Goal: Communication & Community: Answer question/provide support

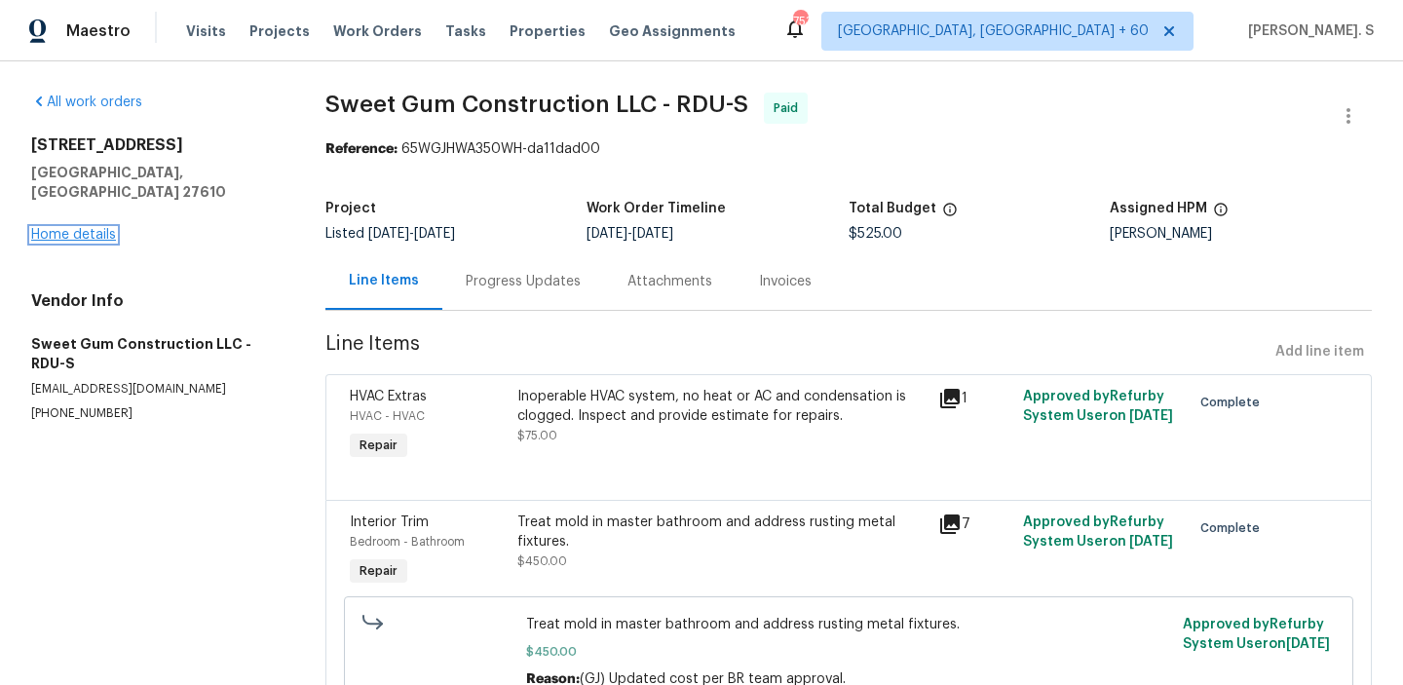
click at [79, 228] on link "Home details" at bounding box center [73, 235] width 85 height 14
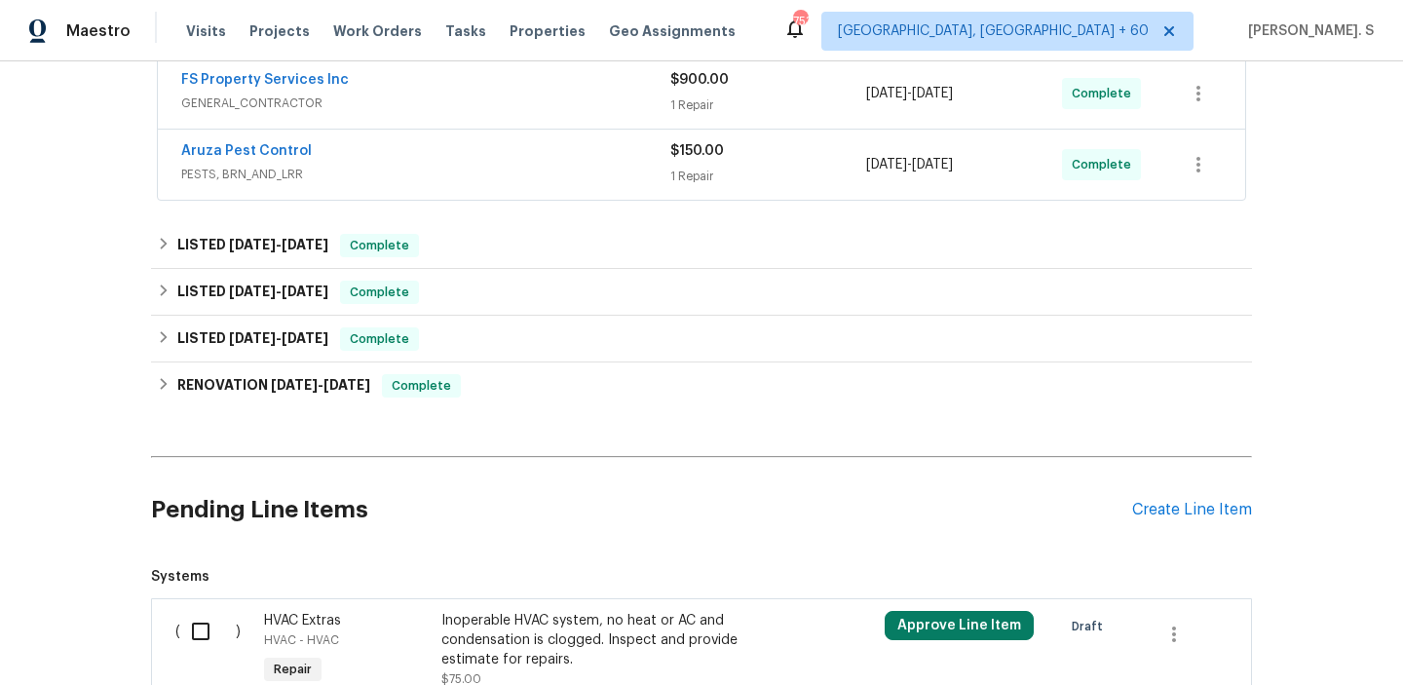
scroll to position [485, 0]
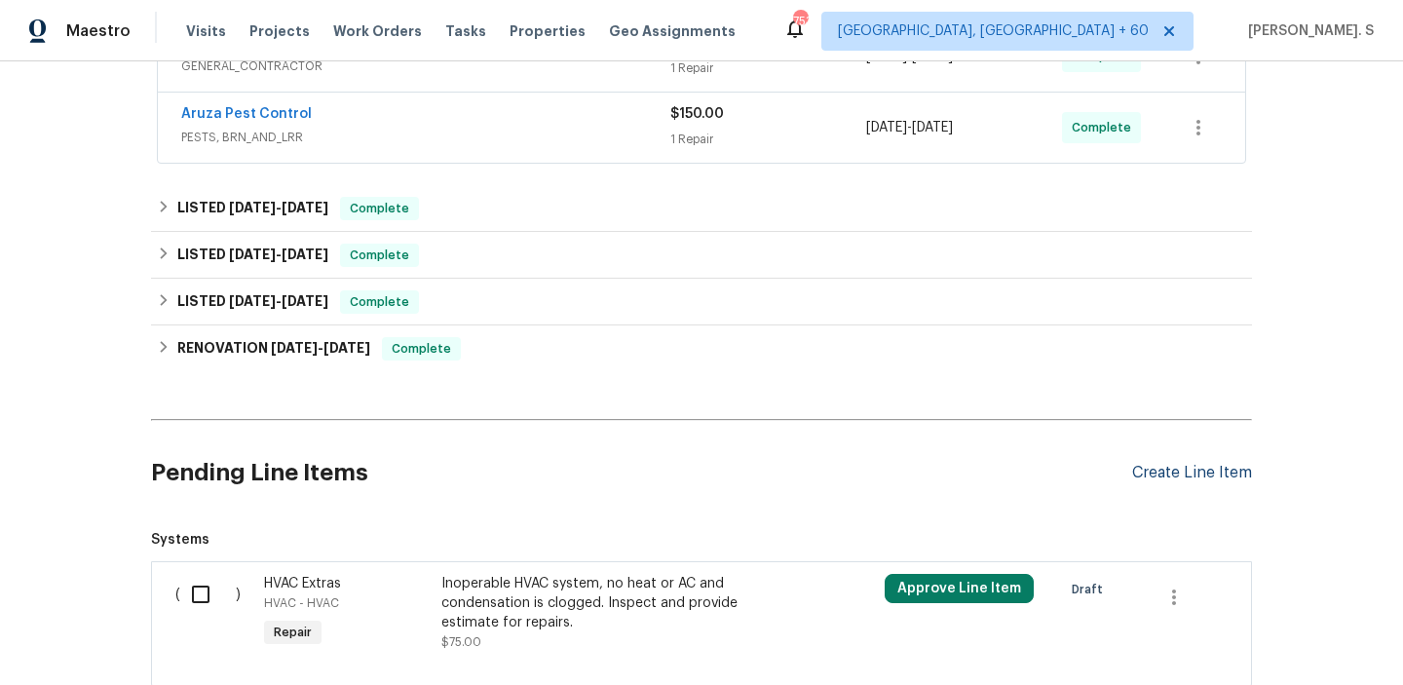
click at [1188, 466] on div "Create Line Item" at bounding box center [1192, 473] width 120 height 19
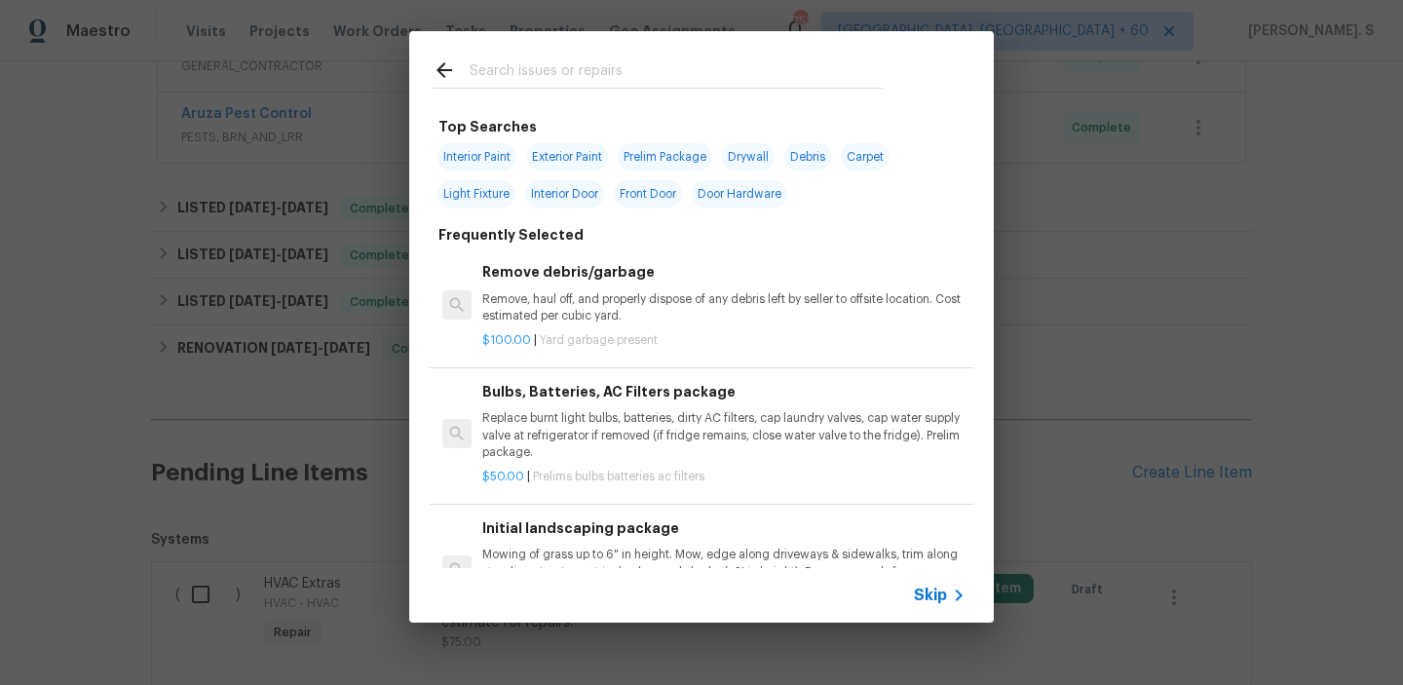
click at [624, 334] on span "Yard garbage present" at bounding box center [599, 340] width 118 height 12
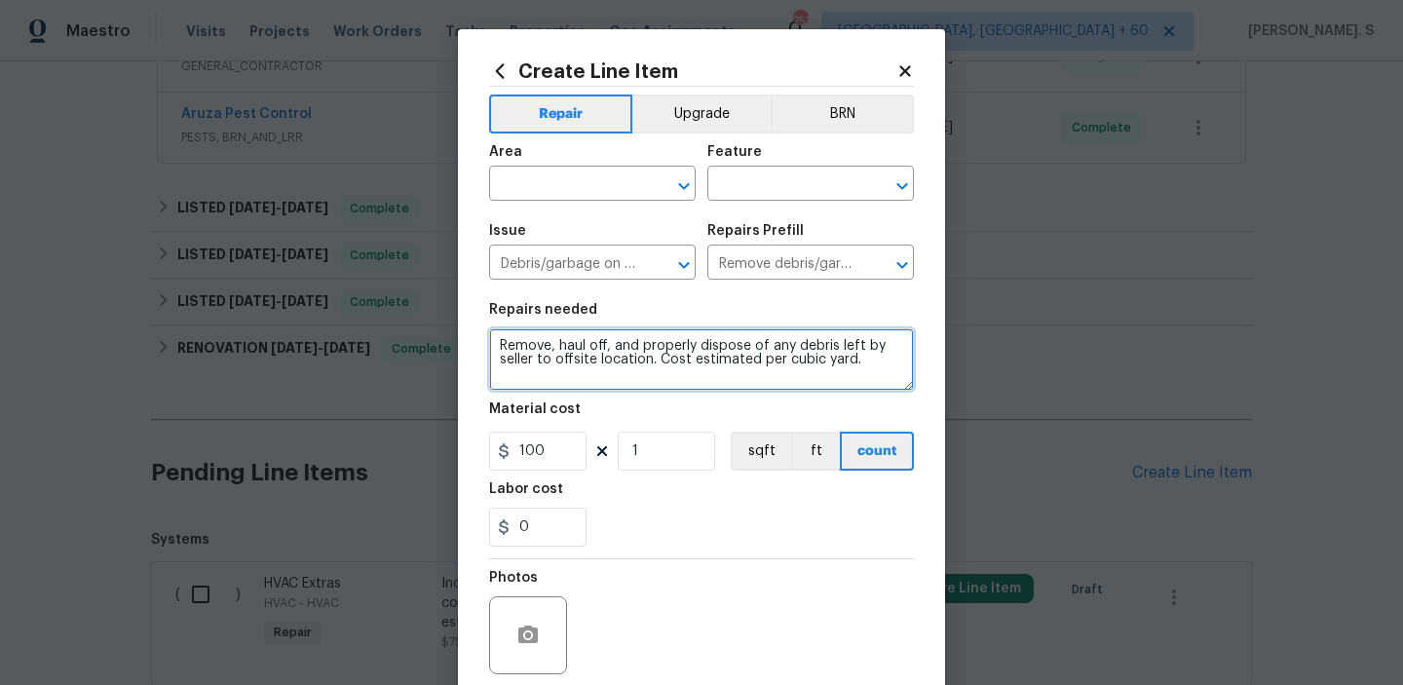
click at [590, 383] on textarea "Remove, haul off, and properly dispose of any debris left by seller to offsite …" at bounding box center [701, 359] width 425 height 62
paste textarea "work: Received feedback that mold is still present on the bathroom walls. Pleas…"
click at [680, 182] on icon "Open" at bounding box center [683, 185] width 11 height 7
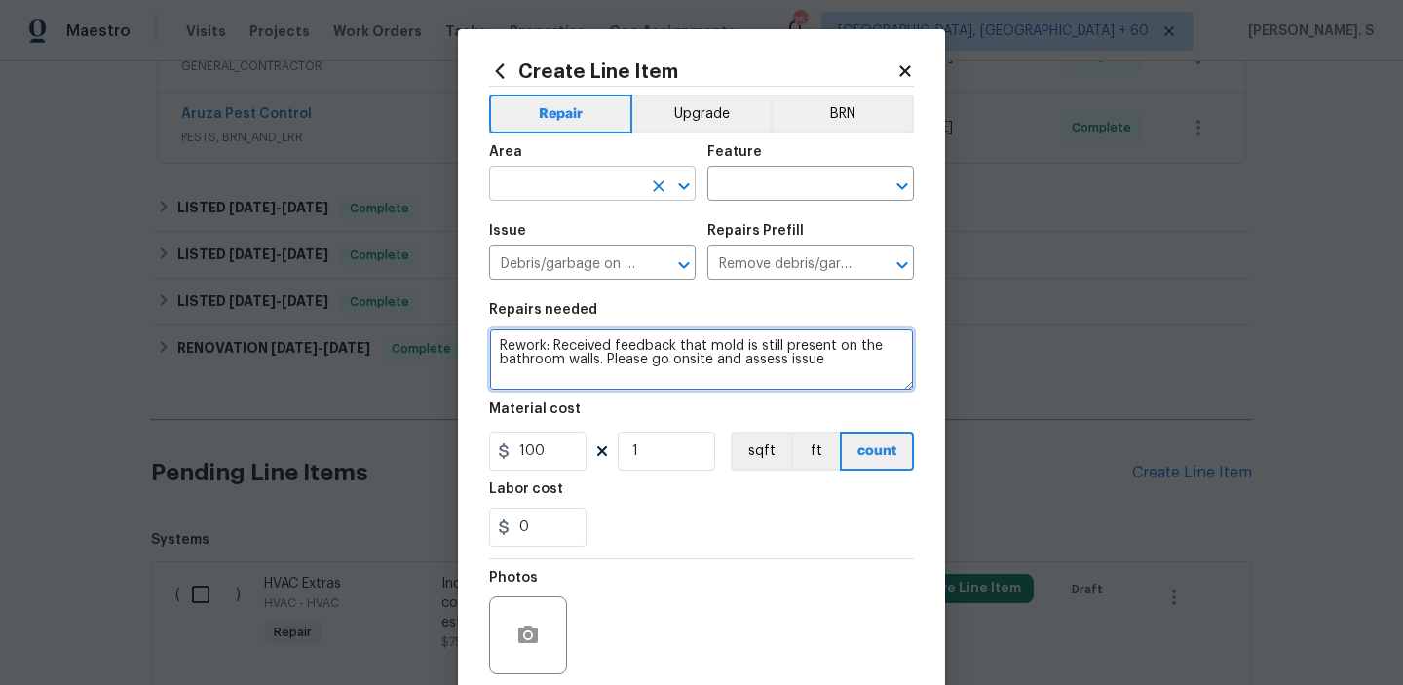
type textarea "Rework: Received feedback that mold is still present on the bathroom walls. Ple…"
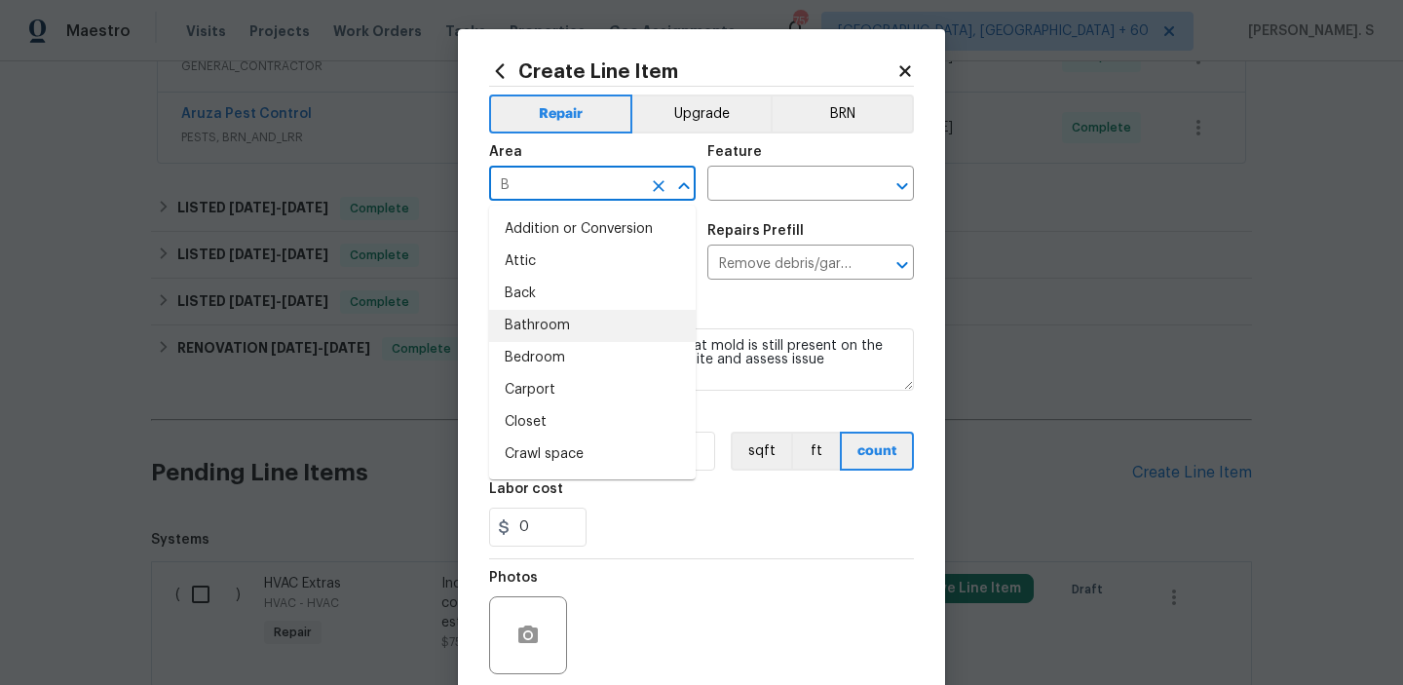
click at [653, 320] on li "Bathroom" at bounding box center [592, 326] width 207 height 32
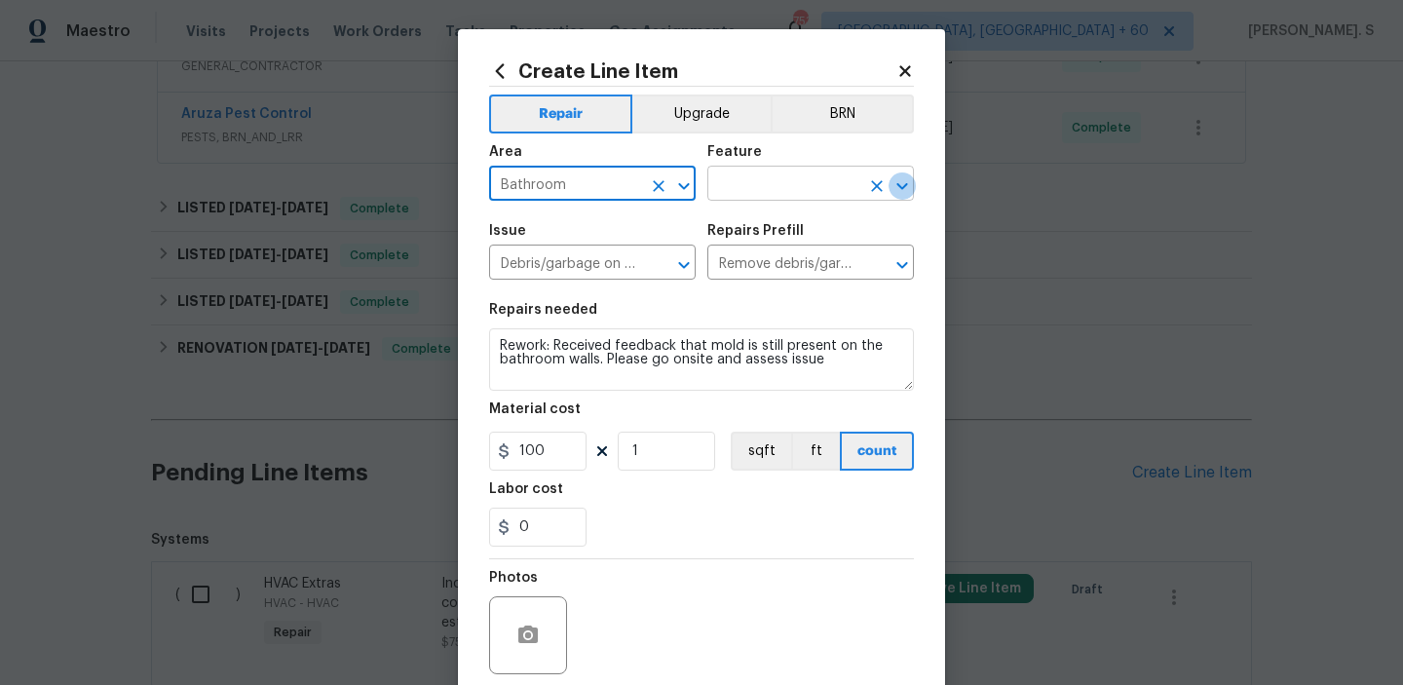
click at [893, 174] on icon "Open" at bounding box center [901, 185] width 23 height 23
type input "Bathroom"
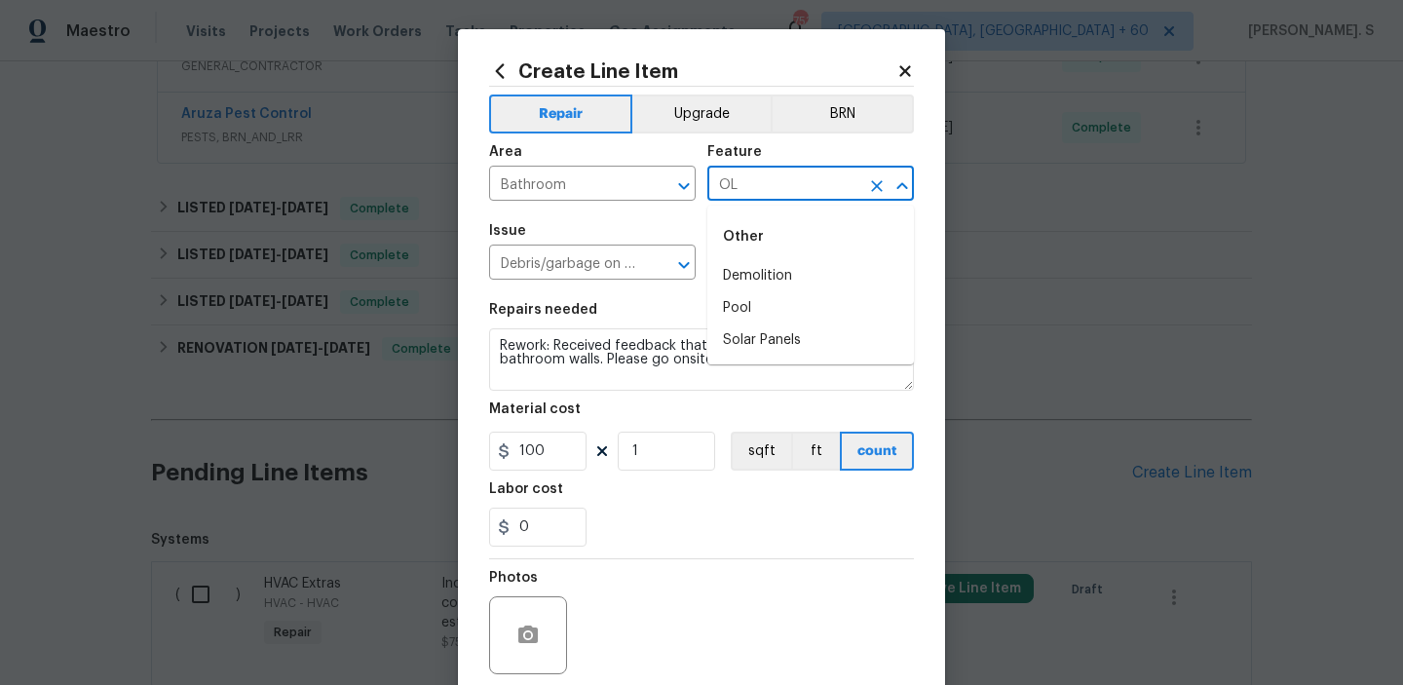
type input "O"
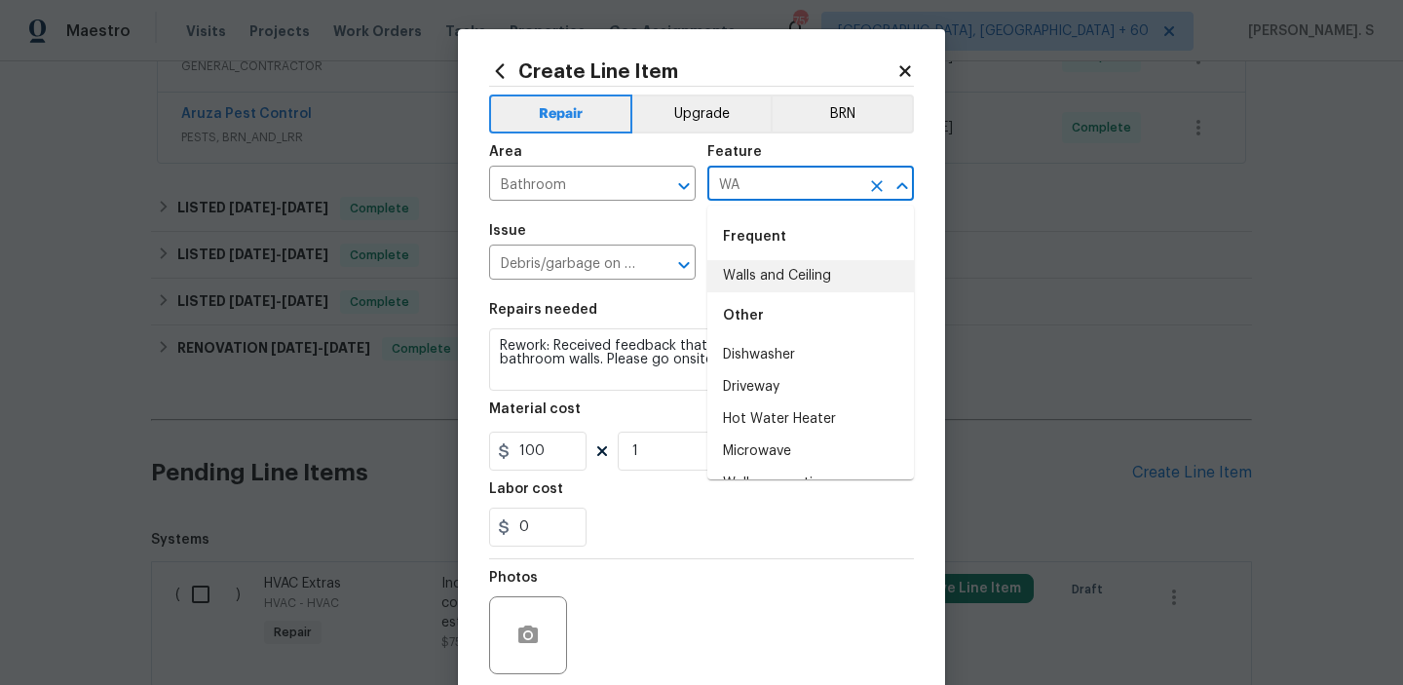
click at [866, 272] on li "Walls and Ceiling" at bounding box center [810, 276] width 207 height 32
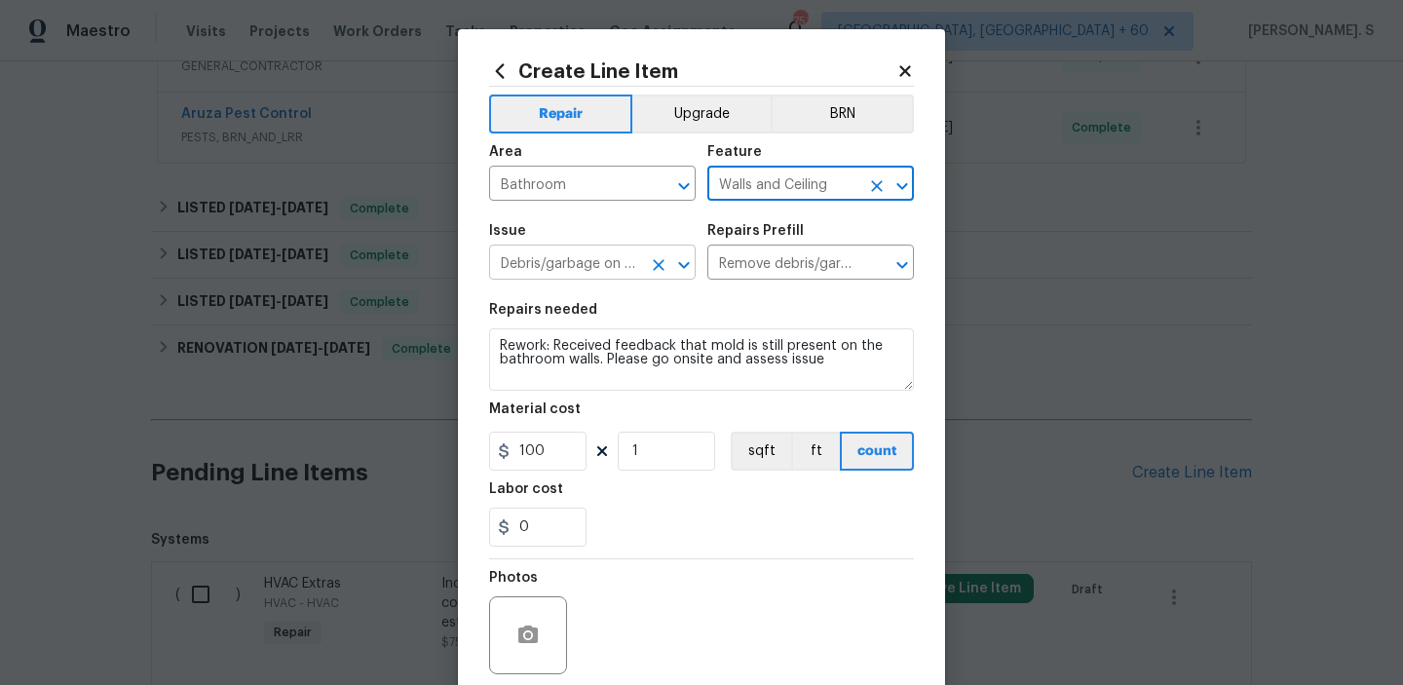
click at [688, 264] on icon "Open" at bounding box center [683, 264] width 11 height 7
type input "Walls and Ceiling"
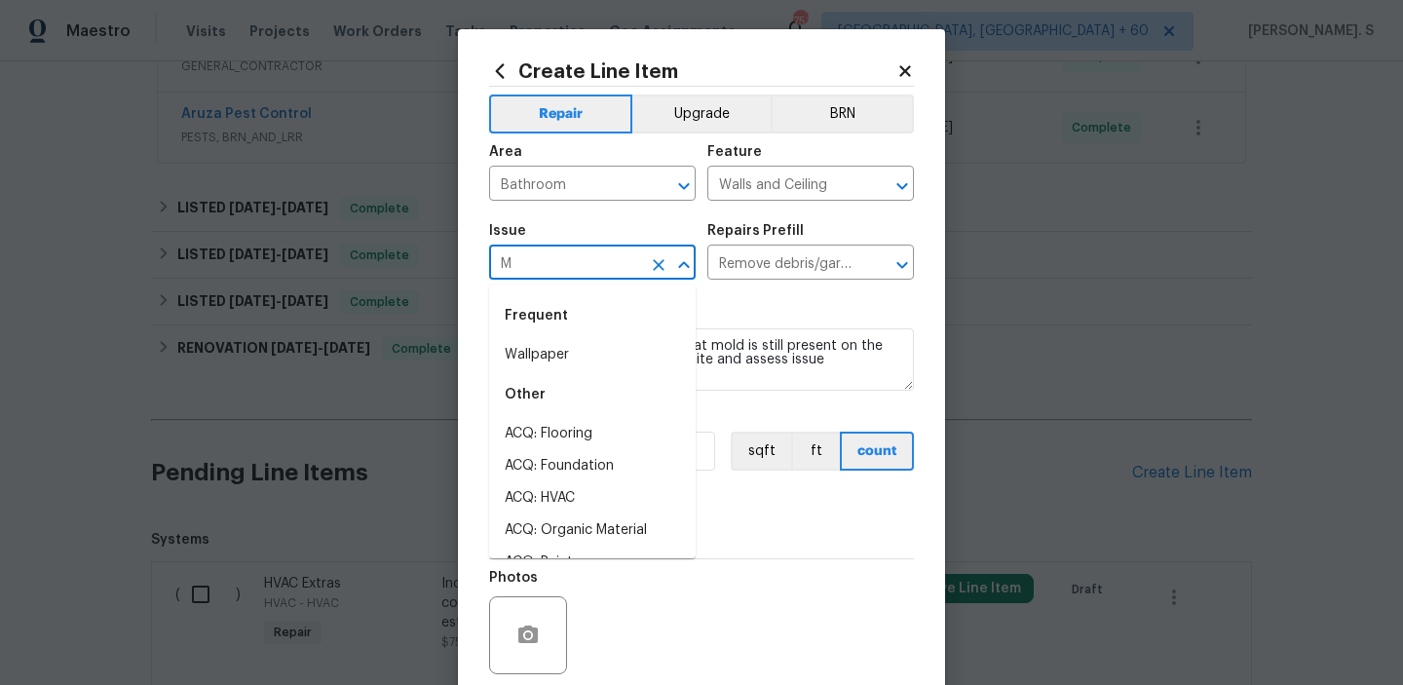
scroll to position [0, 0]
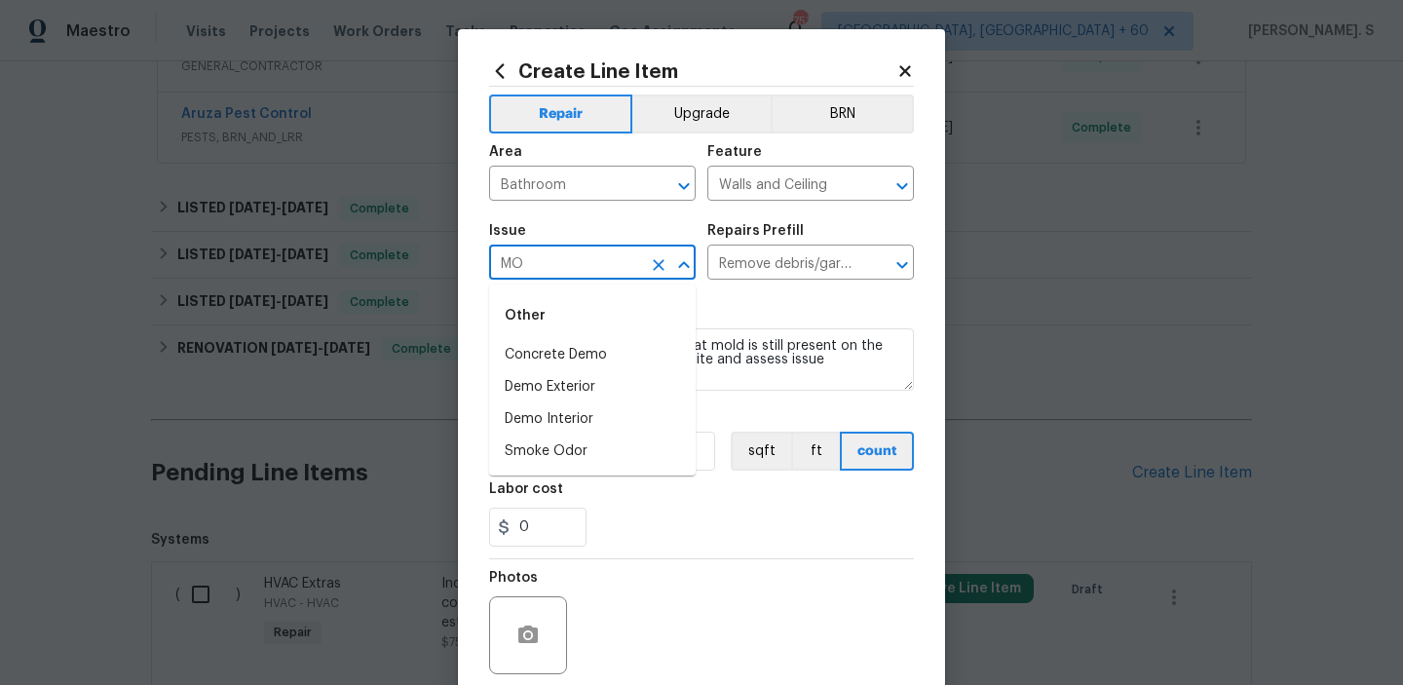
type input "M"
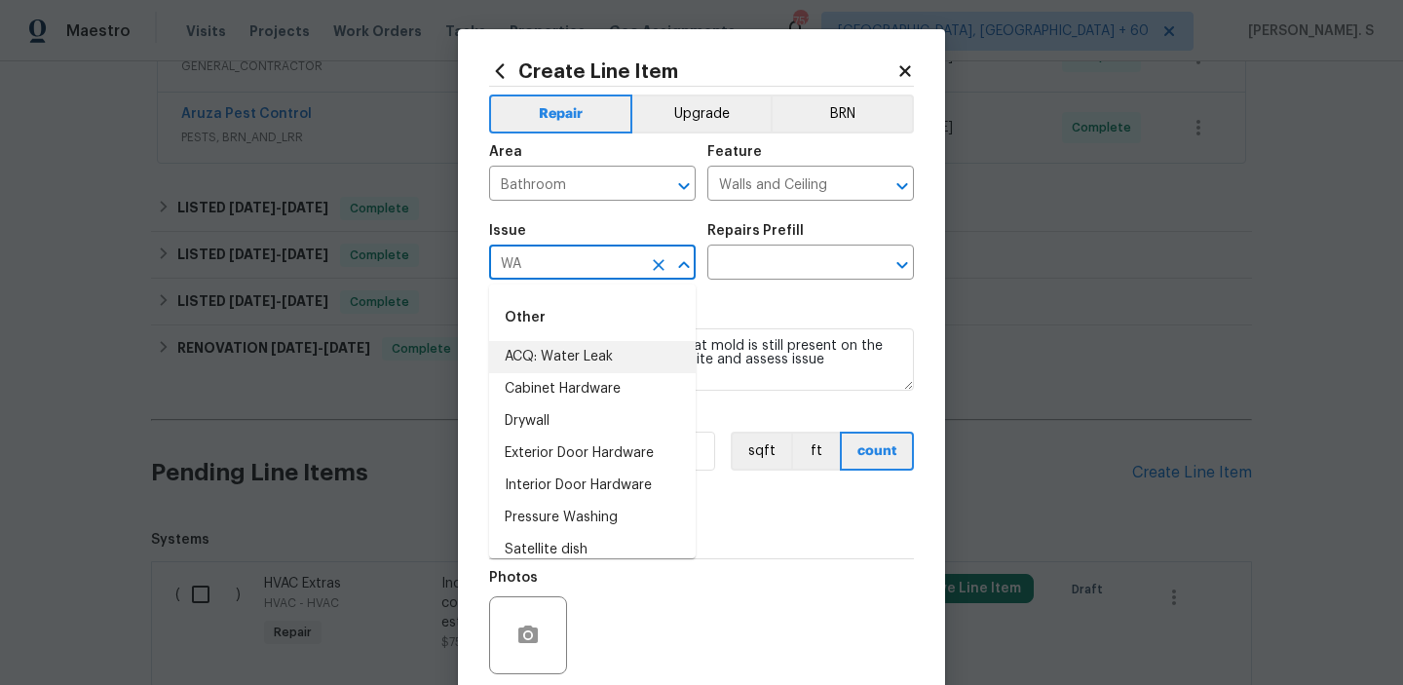
scroll to position [84, 0]
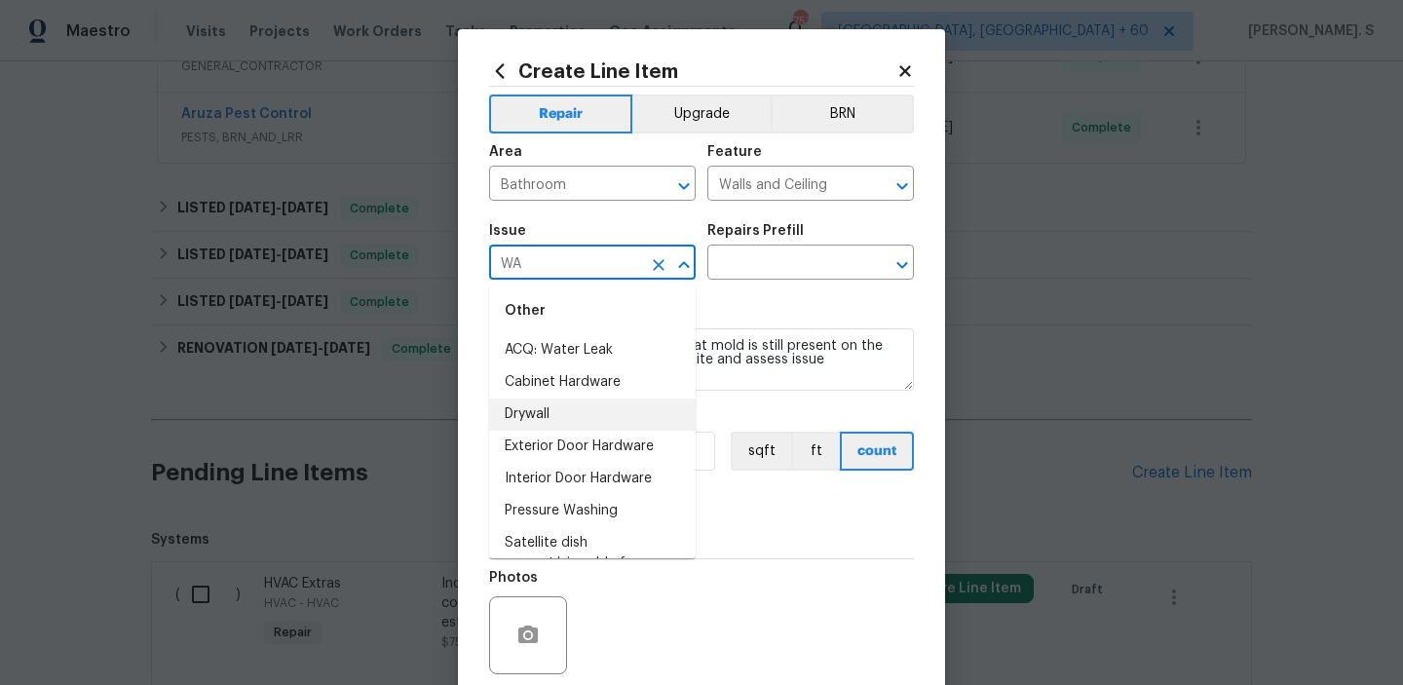
click at [604, 419] on li "Drywall" at bounding box center [592, 414] width 207 height 32
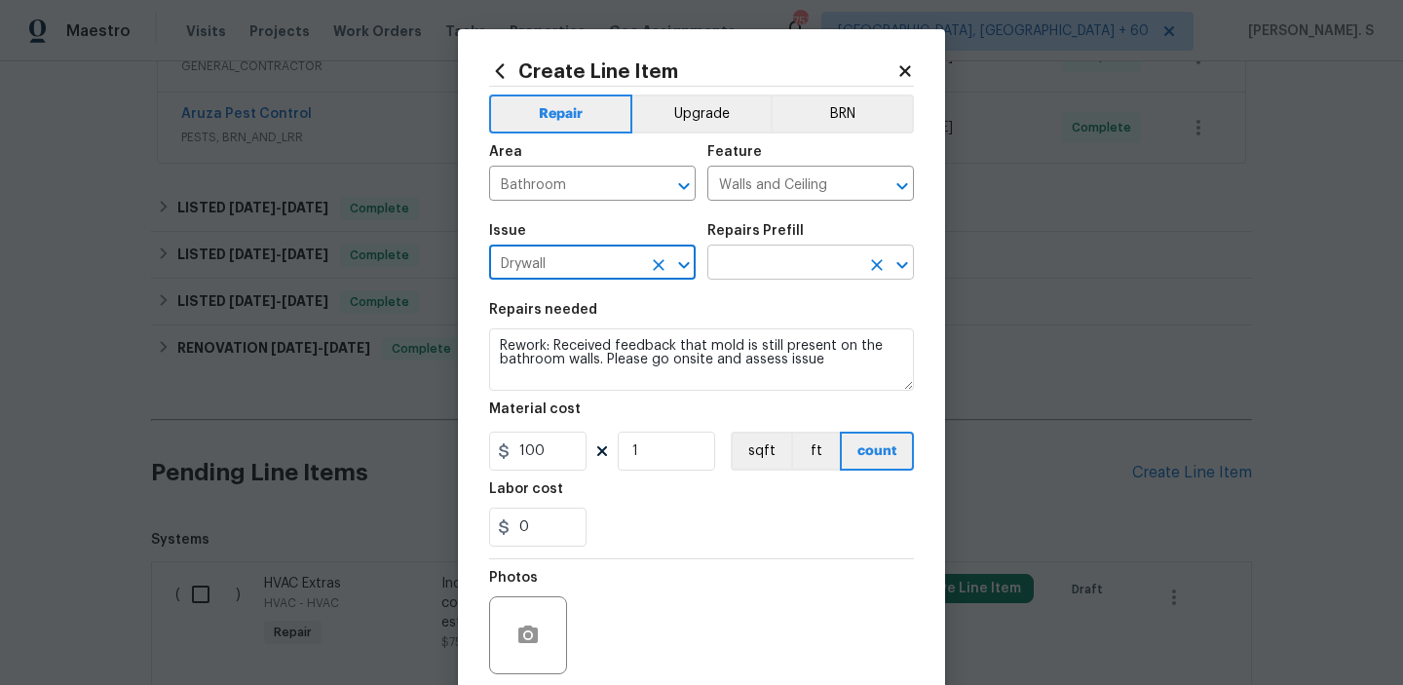
click at [897, 257] on icon "Open" at bounding box center [901, 264] width 23 height 23
type input "Drywall"
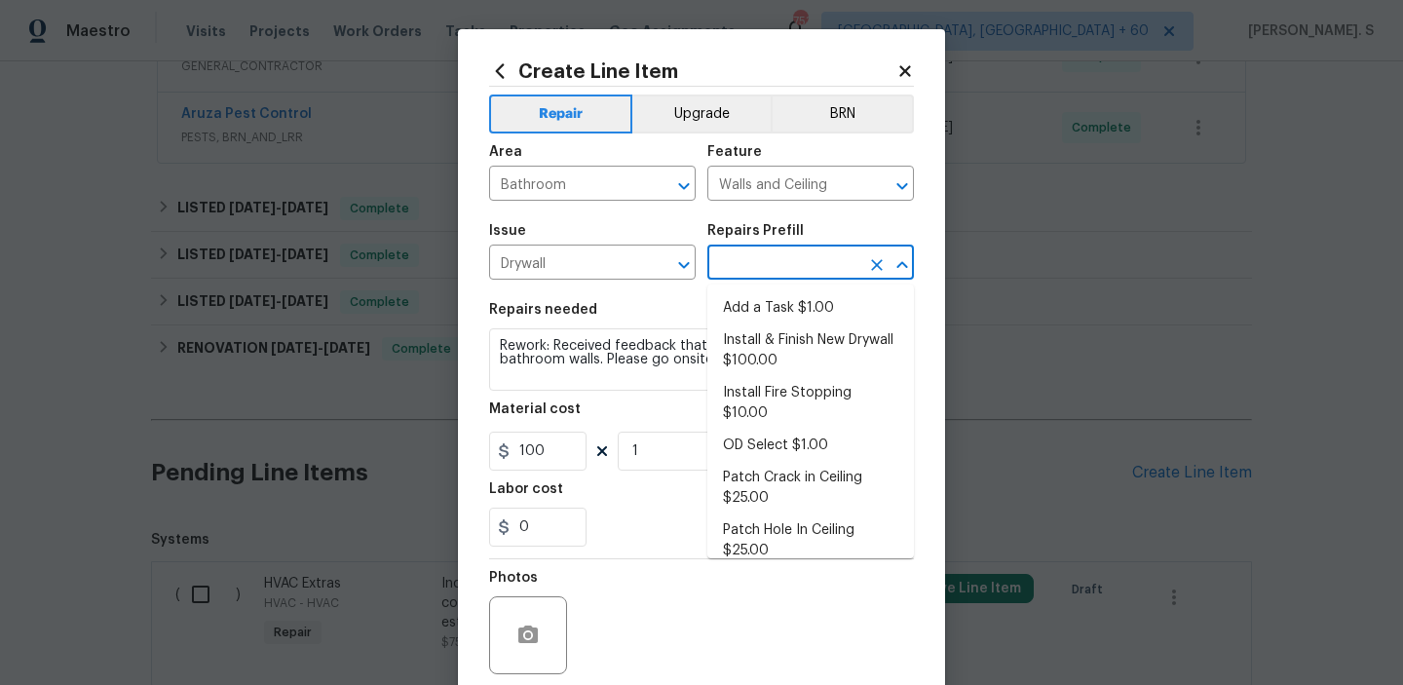
click at [837, 295] on li "Add a Task $1.00" at bounding box center [810, 308] width 207 height 32
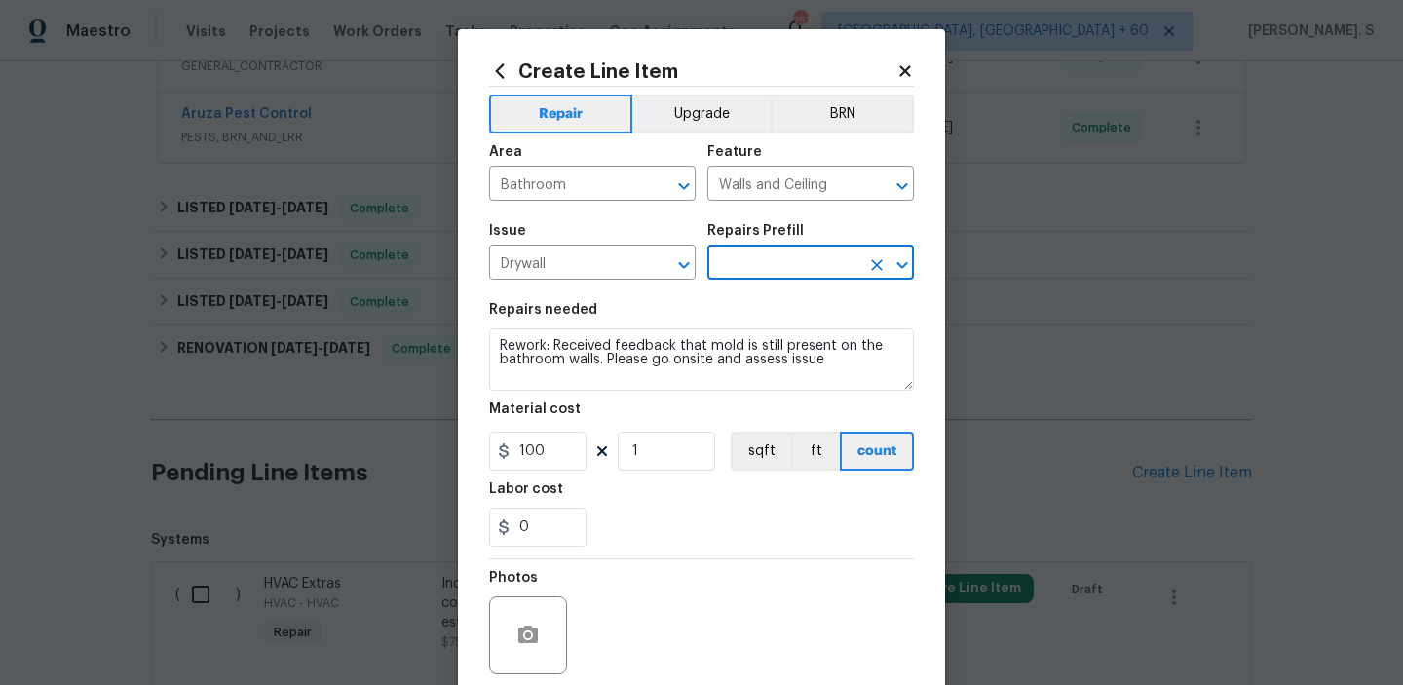
type input "Add a Task $1.00"
type textarea "HPM to detail"
type input "1"
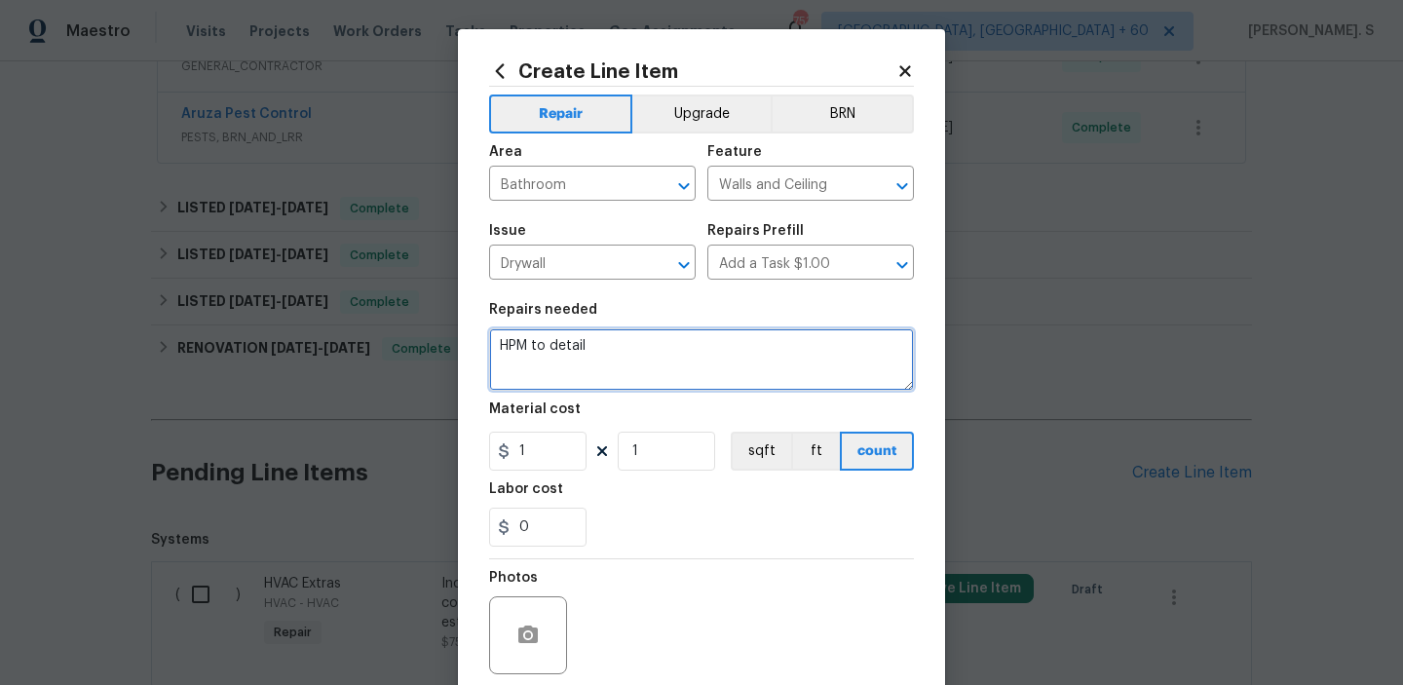
click at [594, 352] on textarea "HPM to detail" at bounding box center [701, 359] width 425 height 62
paste textarea "Rework: Received feedback that mold is still present on the bathroom walls. Ple…"
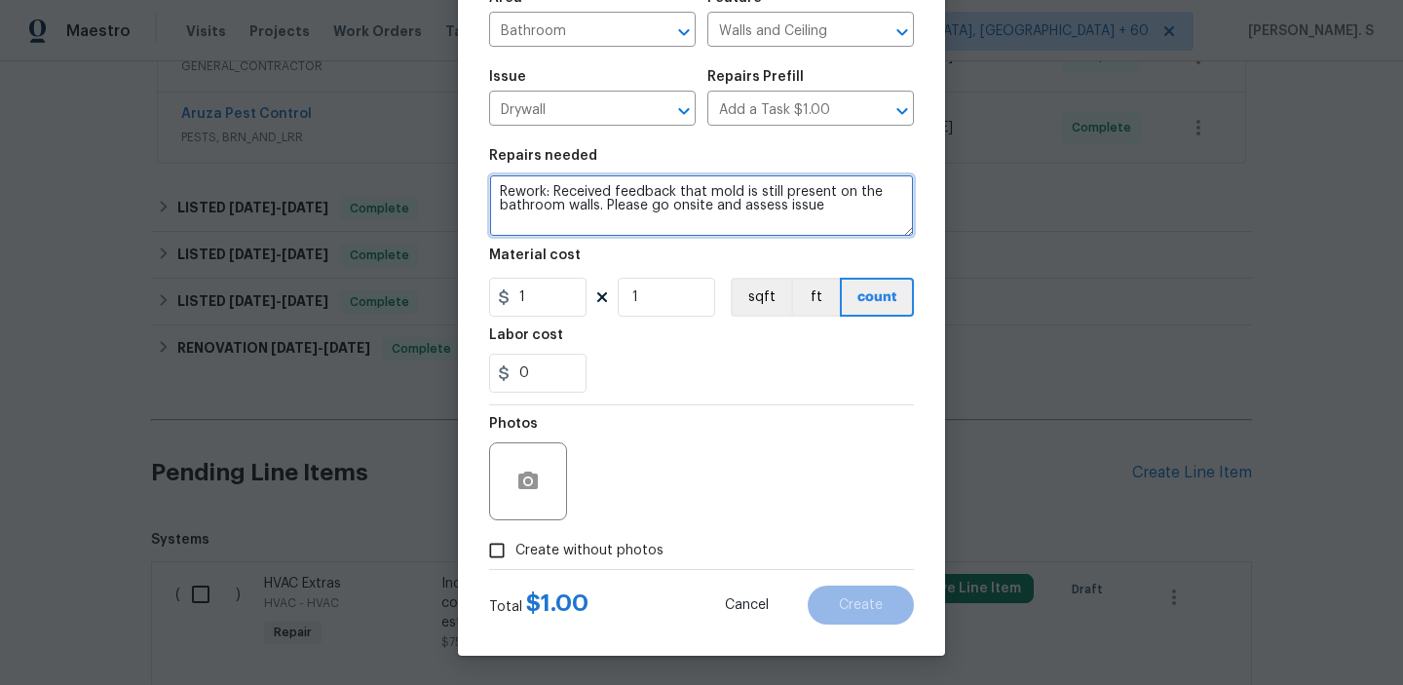
type textarea "Rework: Received feedback that mold is still present on the bathroom walls. Ple…"
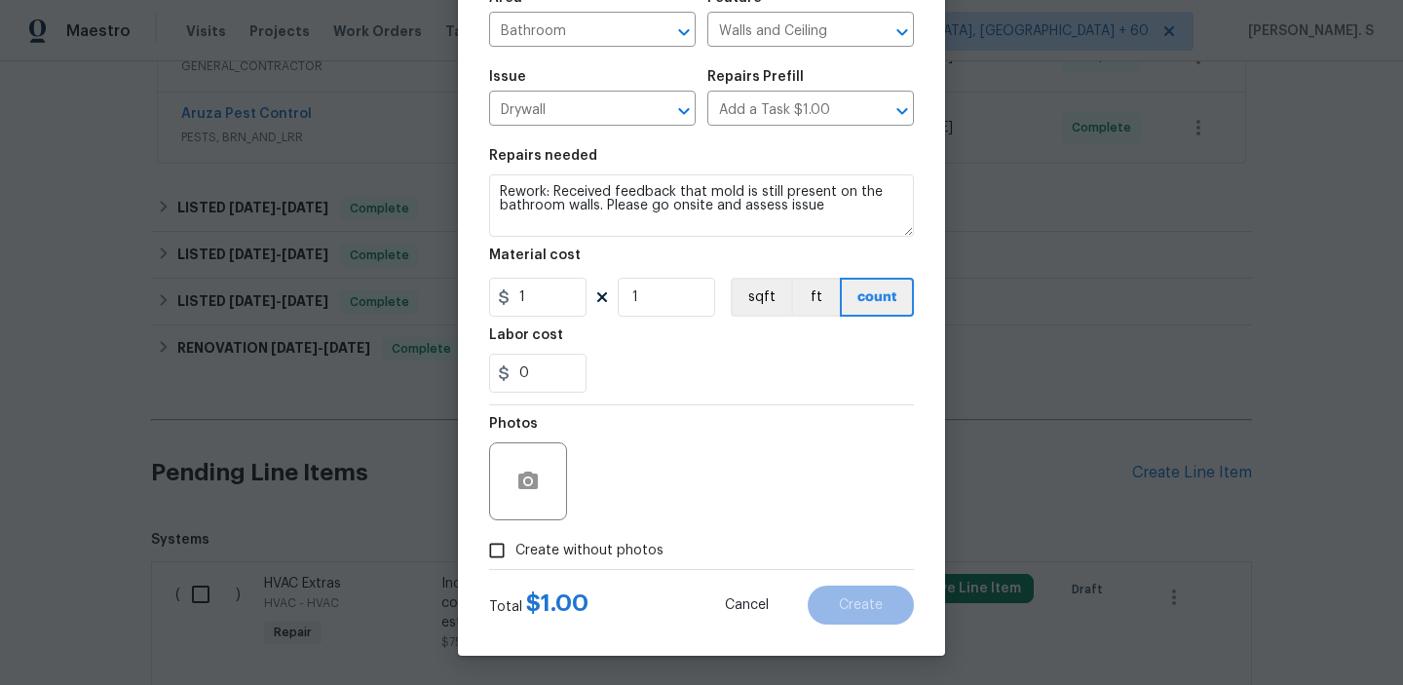
click at [594, 561] on label "Create without photos" at bounding box center [570, 550] width 185 height 37
click at [515, 561] on input "Create without photos" at bounding box center [496, 550] width 37 height 37
checkbox input "true"
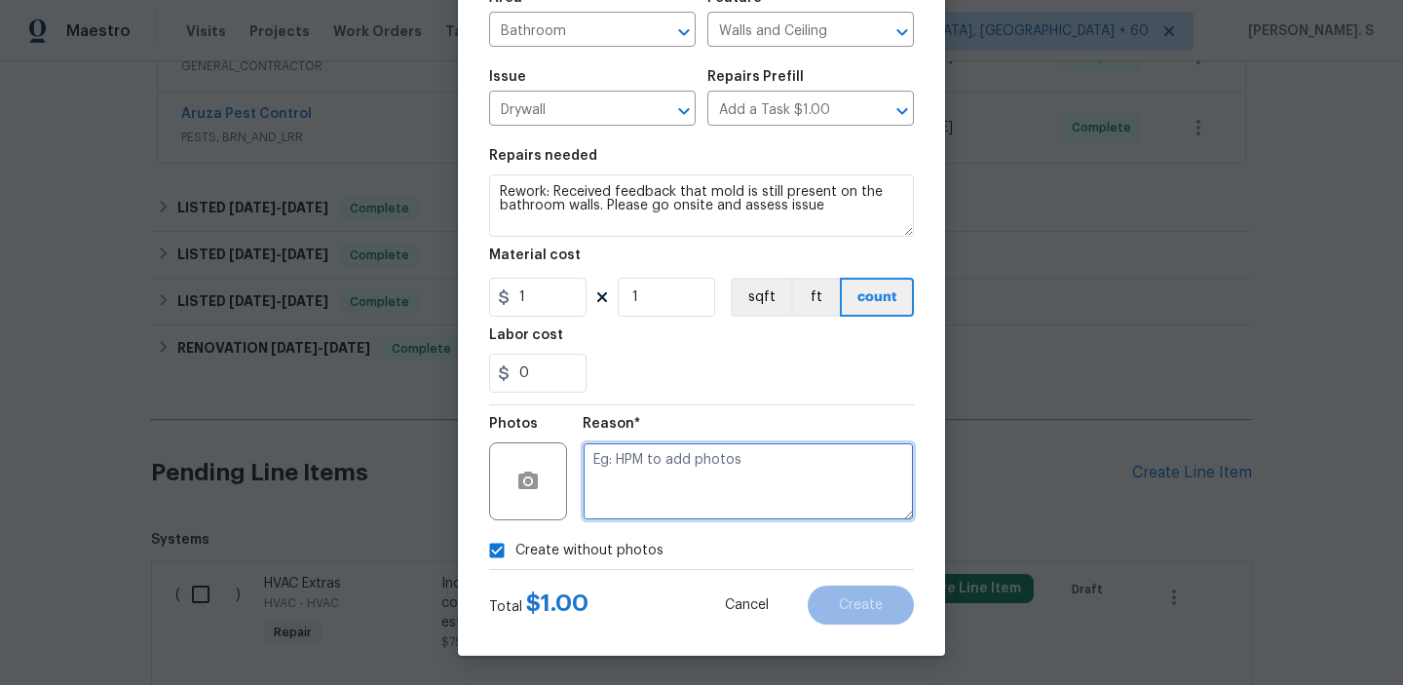
click at [766, 487] on textarea at bounding box center [748, 481] width 331 height 78
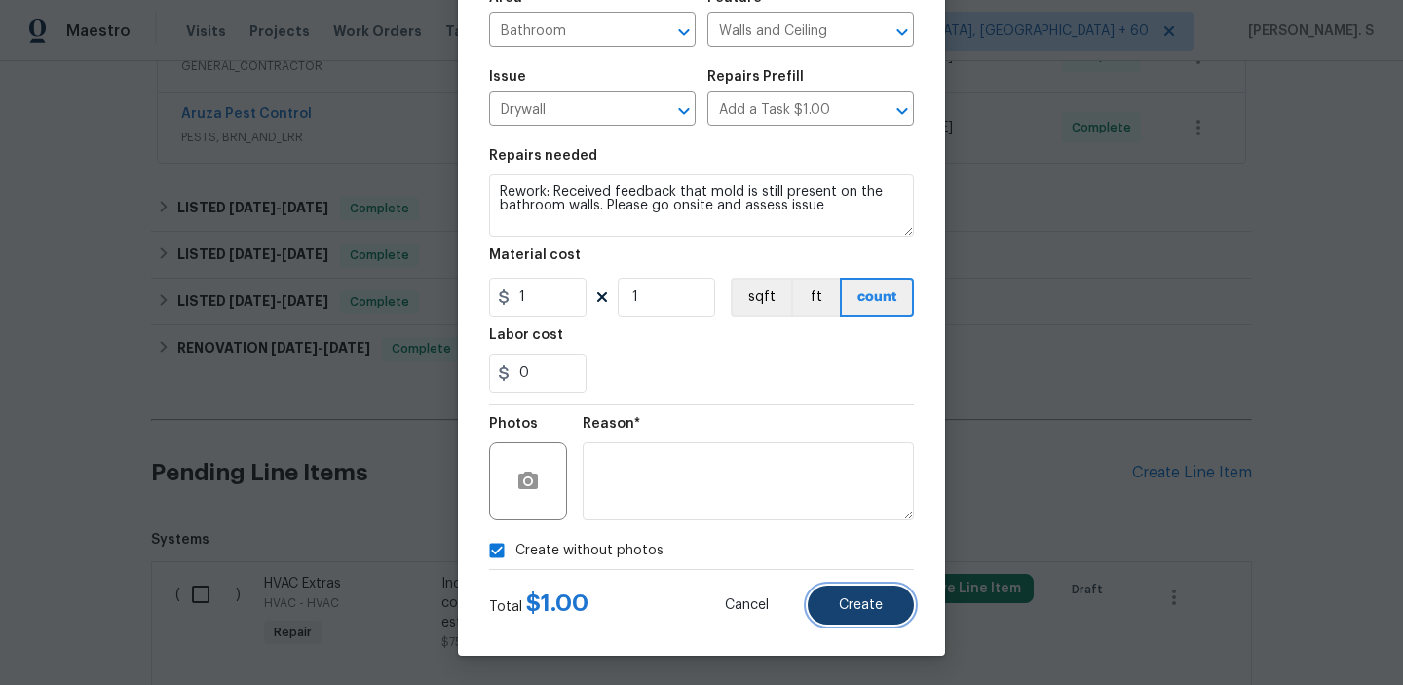
click at [888, 602] on button "Create" at bounding box center [861, 605] width 106 height 39
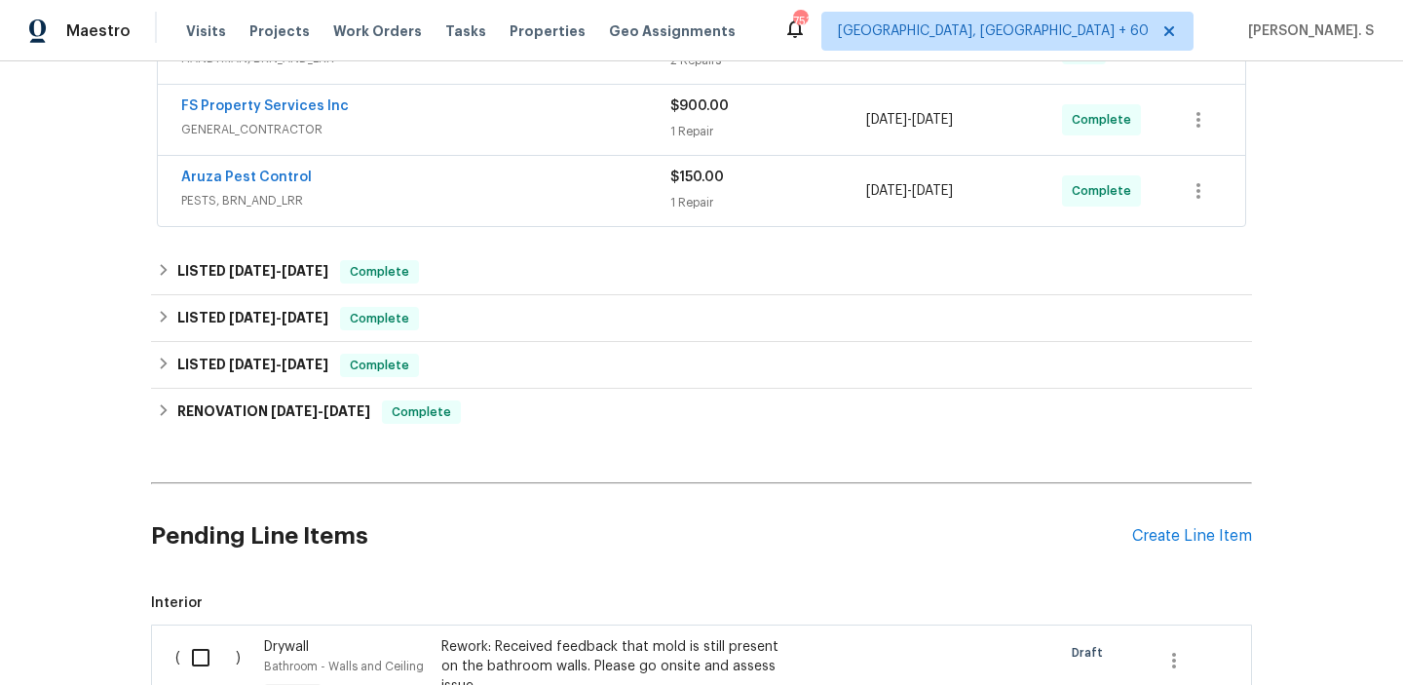
scroll to position [270, 0]
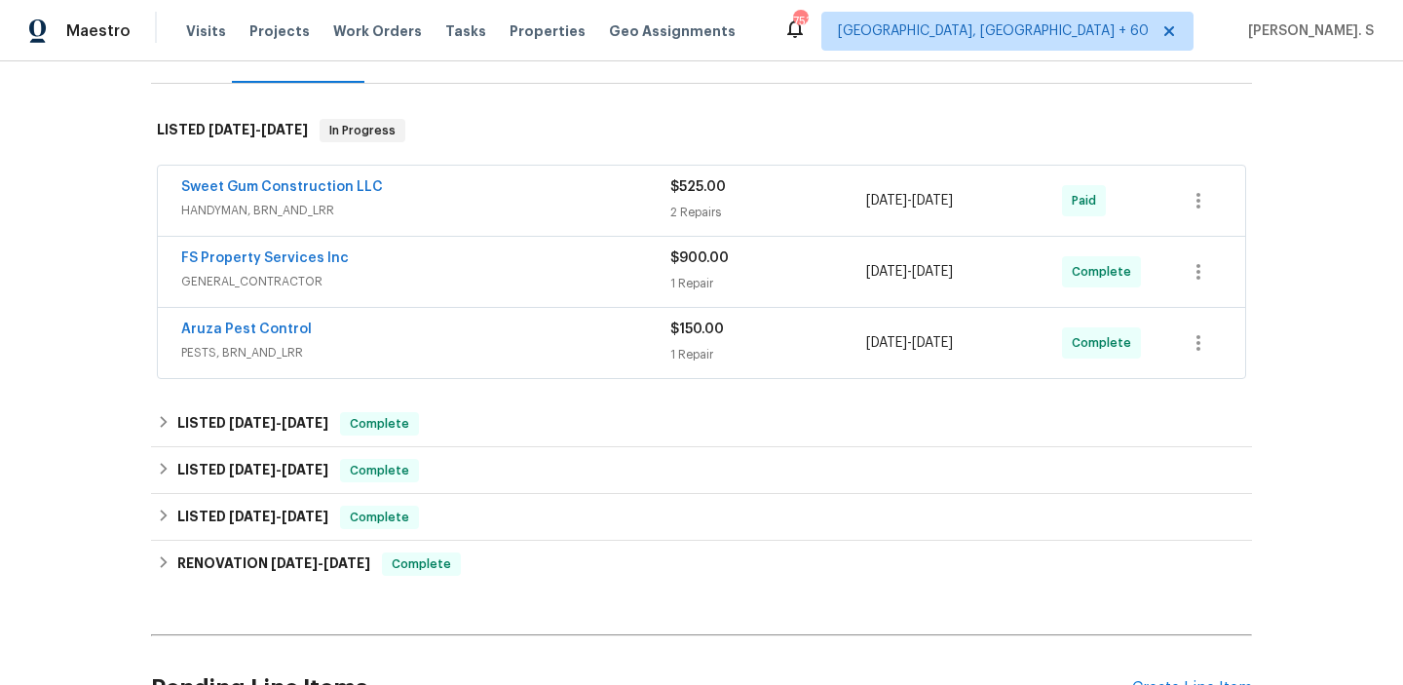
click at [270, 214] on span "HANDYMAN, BRN_AND_LRR" at bounding box center [425, 210] width 489 height 19
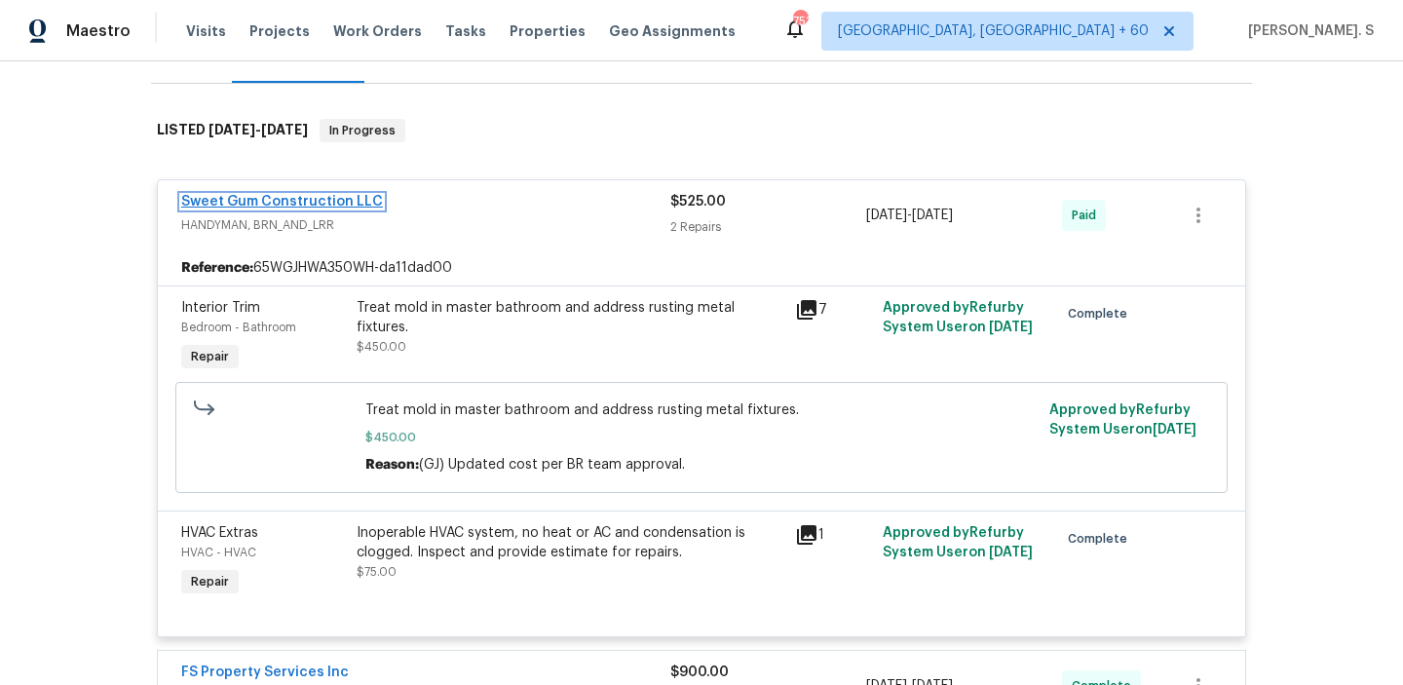
click at [304, 199] on link "Sweet Gum Construction LLC" at bounding box center [282, 202] width 202 height 14
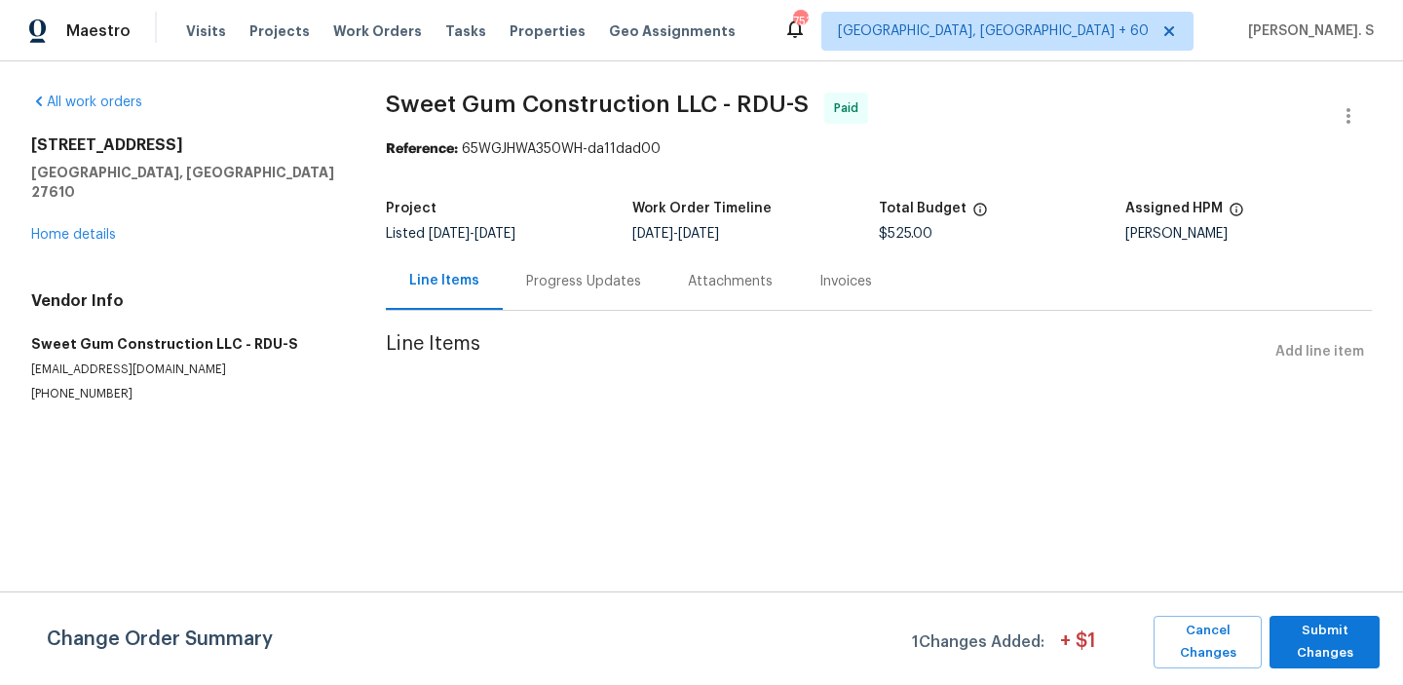
click at [486, 206] on div "Project" at bounding box center [509, 214] width 246 height 25
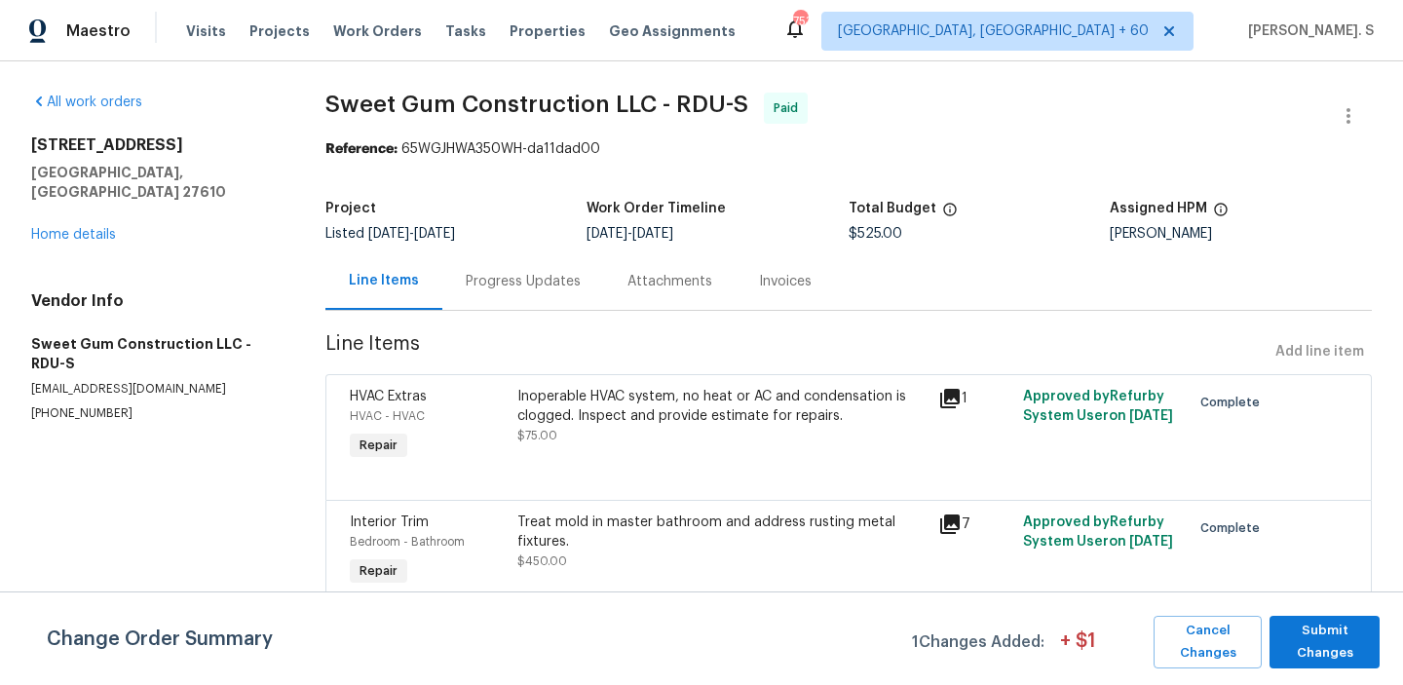
click at [540, 282] on div "Progress Updates" at bounding box center [523, 281] width 115 height 19
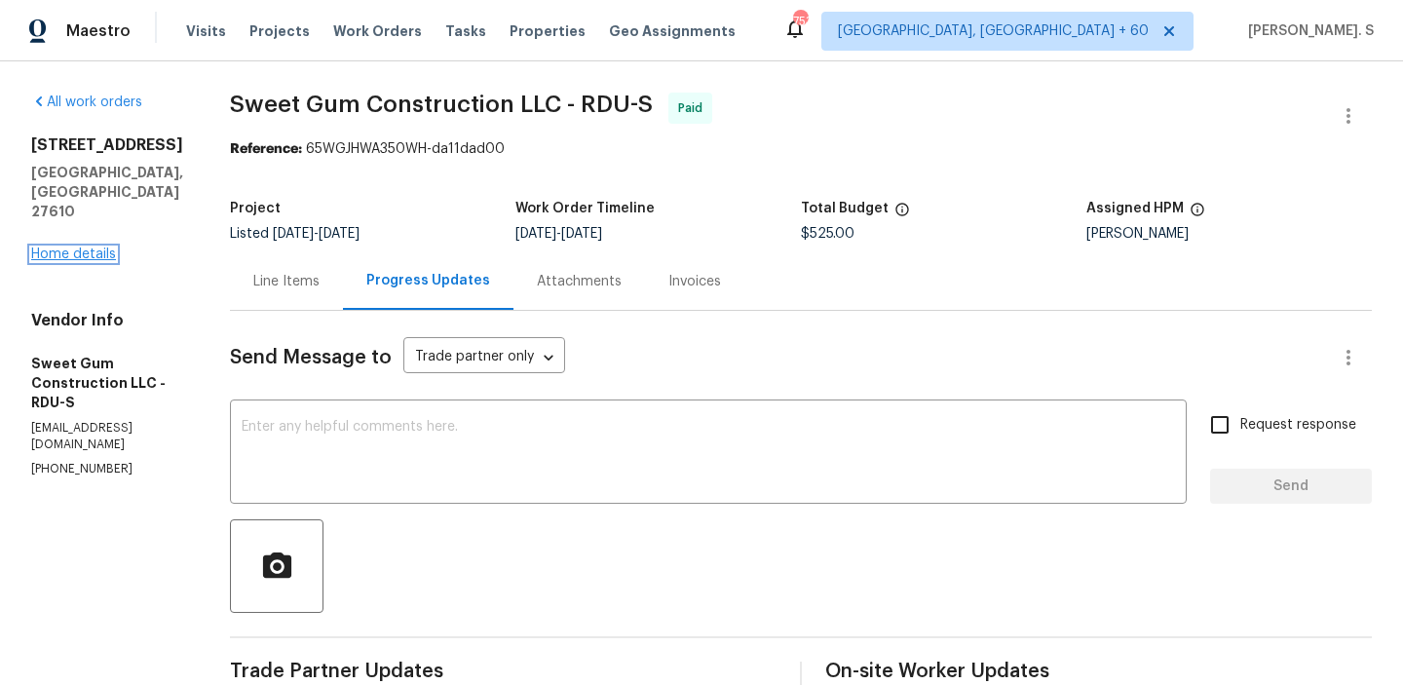
click at [91, 247] on link "Home details" at bounding box center [73, 254] width 85 height 14
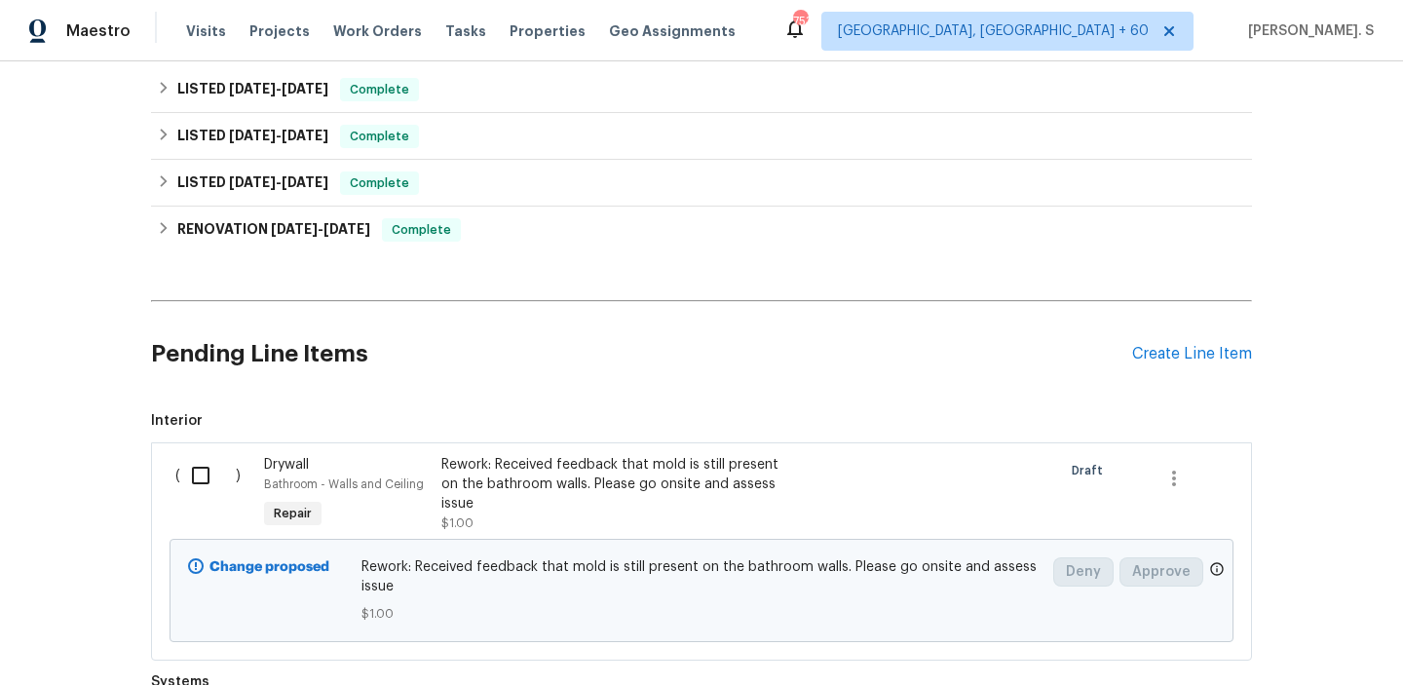
scroll to position [883, 0]
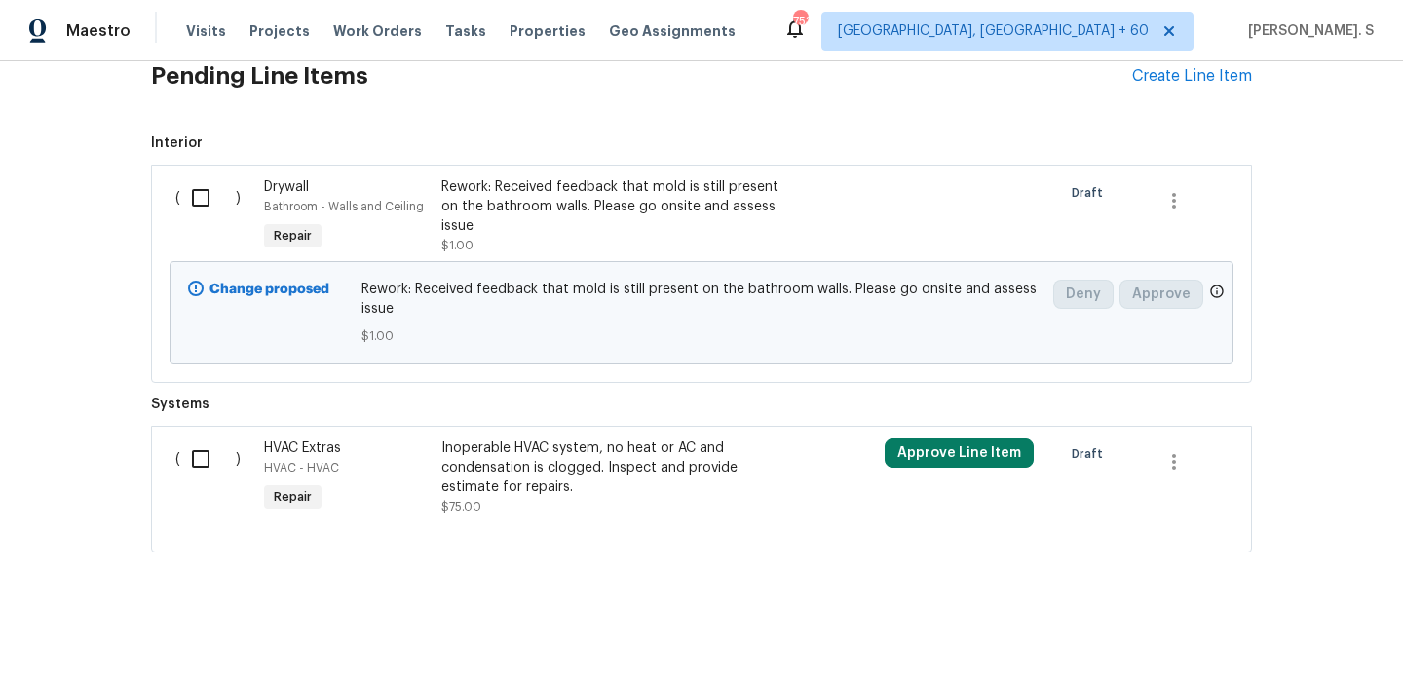
click at [192, 209] on input "checkbox" at bounding box center [208, 197] width 56 height 41
checkbox input "true"
click at [1281, 656] on div "Cancel (1) Item Create Work Order" at bounding box center [701, 635] width 1403 height 99
click at [1251, 632] on span "Create Work Order" at bounding box center [1292, 636] width 130 height 24
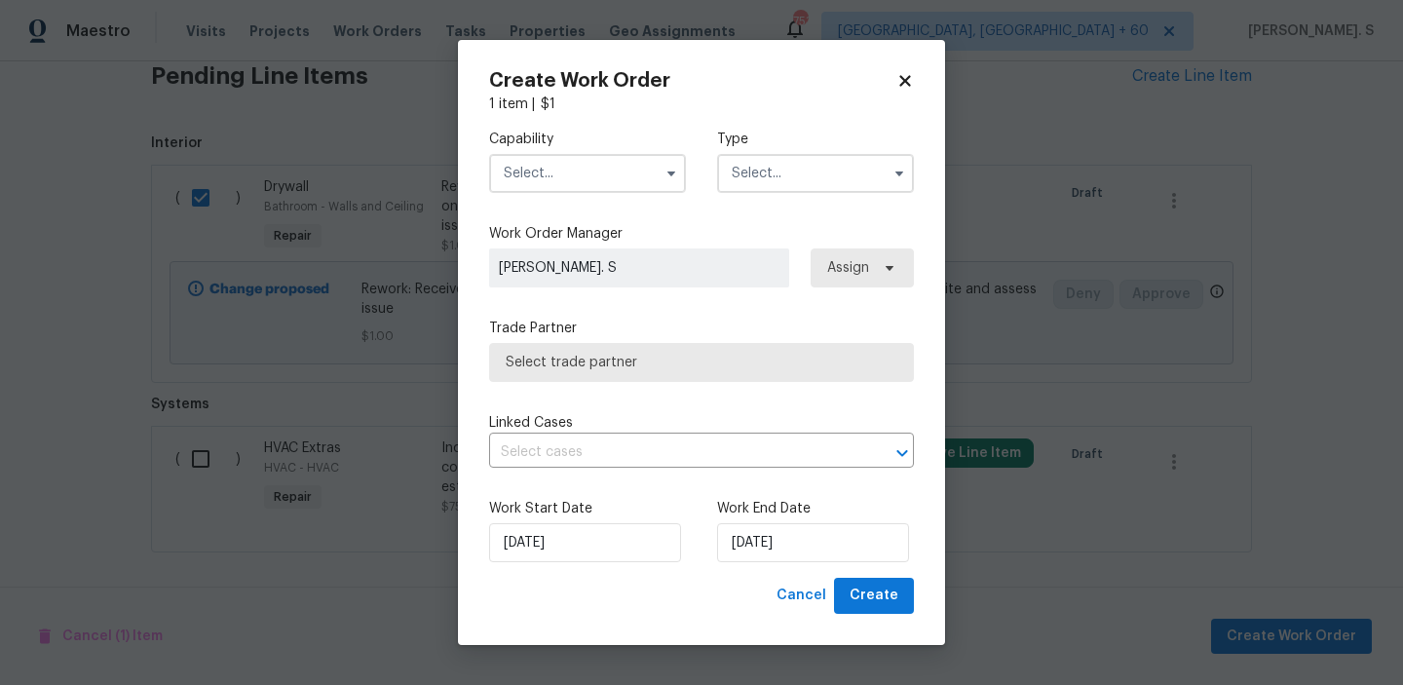
click at [613, 144] on label "Capability" at bounding box center [587, 139] width 197 height 19
click at [617, 176] on input "text" at bounding box center [587, 173] width 197 height 39
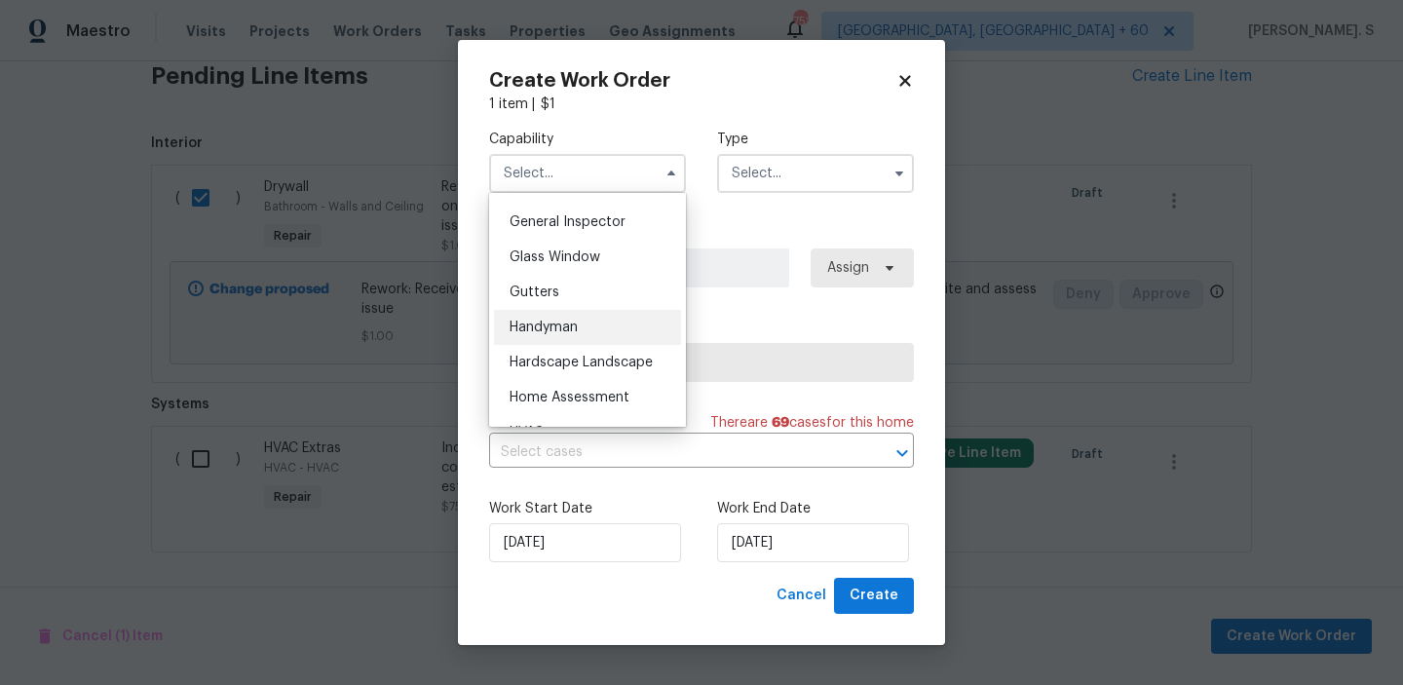
scroll to position [972, 0]
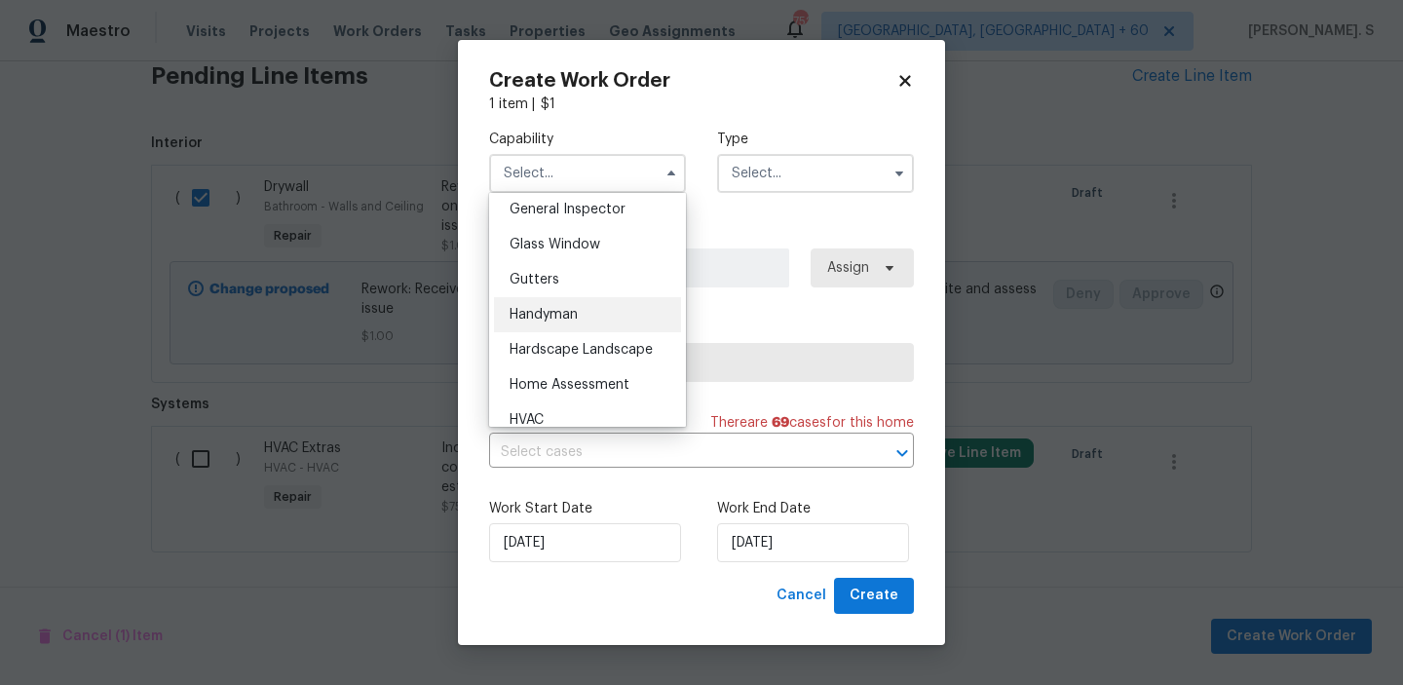
click at [602, 303] on div "Handyman" at bounding box center [587, 314] width 187 height 35
type input "Handyman"
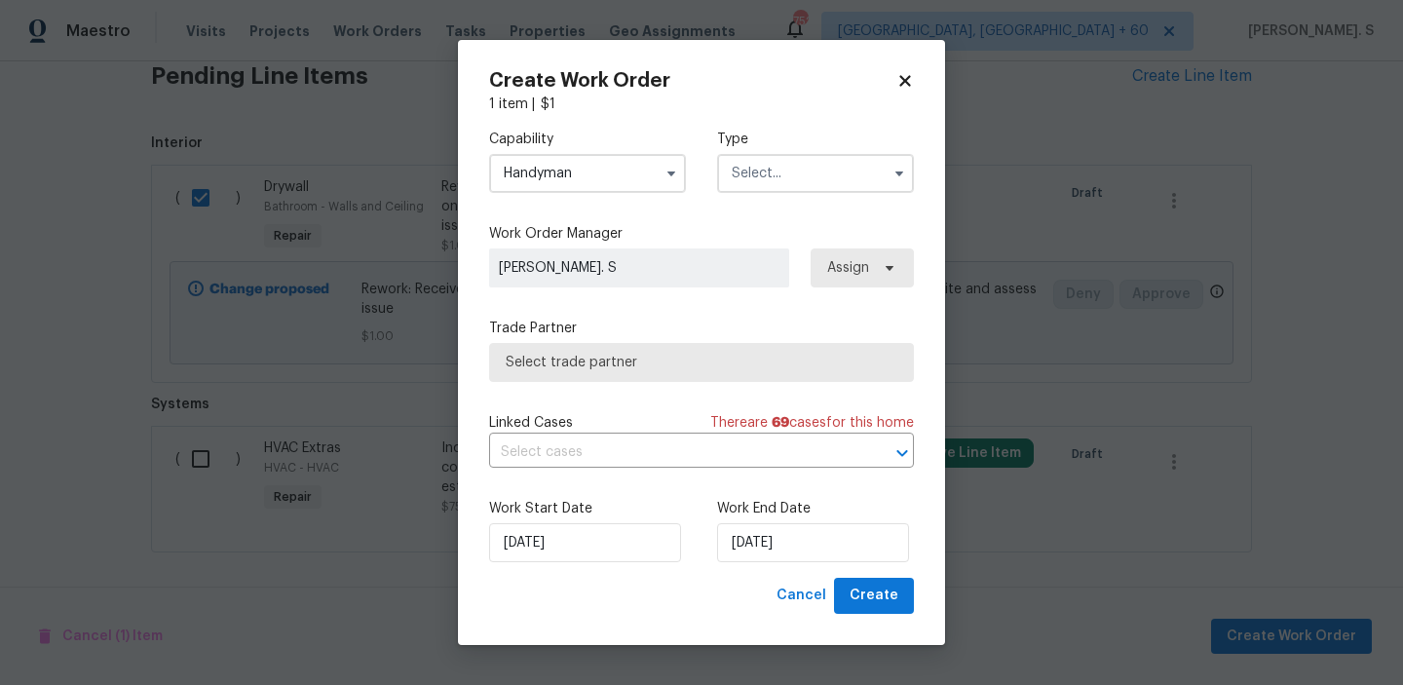
click at [777, 207] on div "Capability Handyman Type" at bounding box center [701, 161] width 425 height 94
click at [785, 179] on input "text" at bounding box center [815, 173] width 197 height 39
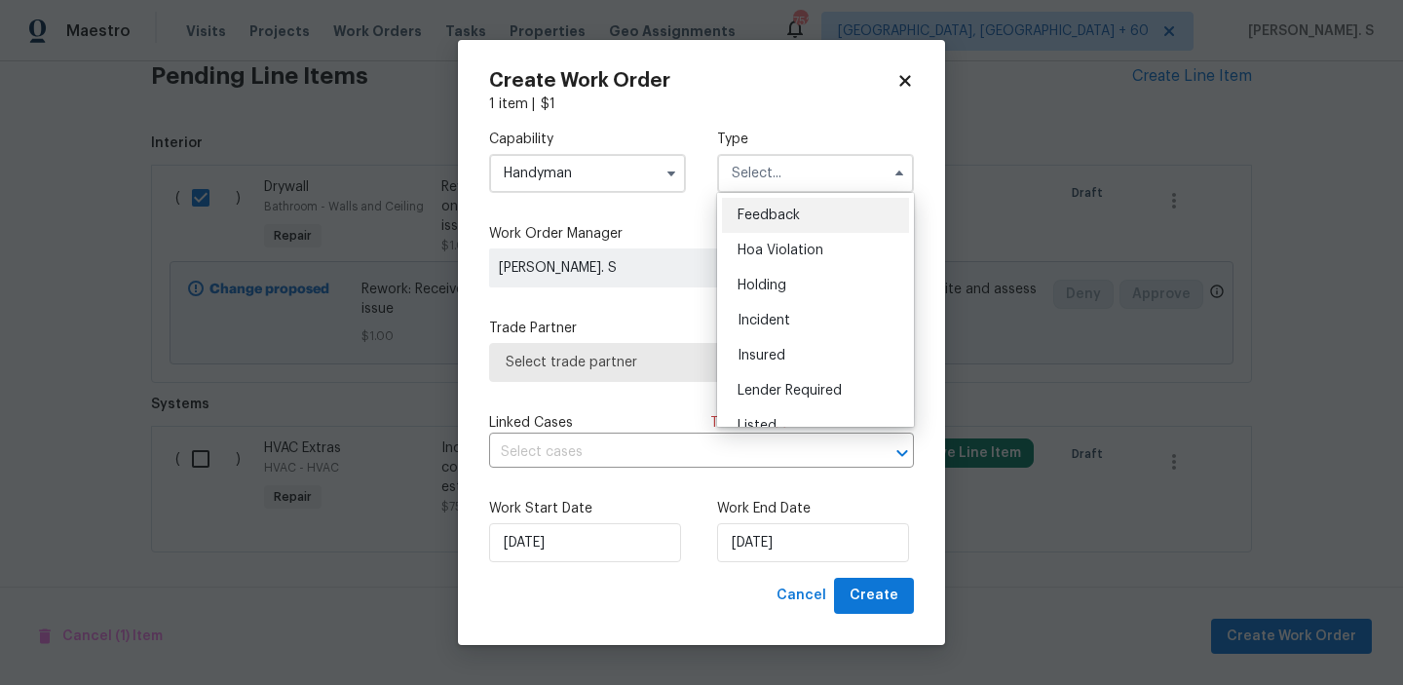
click at [785, 205] on div "Feedback" at bounding box center [815, 215] width 187 height 35
type input "Feedback"
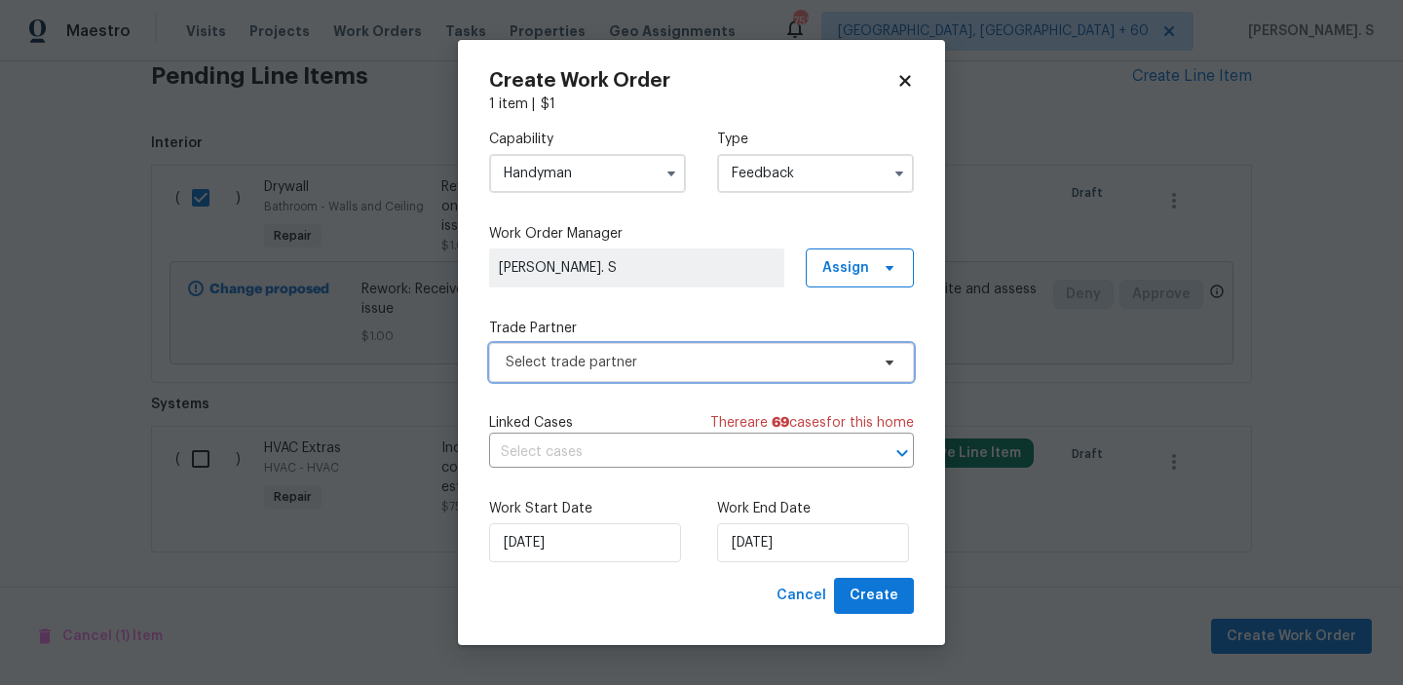
click at [713, 366] on span "Select trade partner" at bounding box center [687, 362] width 363 height 19
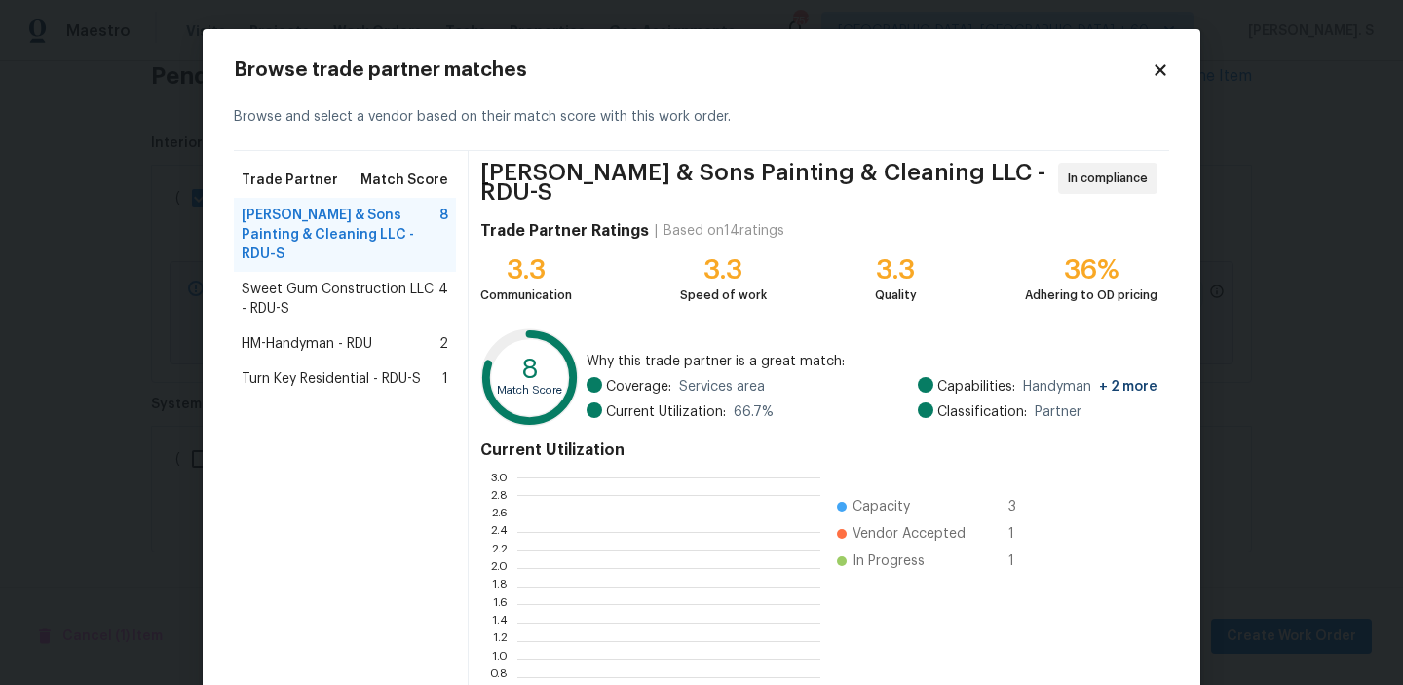
scroll to position [273, 303]
click at [362, 280] on span "Sweet Gum Construction LLC - RDU-S" at bounding box center [340, 299] width 197 height 39
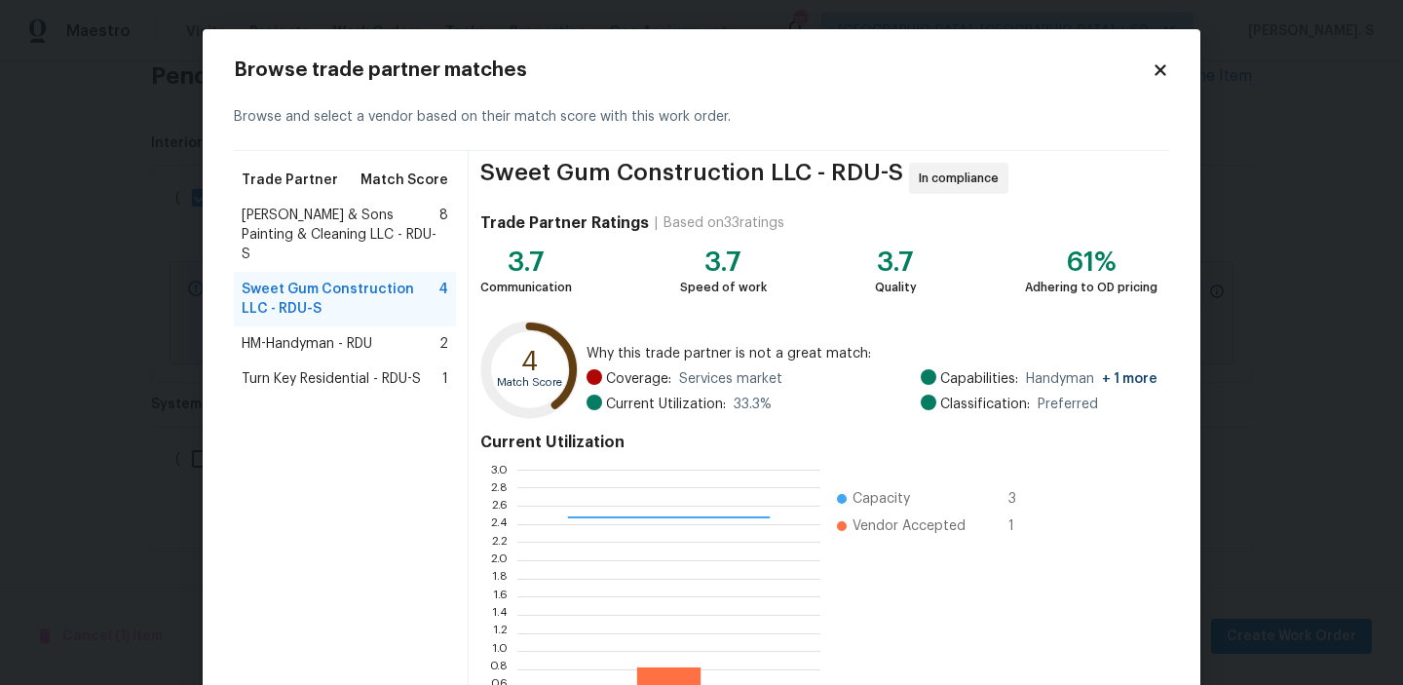
scroll to position [174, 0]
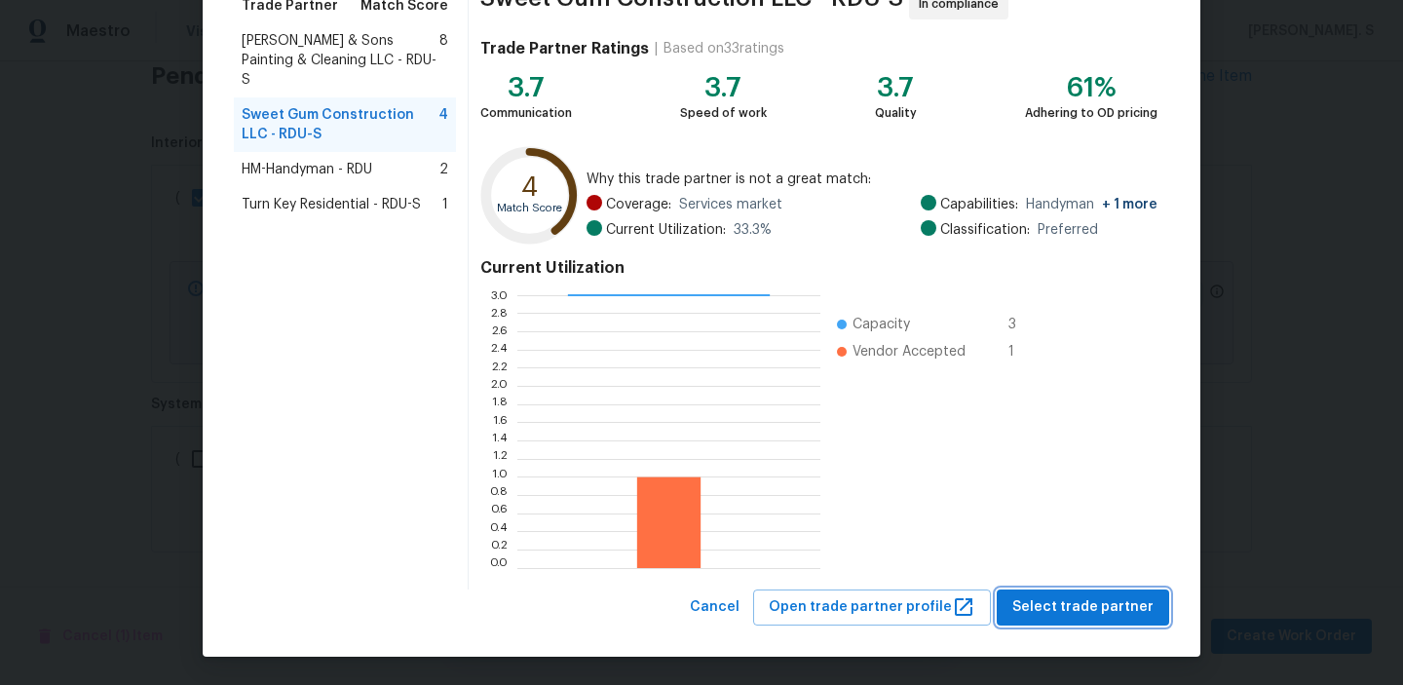
click at [1066, 615] on span "Select trade partner" at bounding box center [1082, 607] width 141 height 24
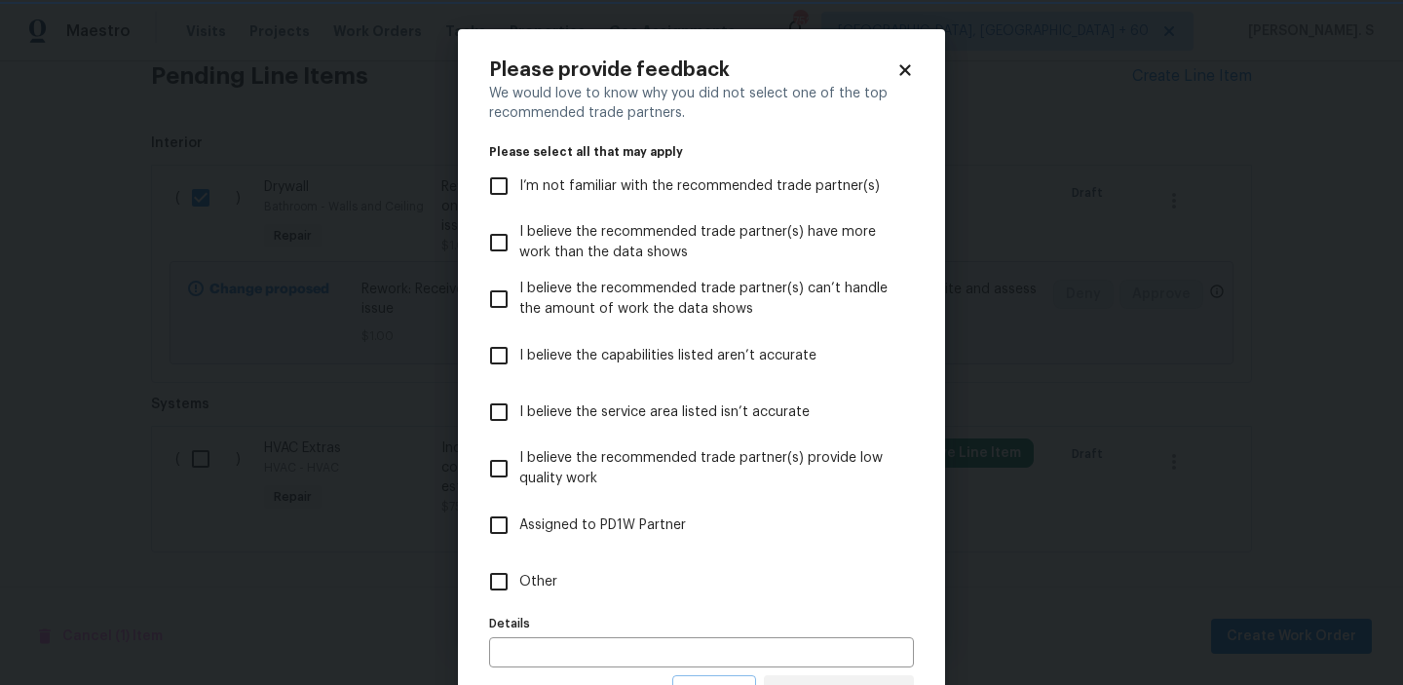
scroll to position [0, 0]
click at [684, 581] on label "Other" at bounding box center [688, 581] width 420 height 57
click at [519, 581] on input "Other" at bounding box center [498, 581] width 41 height 41
checkbox input "true"
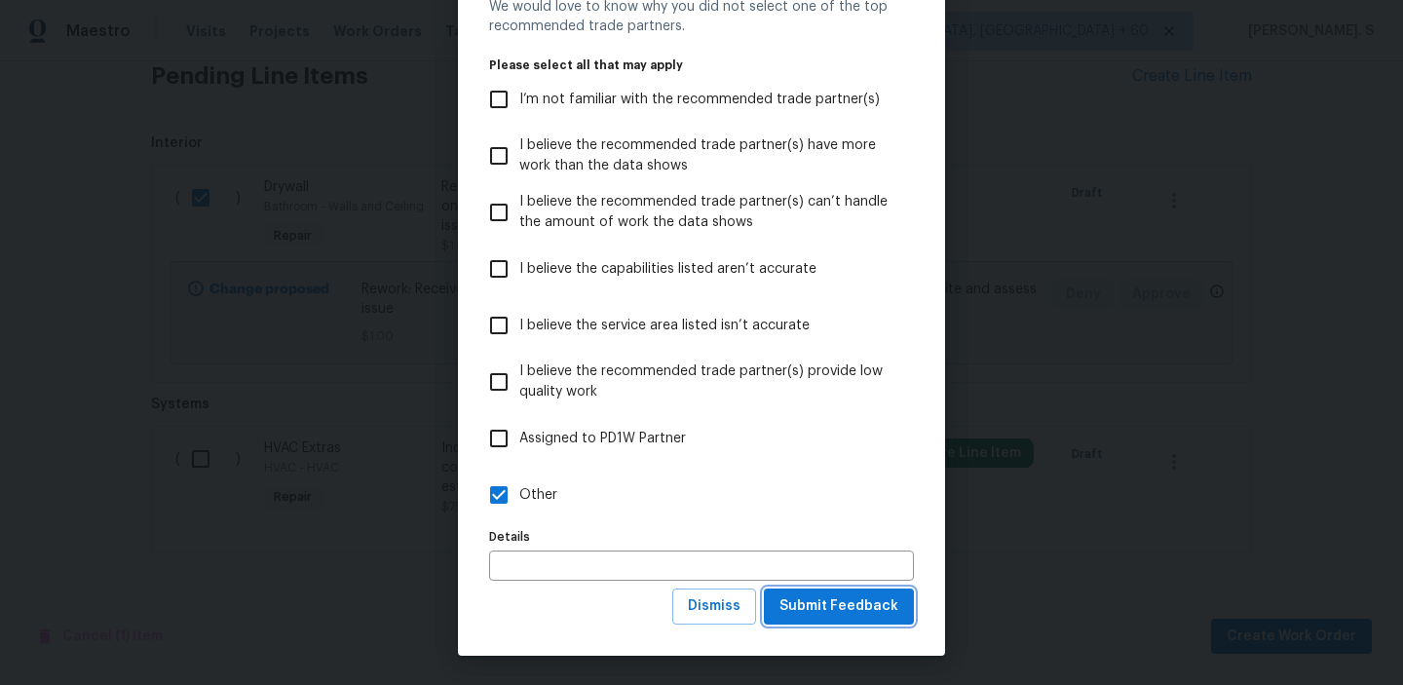
click at [785, 606] on span "Submit Feedback" at bounding box center [838, 606] width 119 height 24
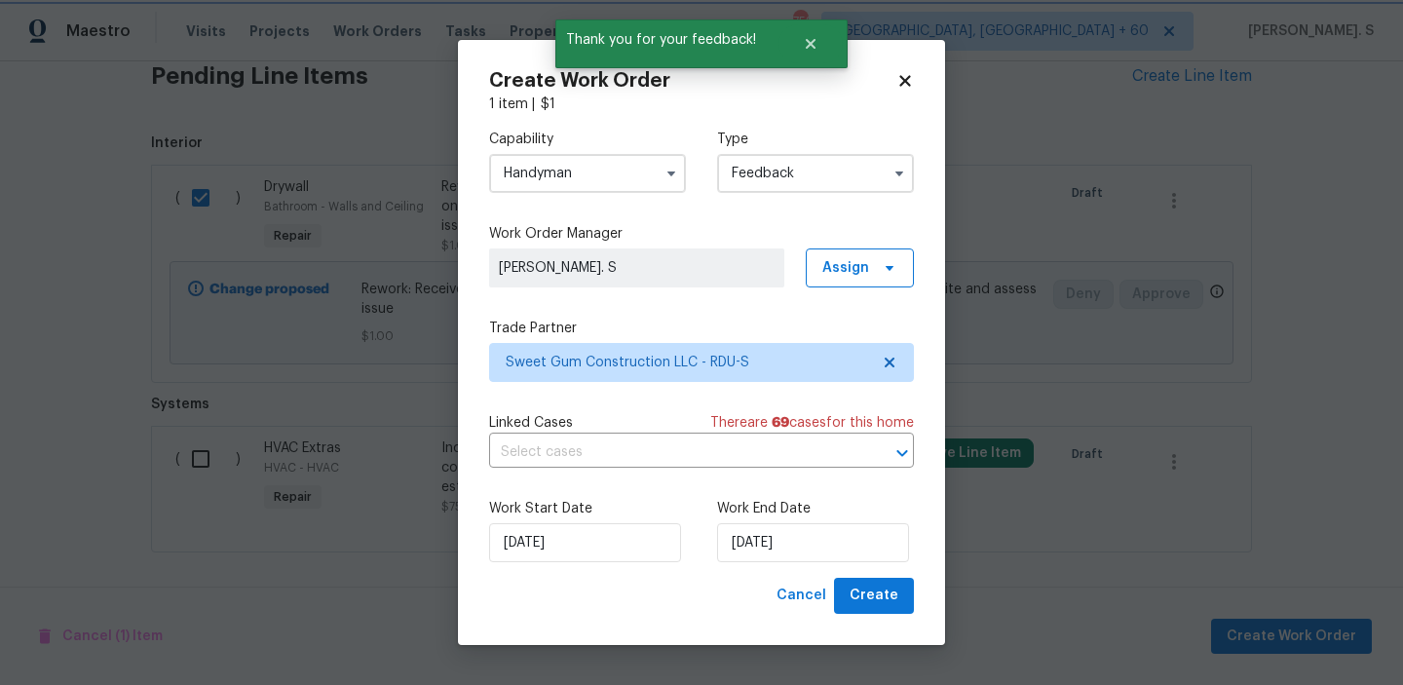
scroll to position [0, 0]
click at [643, 454] on input "text" at bounding box center [674, 452] width 370 height 30
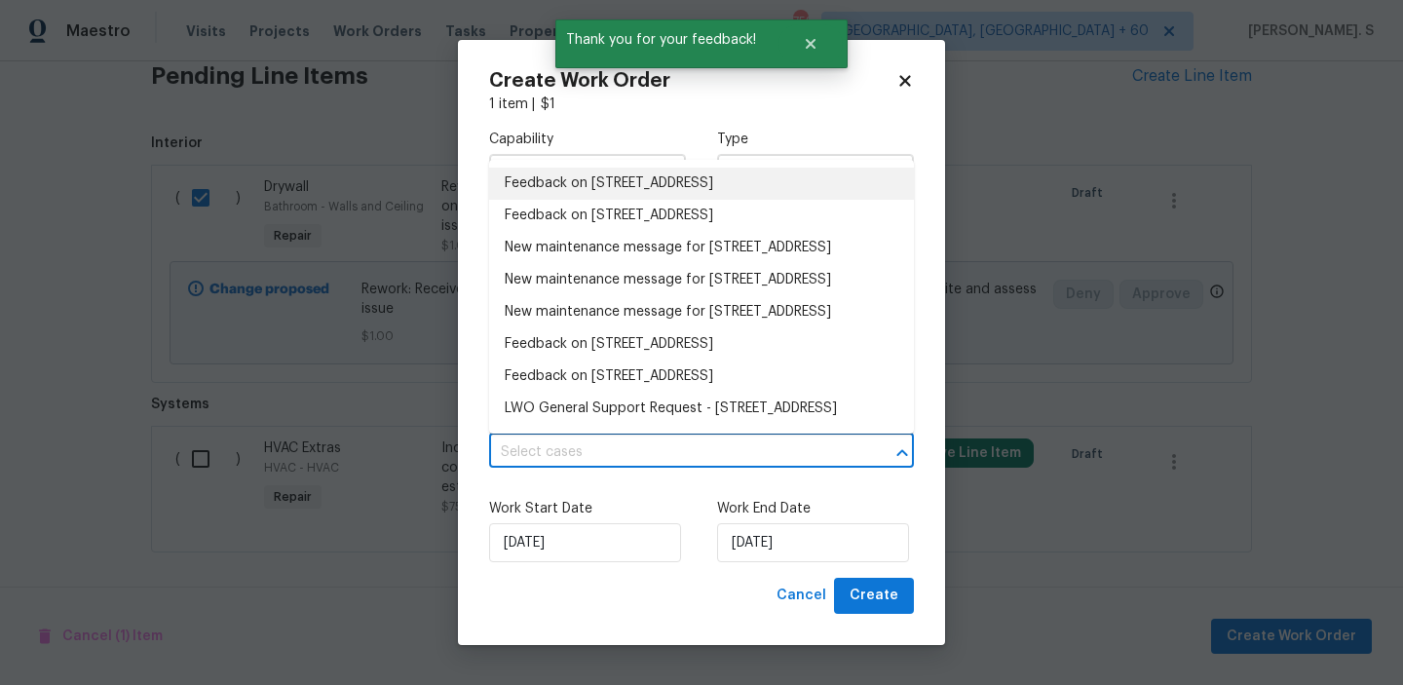
click at [620, 180] on li "Feedback on 1405 Cross Link Rd, Raleigh, NC 27610" at bounding box center [701, 184] width 425 height 32
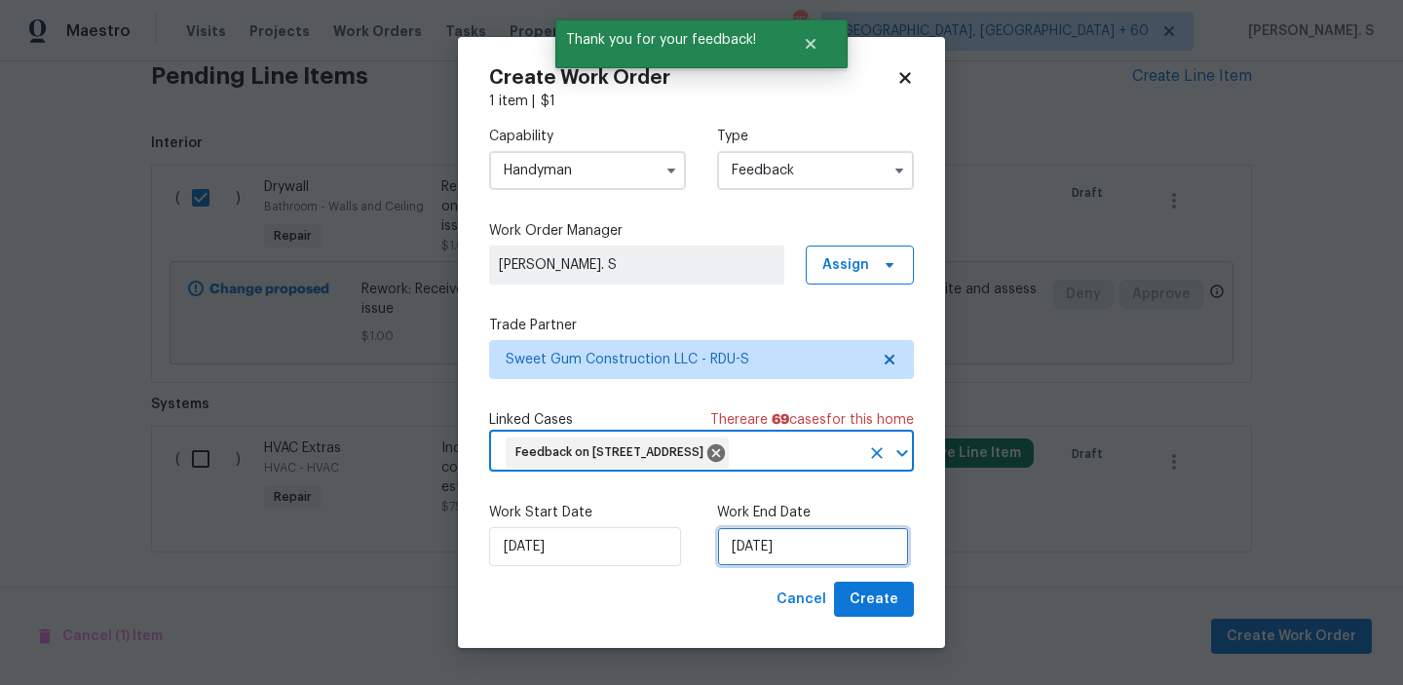
click at [768, 566] on input "8/19/2025" at bounding box center [813, 546] width 192 height 39
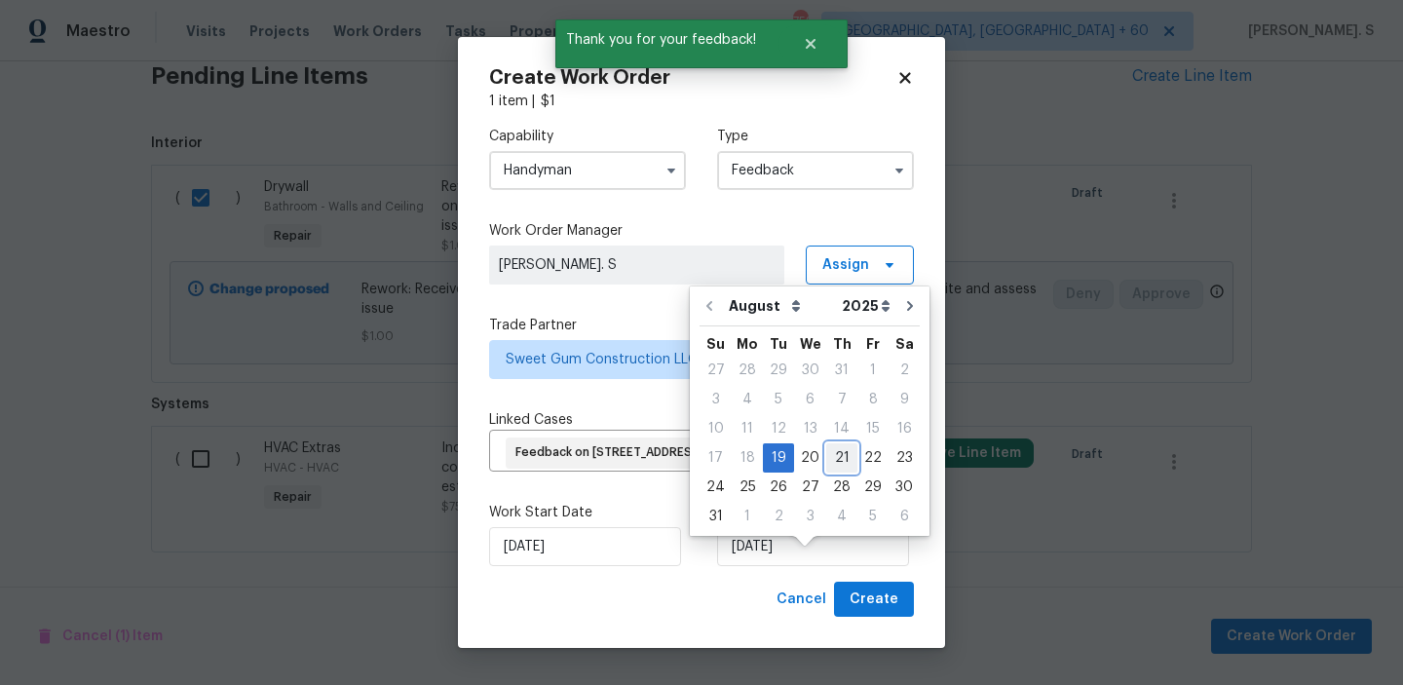
click at [830, 456] on div "21" at bounding box center [841, 457] width 31 height 27
type input "8/21/2025"
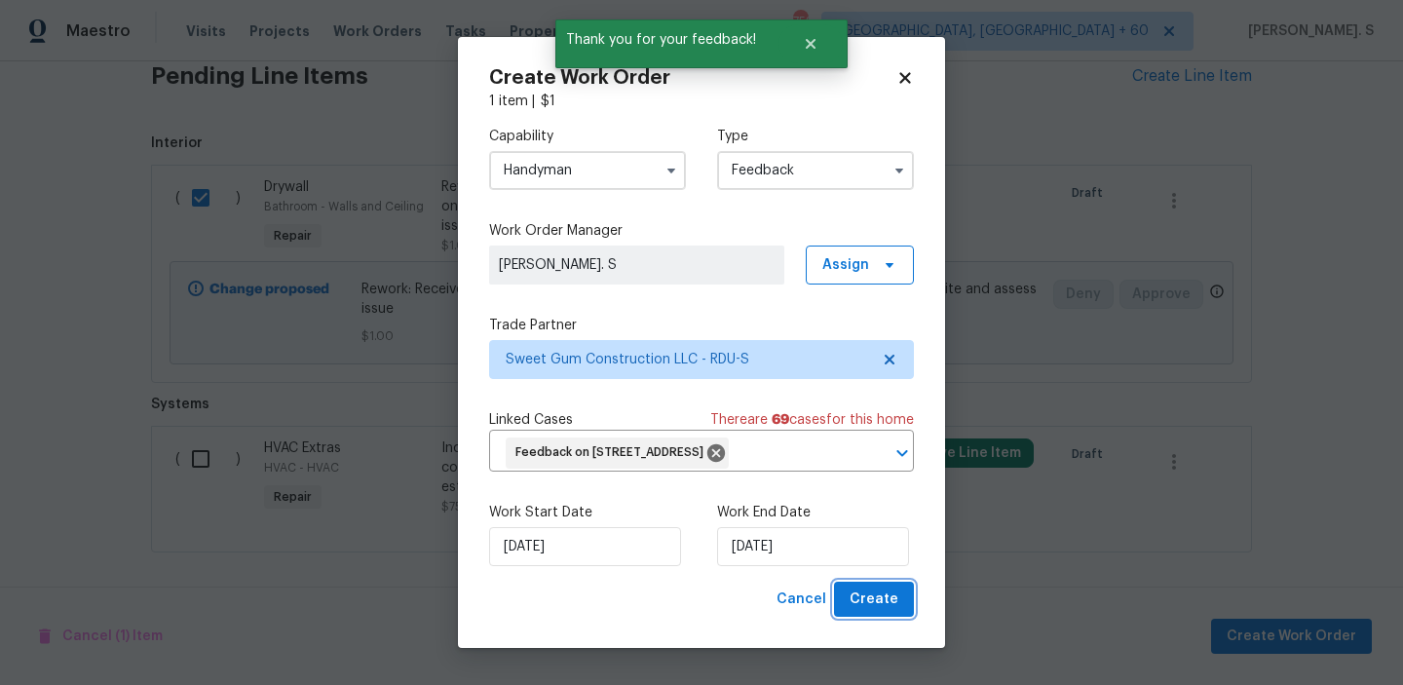
click at [862, 612] on span "Create" at bounding box center [874, 599] width 49 height 24
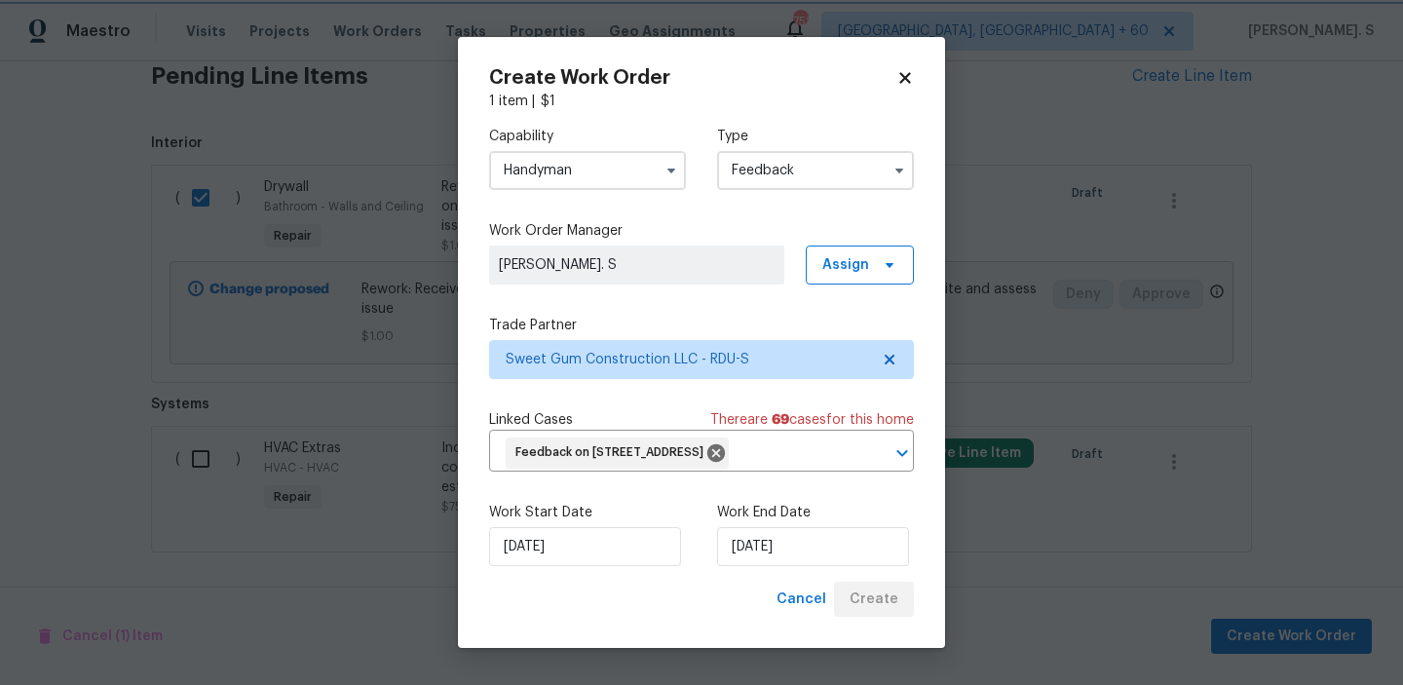
checkbox input "false"
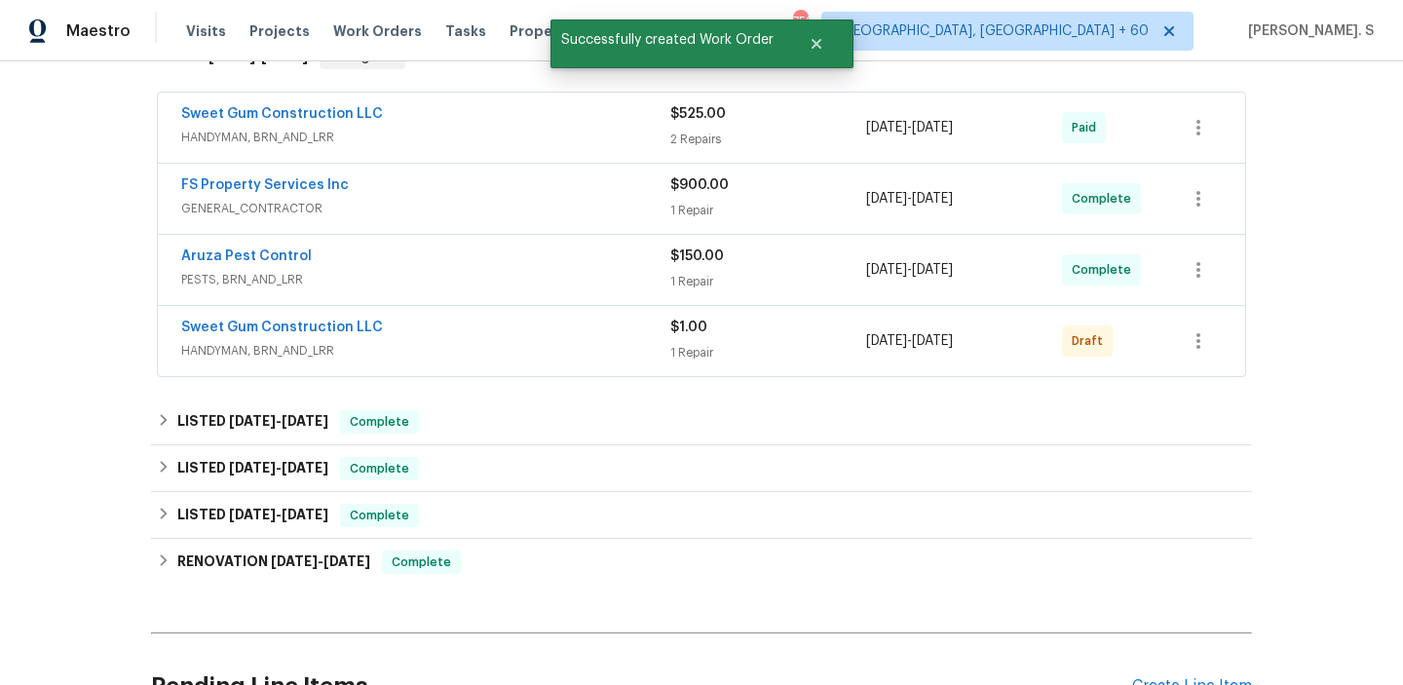
scroll to position [334, 0]
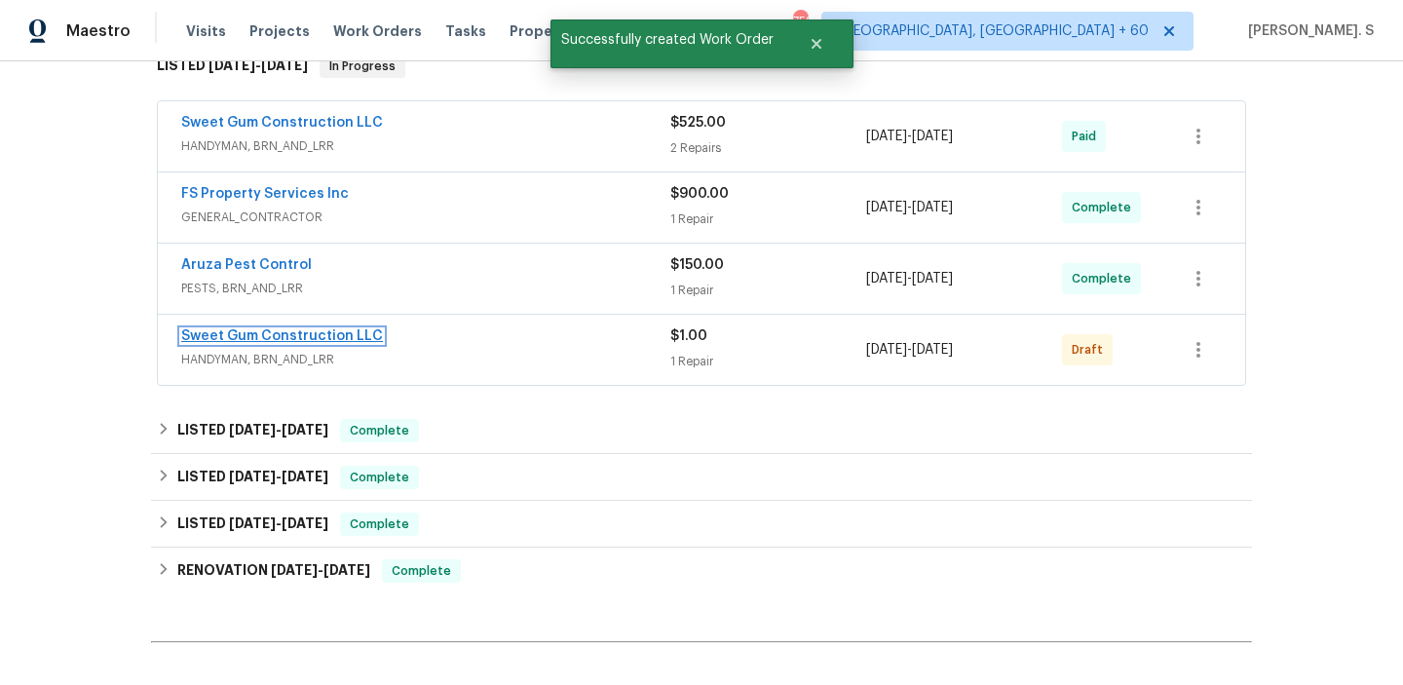
click at [265, 329] on link "Sweet Gum Construction LLC" at bounding box center [282, 336] width 202 height 14
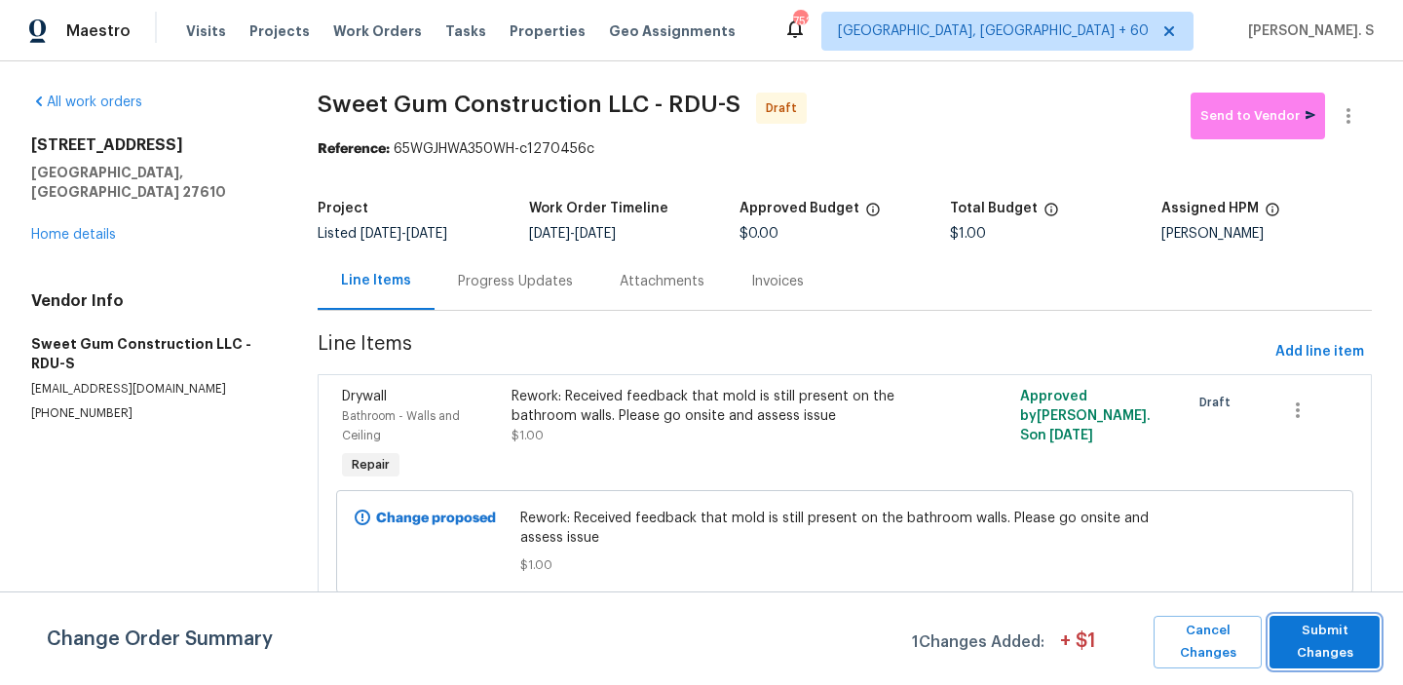
click at [1321, 624] on span "Submit Changes" at bounding box center [1324, 642] width 91 height 45
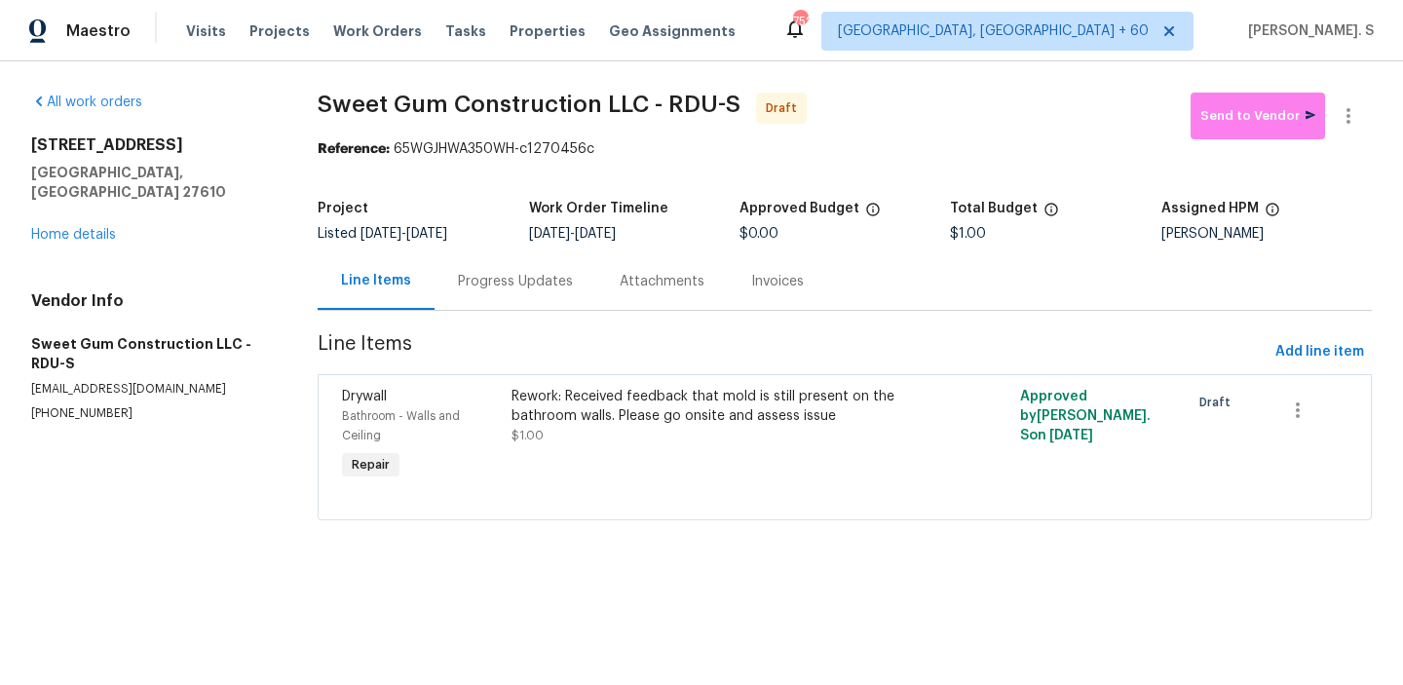
click at [539, 269] on div "Progress Updates" at bounding box center [516, 280] width 162 height 57
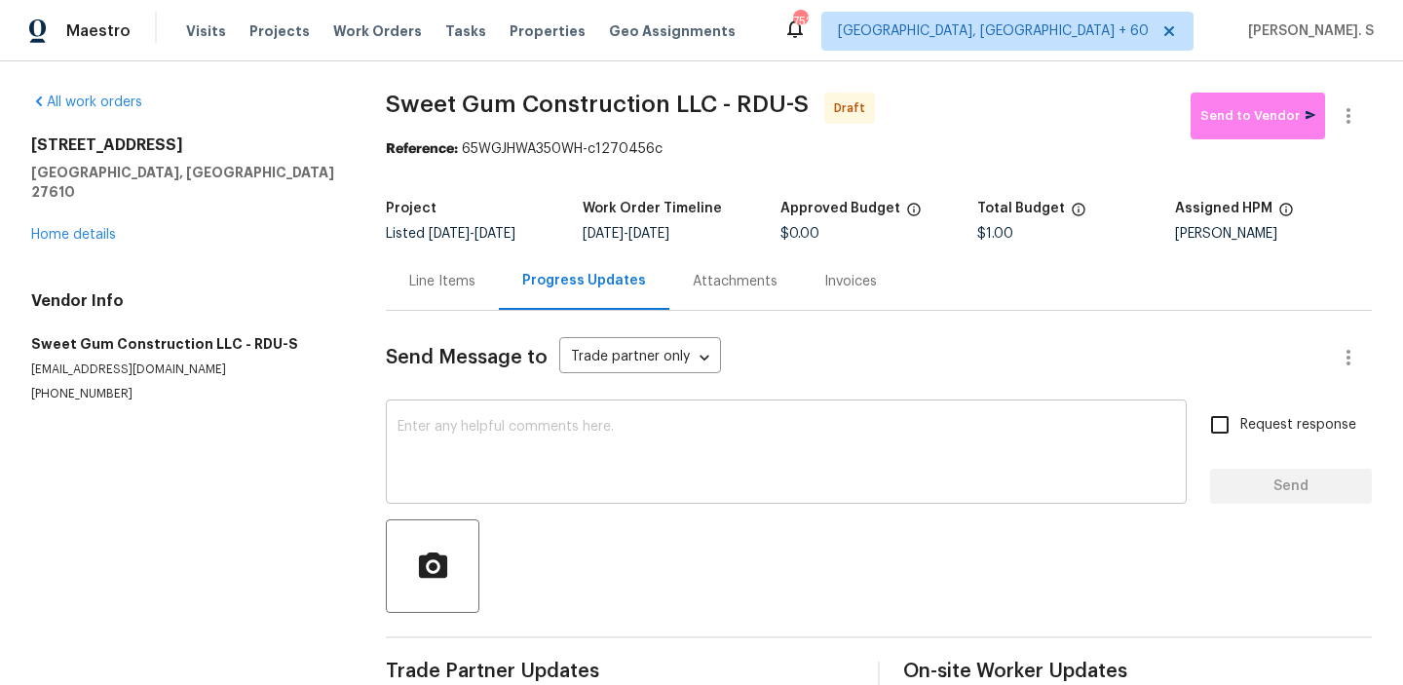
click at [588, 425] on textarea at bounding box center [785, 454] width 777 height 68
paste textarea "Hi, this is Glory with Opendoor. I’m confirming you received the WO for the pro…"
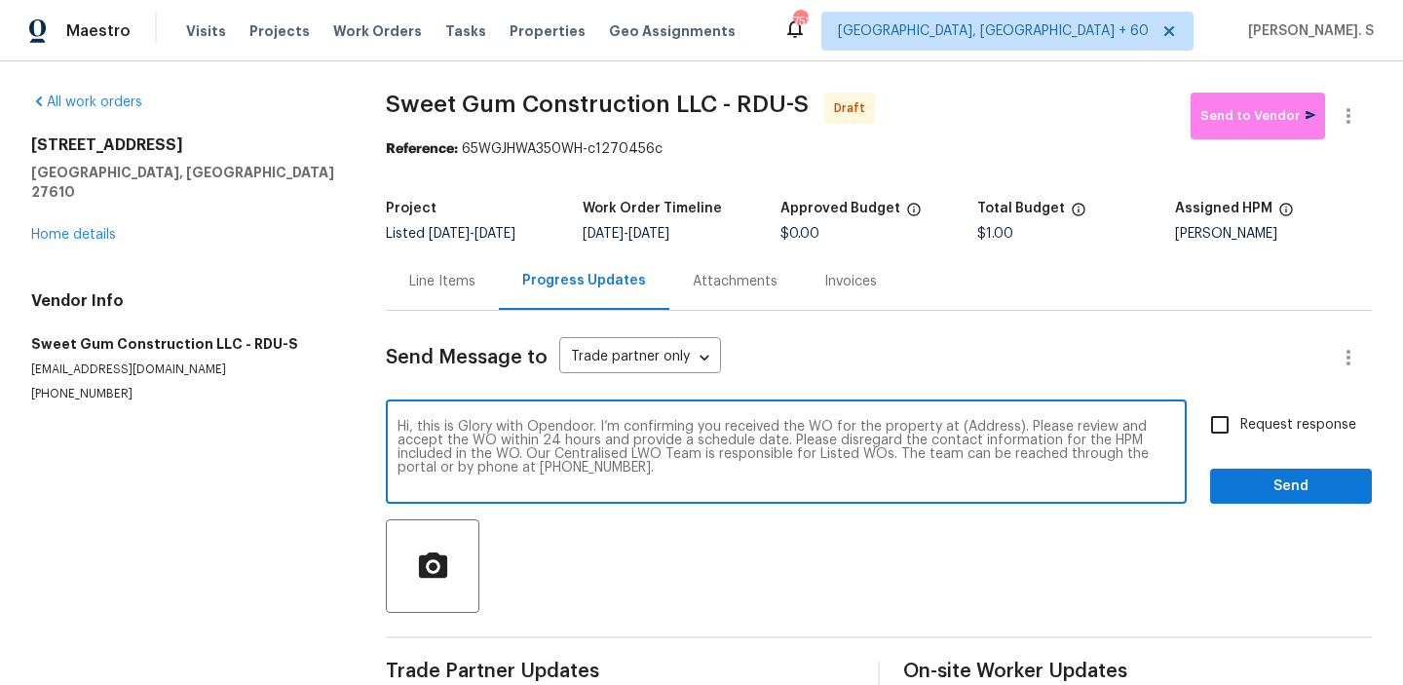
click at [988, 434] on textarea "Hi, this is Glory with Opendoor. I’m confirming you received the WO for the pro…" at bounding box center [785, 454] width 777 height 68
paste textarea "1405 Cross Link Rd, Raleigh, NC 27610"
type textarea "Hi, this is Glory with Opendoor. I’m confirming you received the WO for the pro…"
click at [1347, 122] on icon "button" at bounding box center [1348, 116] width 4 height 16
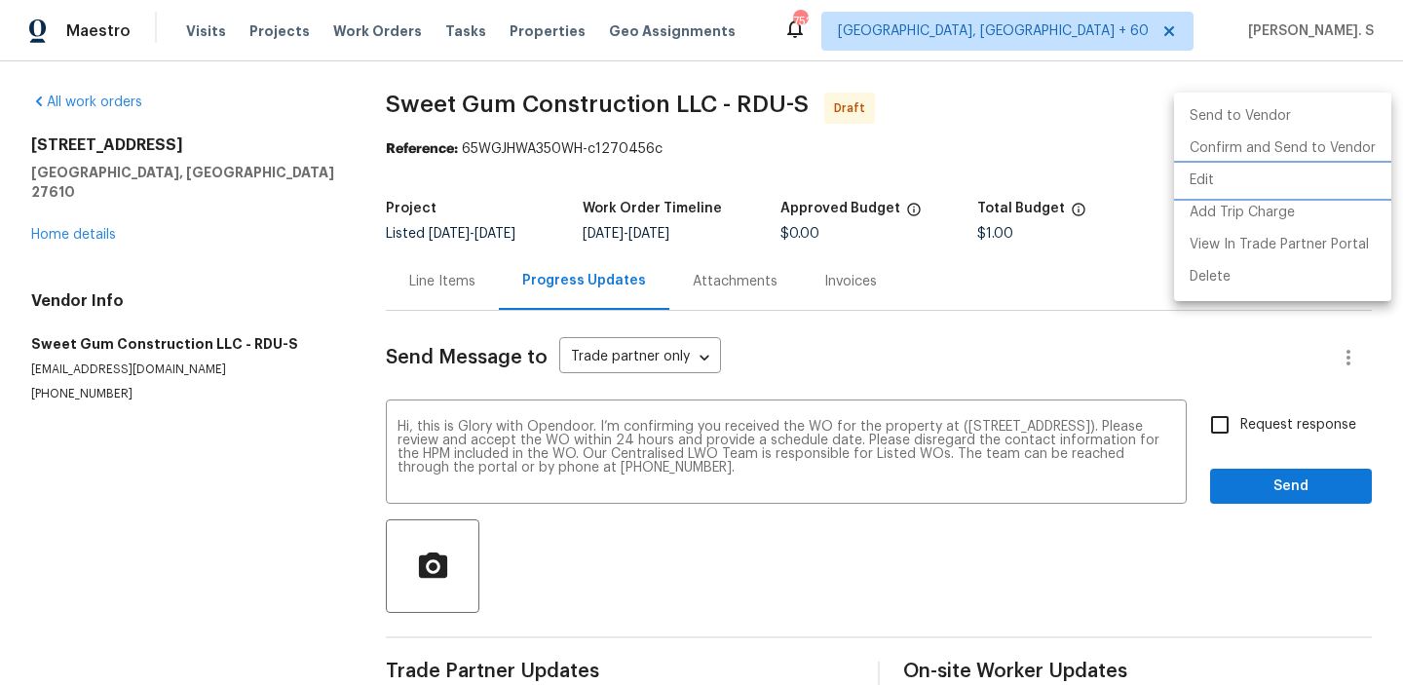
click at [1225, 183] on li "Edit" at bounding box center [1282, 181] width 217 height 32
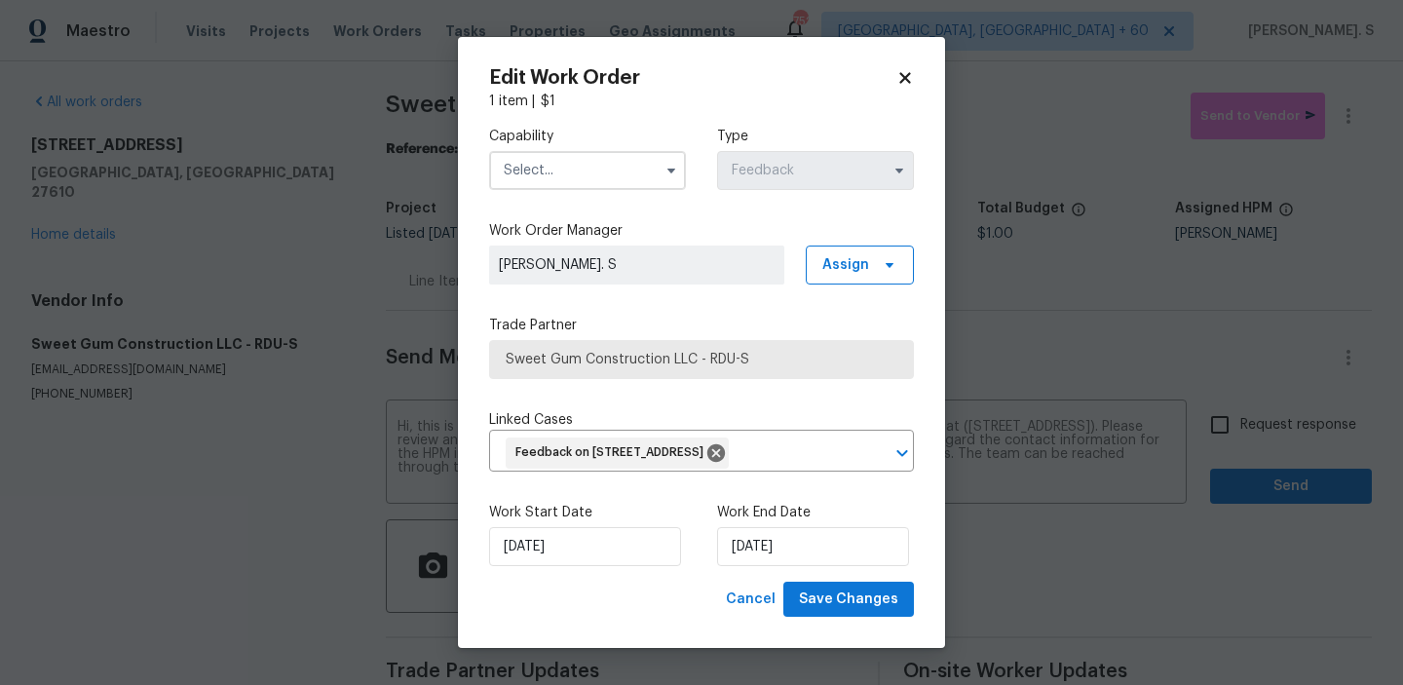
click at [605, 164] on input "text" at bounding box center [587, 170] width 197 height 39
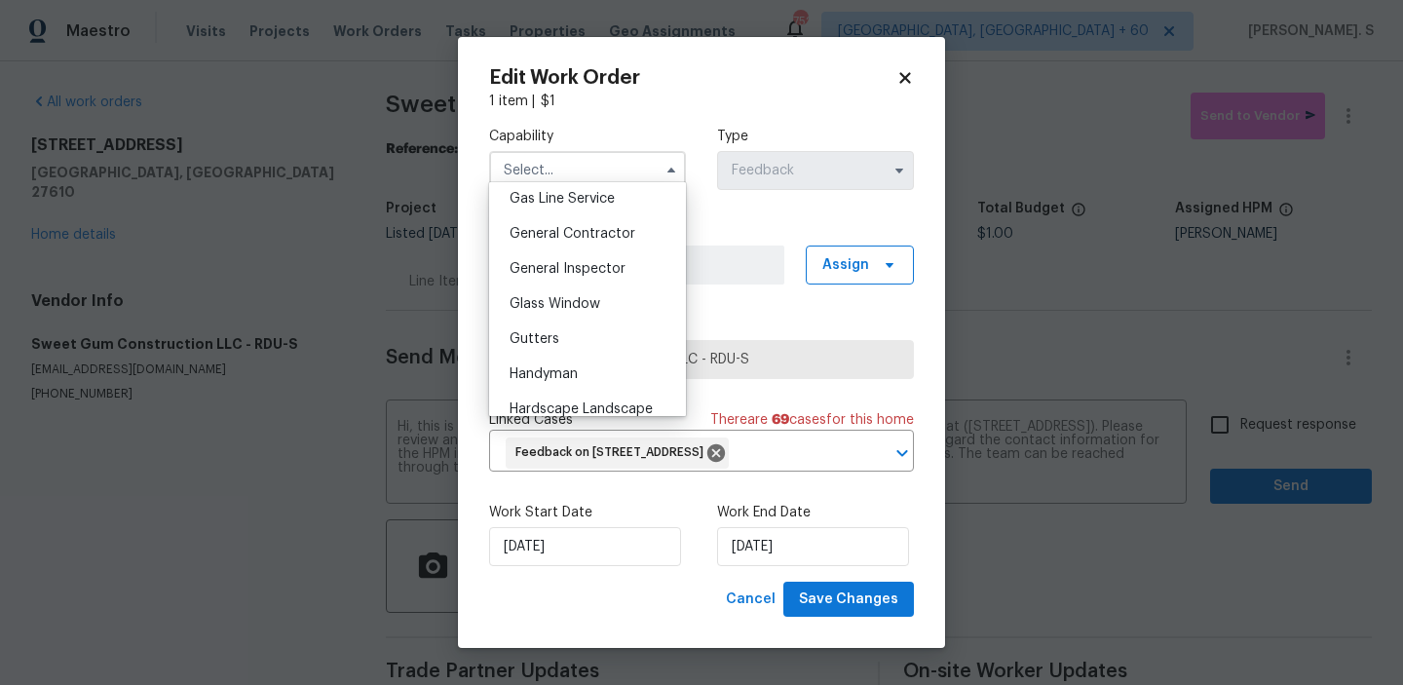
scroll to position [969, 0]
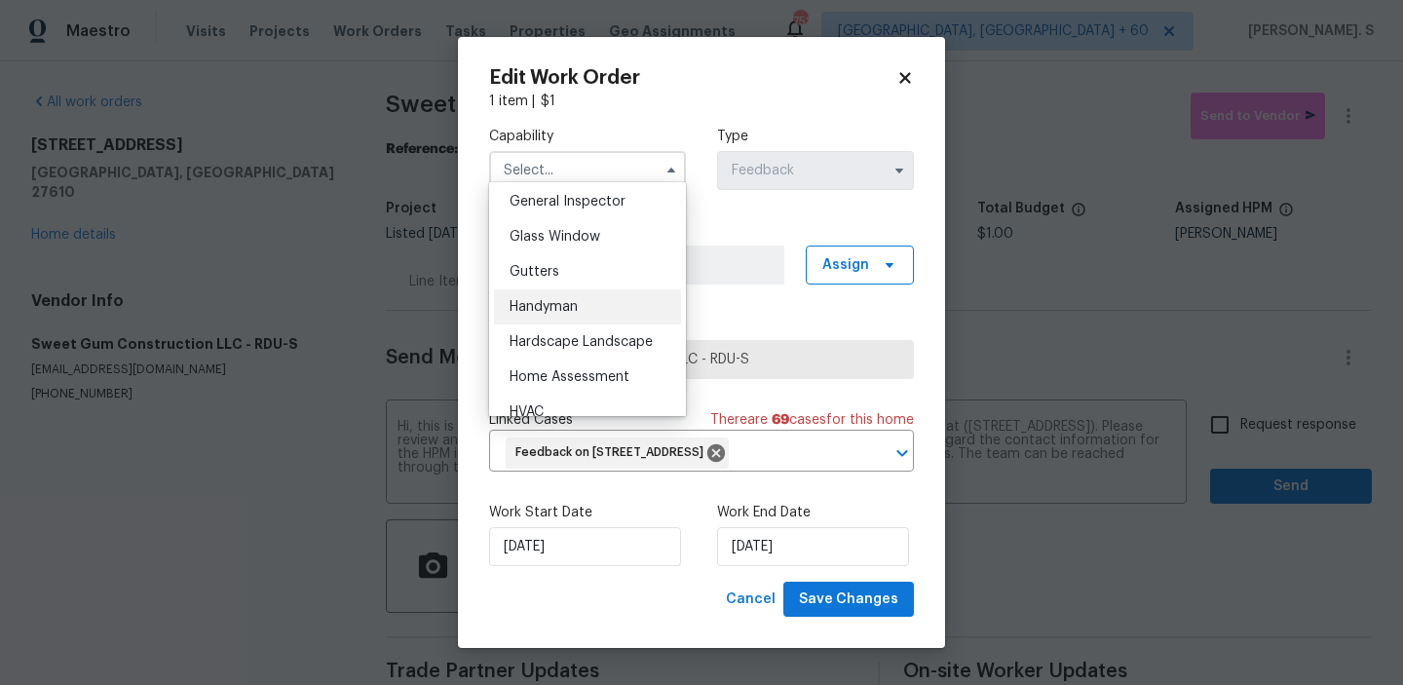
click at [576, 291] on div "Handyman" at bounding box center [587, 306] width 187 height 35
type input "Handyman"
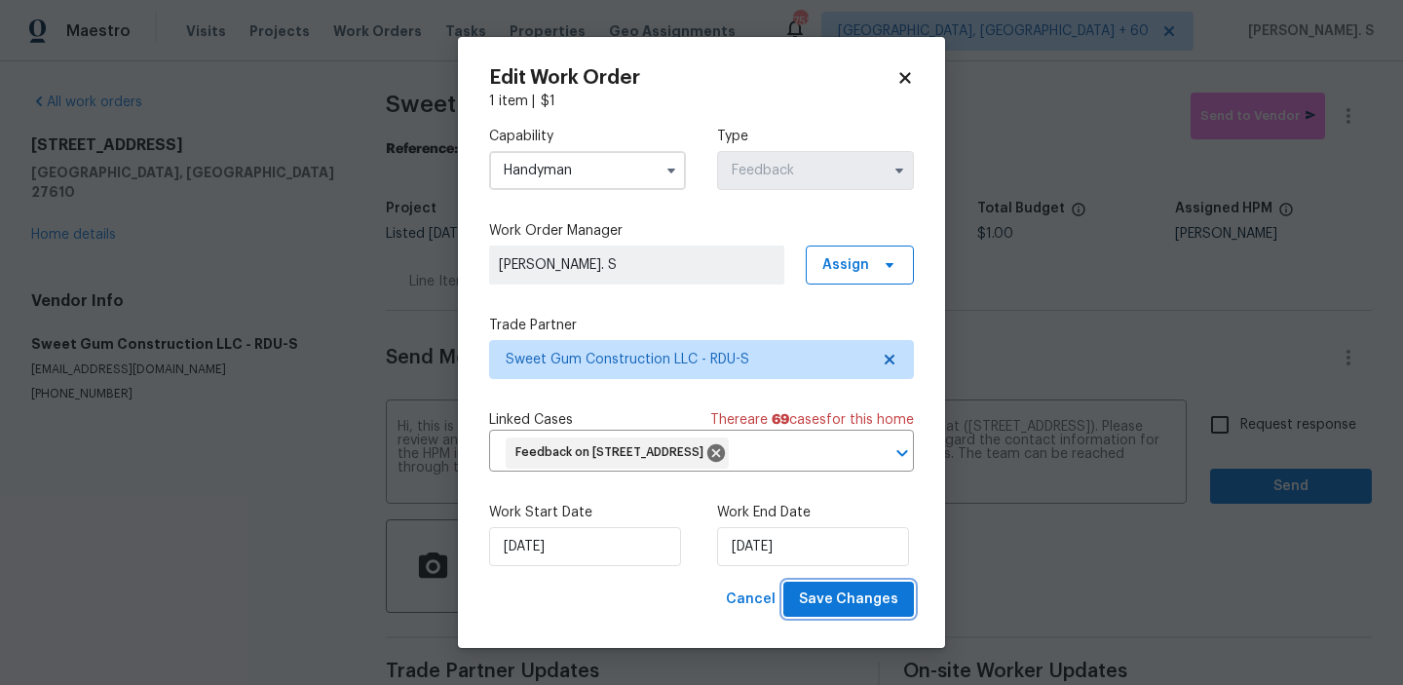
click at [855, 618] on button "Save Changes" at bounding box center [848, 600] width 131 height 36
click at [1254, 440] on body "Maestro Visits Projects Work Orders Tasks Properties Geo Assignments 752 Albuqu…" at bounding box center [701, 342] width 1403 height 685
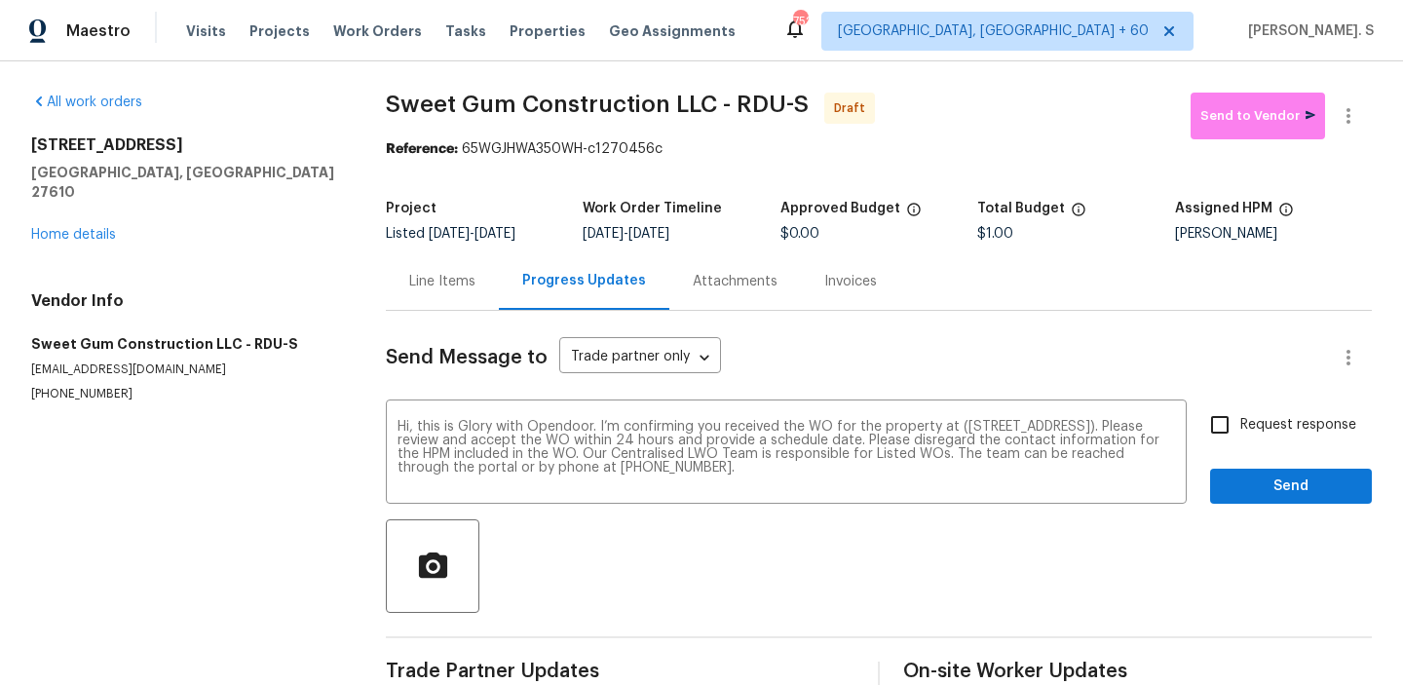
click at [1254, 440] on label "Request response" at bounding box center [1277, 424] width 157 height 41
click at [1240, 440] on input "Request response" at bounding box center [1219, 424] width 41 height 41
checkbox input "true"
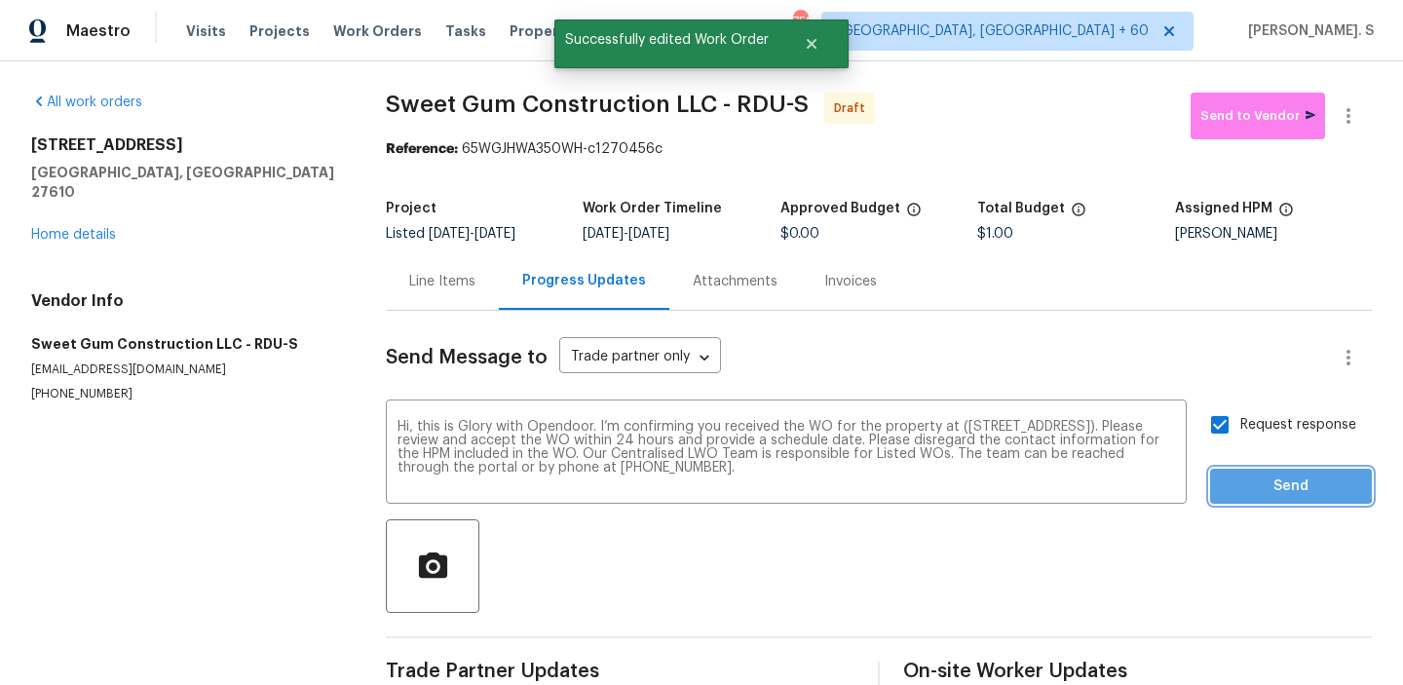
click at [1254, 477] on span "Send" at bounding box center [1291, 486] width 131 height 24
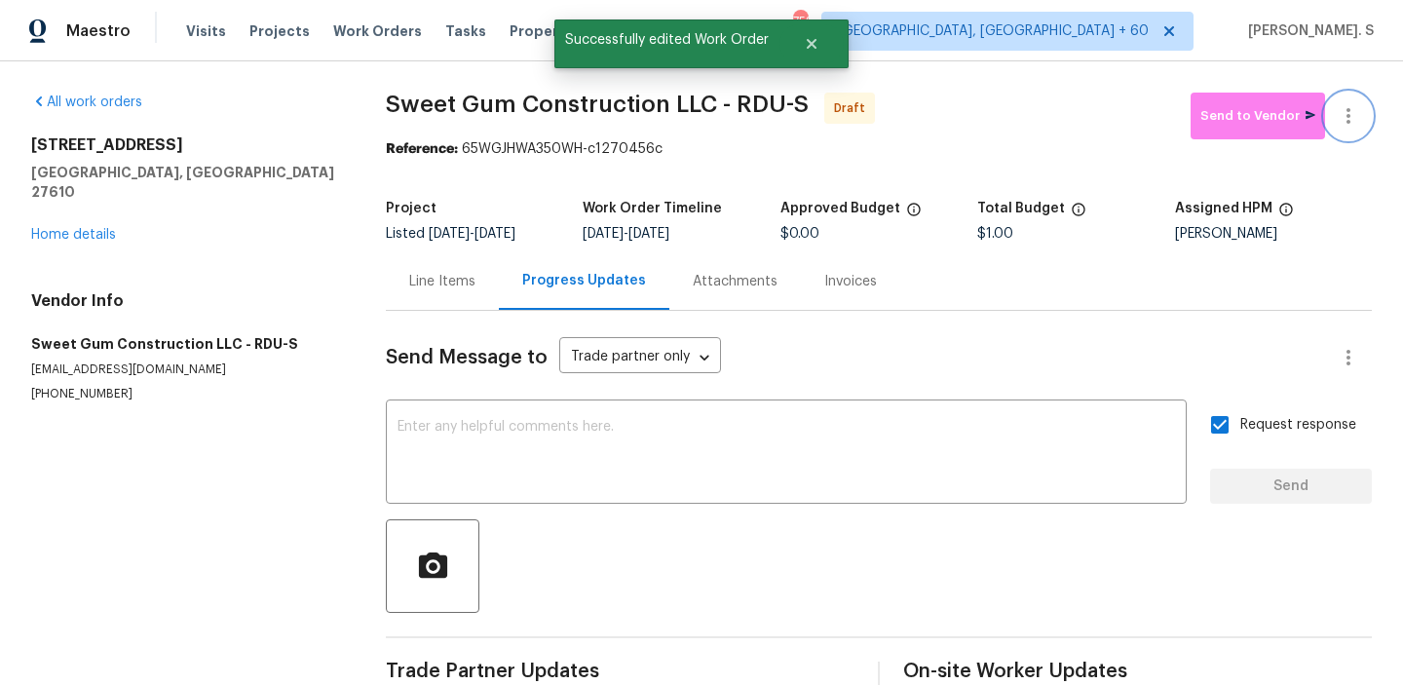
click at [1354, 113] on icon "button" at bounding box center [1348, 115] width 23 height 23
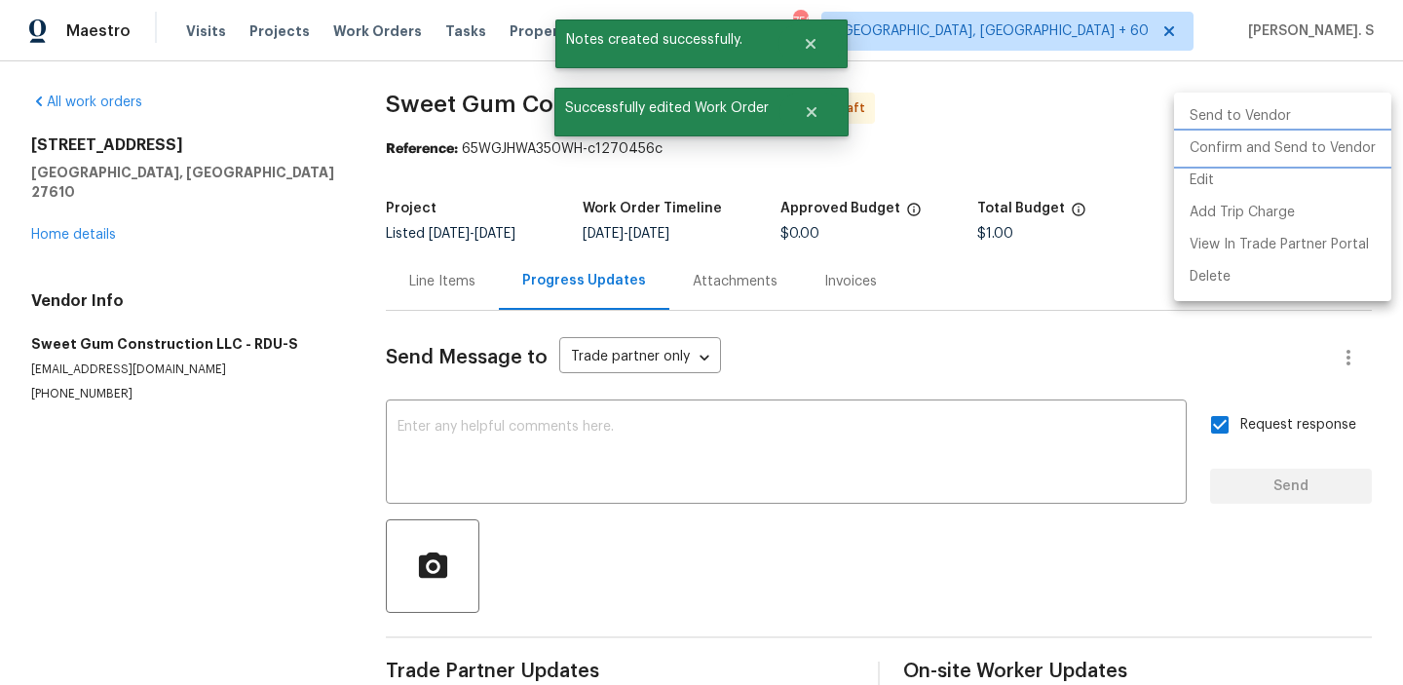
click at [1358, 153] on li "Confirm and Send to Vendor" at bounding box center [1282, 148] width 217 height 32
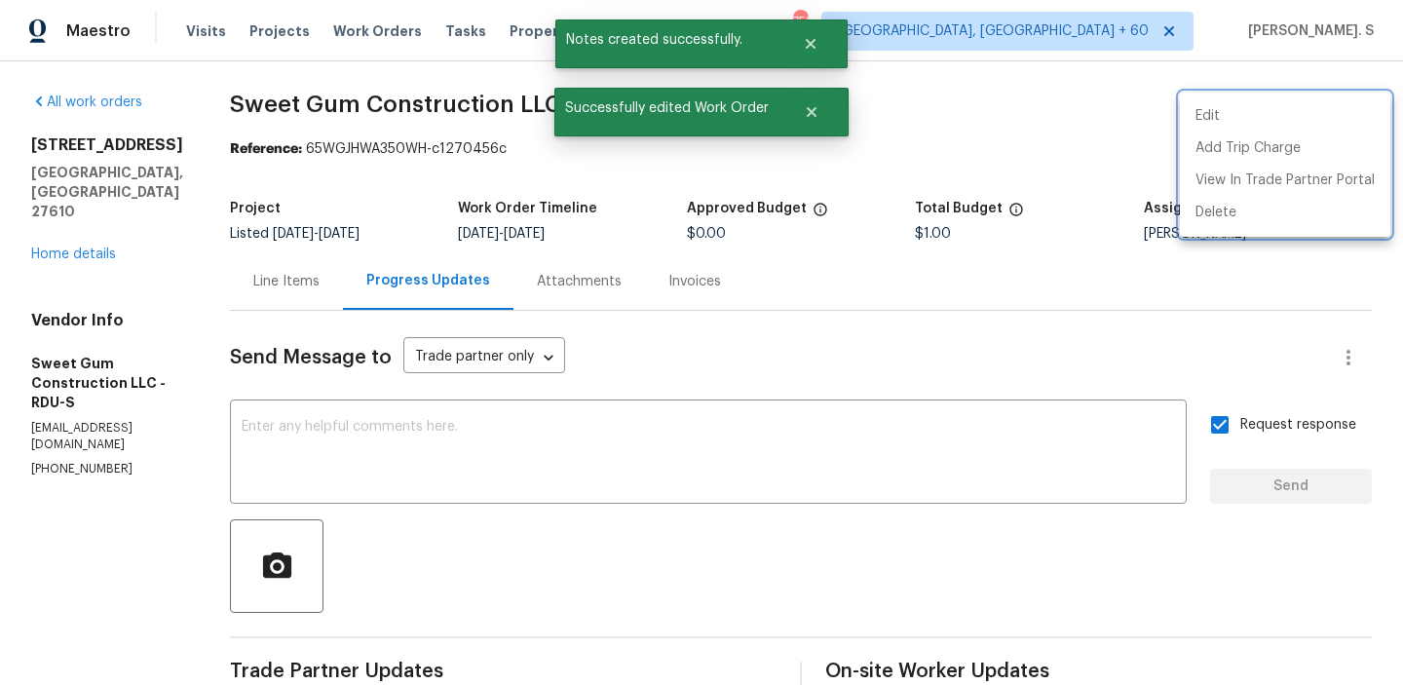
click at [433, 110] on div at bounding box center [701, 342] width 1403 height 685
click at [433, 110] on div "Edit Add Trip Charge View In Trade Partner Portal Delete" at bounding box center [701, 342] width 1403 height 685
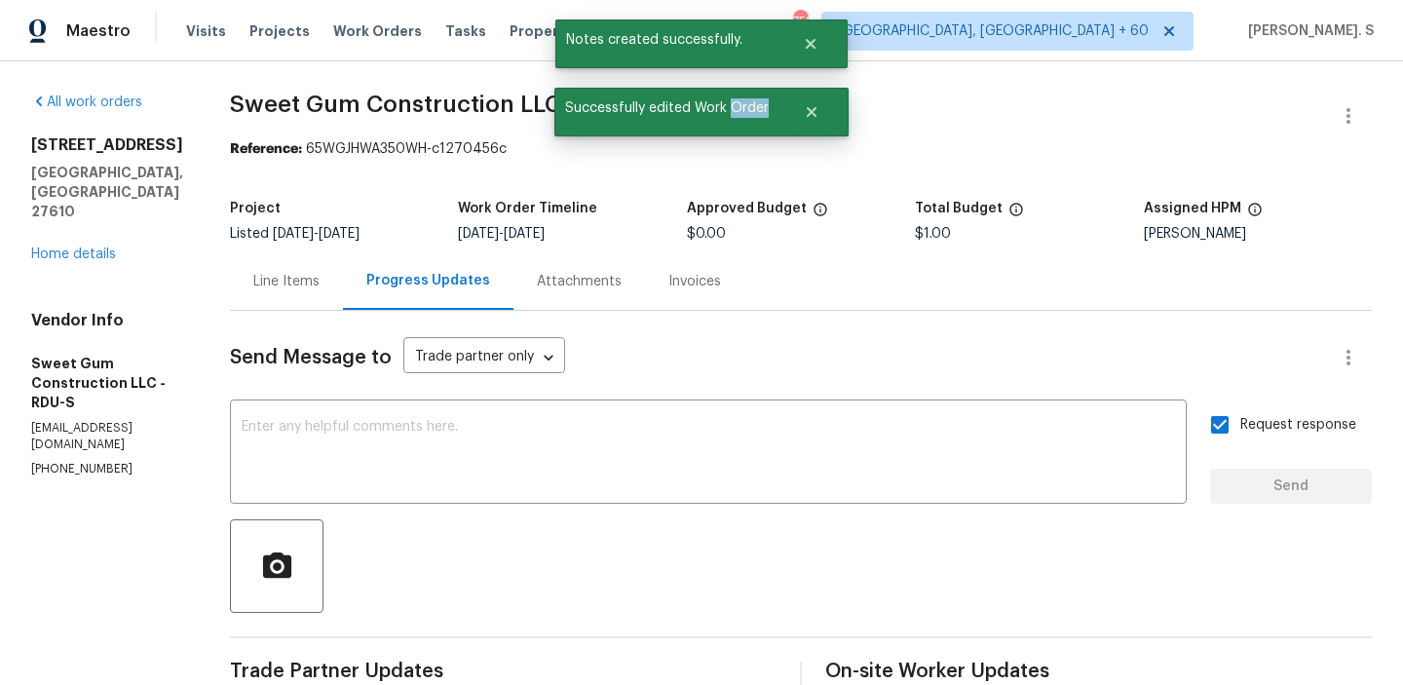
click at [433, 110] on span "Sweet Gum Construction LLC - RDU-S" at bounding box center [441, 104] width 423 height 23
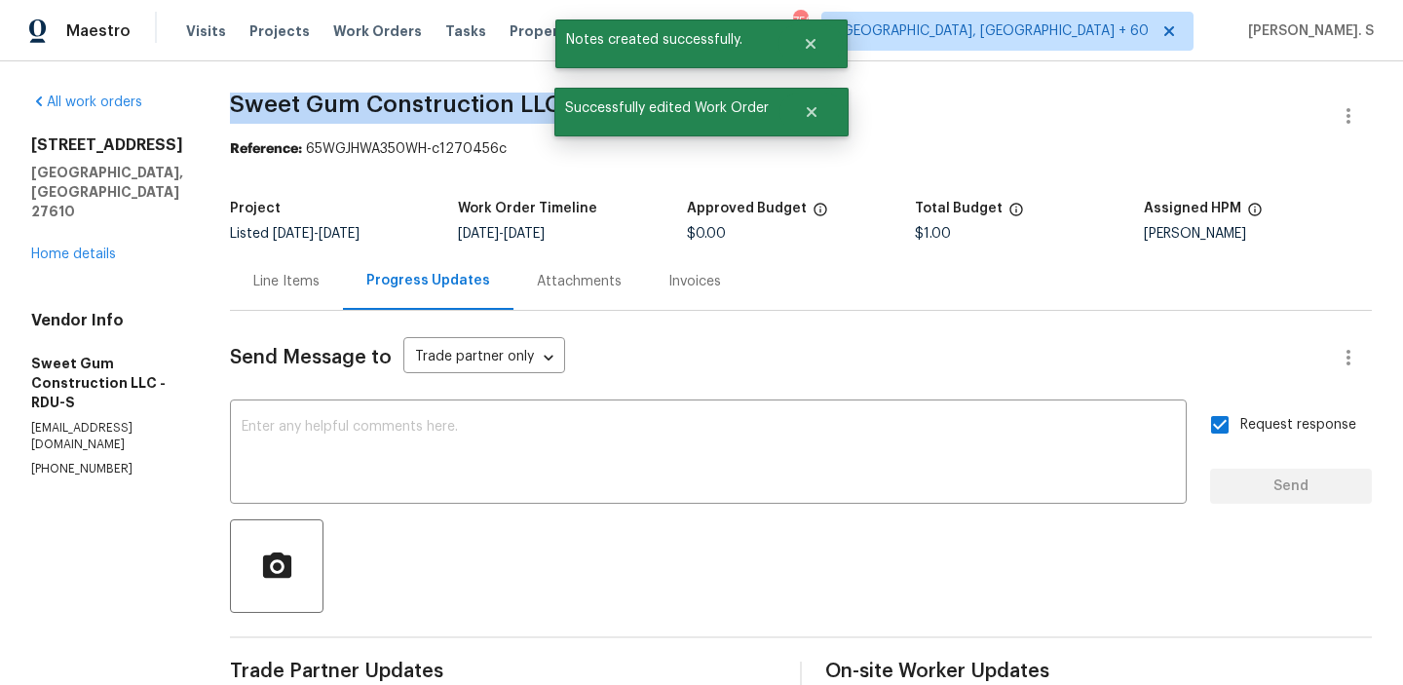
copy span "Sweet Gum Construction LLC - RDU-S"
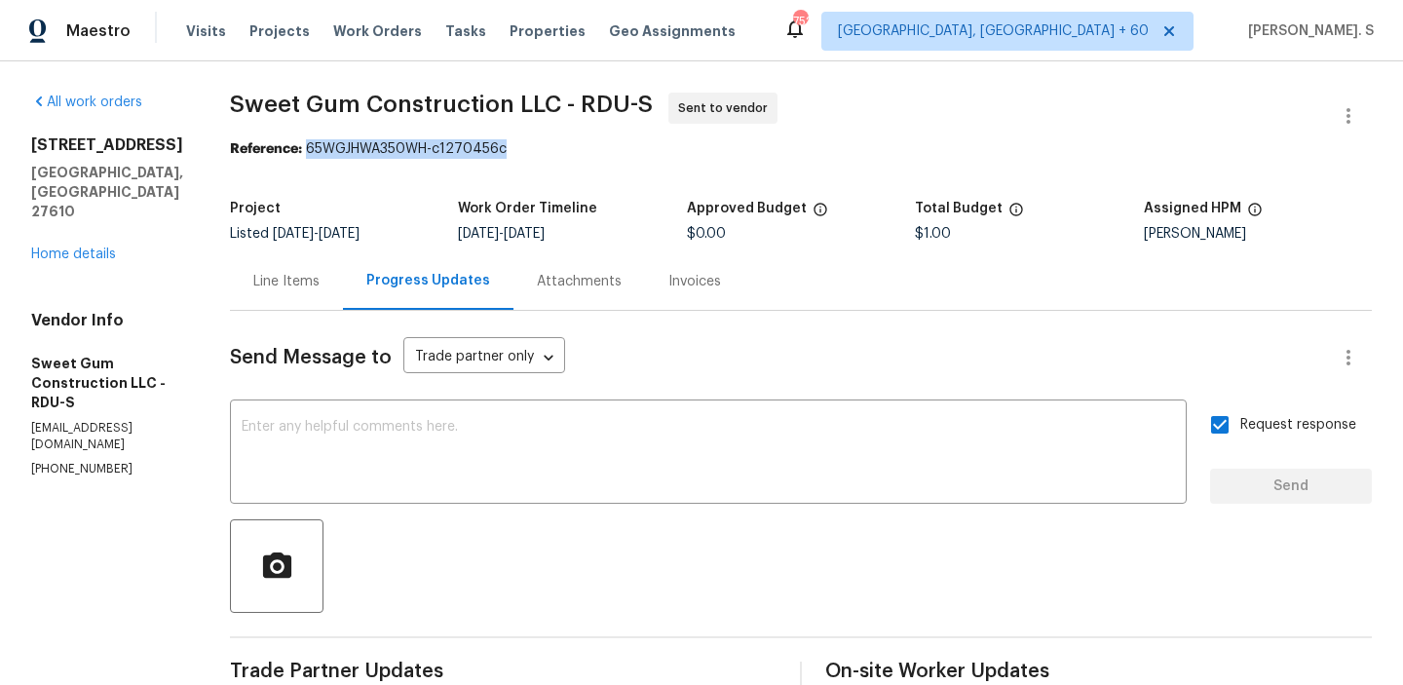
drag, startPoint x: 351, startPoint y: 150, endPoint x: 653, endPoint y: 149, distance: 302.0
click at [652, 148] on div "Reference: 65WGJHWA350WH-c1270456c" at bounding box center [801, 148] width 1142 height 19
copy div "65WGJHWA350WH-c1270456c"
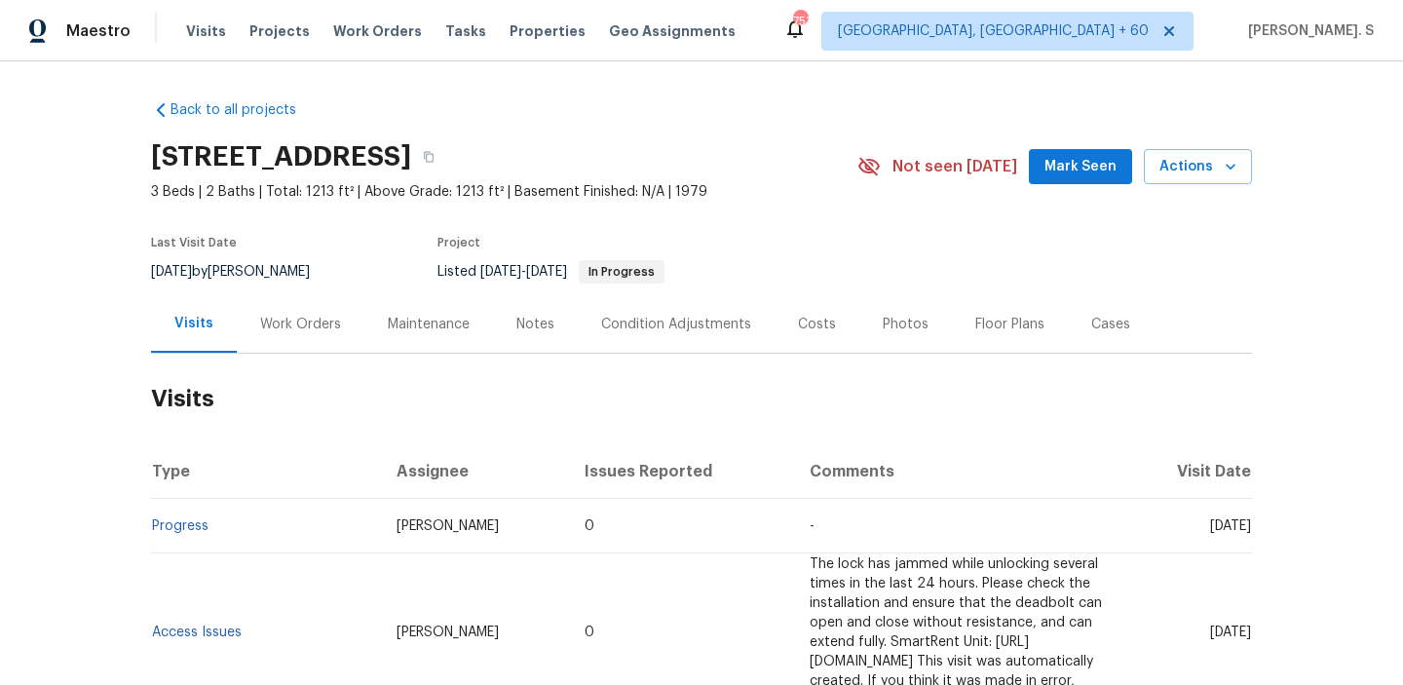
click at [277, 312] on div "Work Orders" at bounding box center [301, 323] width 128 height 57
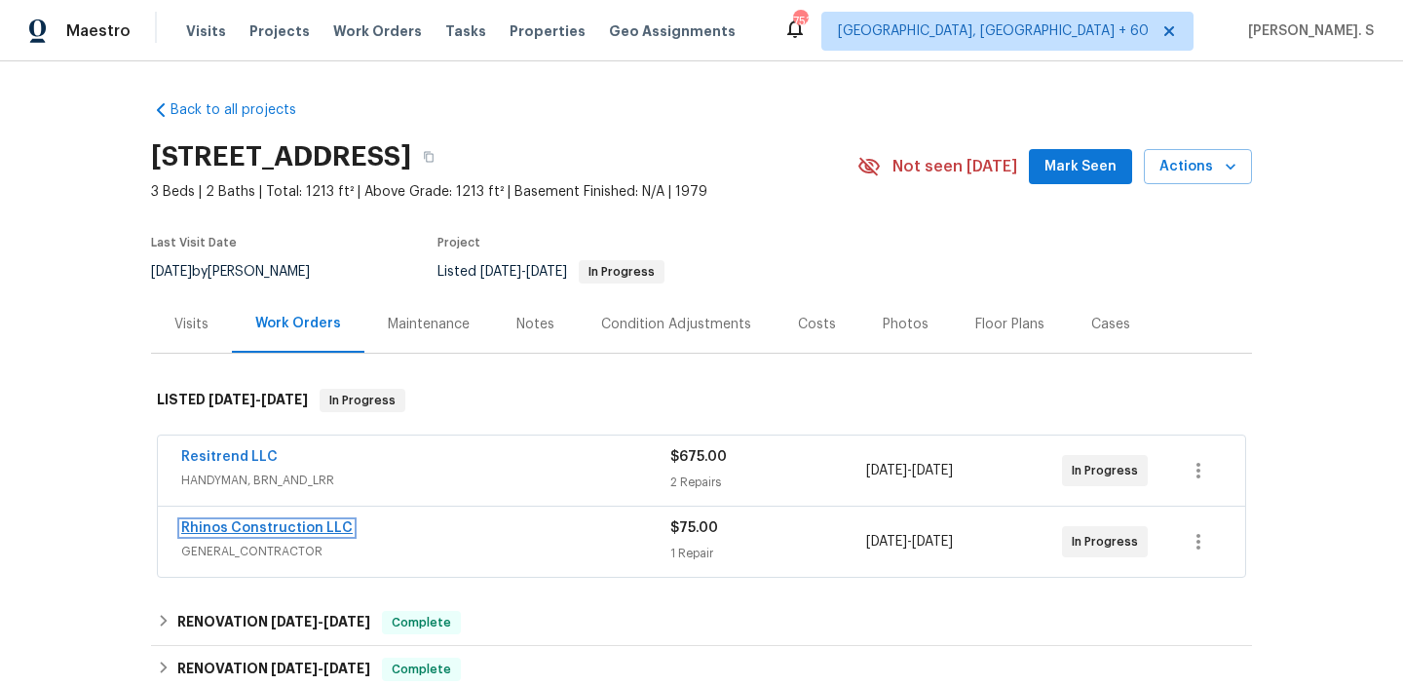
click at [255, 521] on link "Rhinos Construction LLC" at bounding box center [266, 528] width 171 height 14
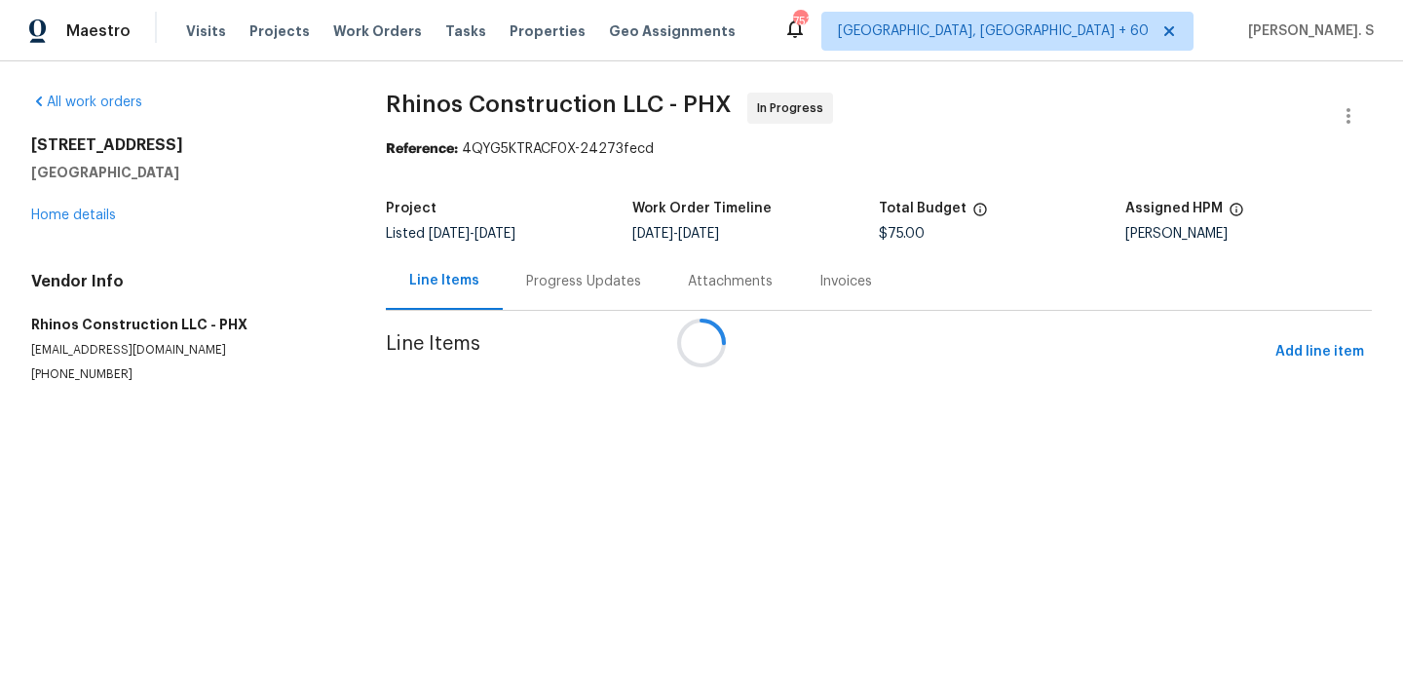
click at [514, 297] on div at bounding box center [701, 342] width 1403 height 685
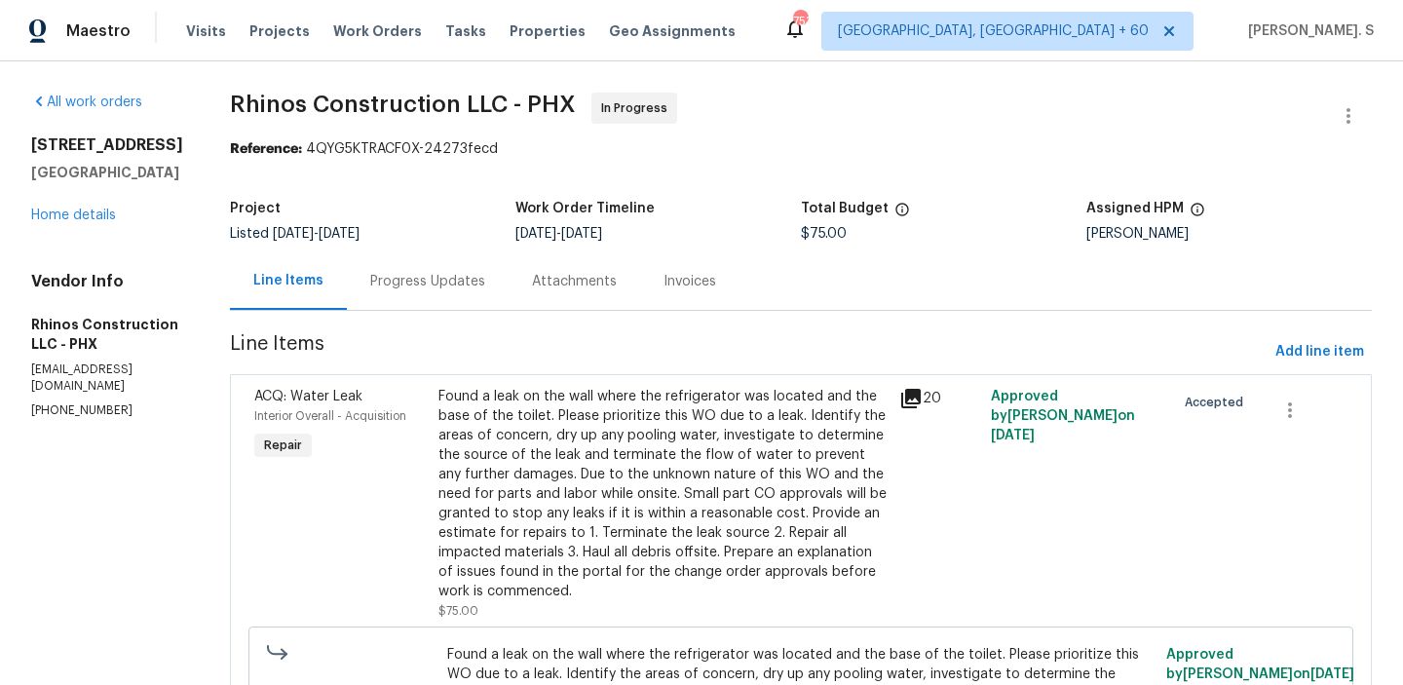
click at [514, 297] on div "Attachments" at bounding box center [575, 280] width 132 height 57
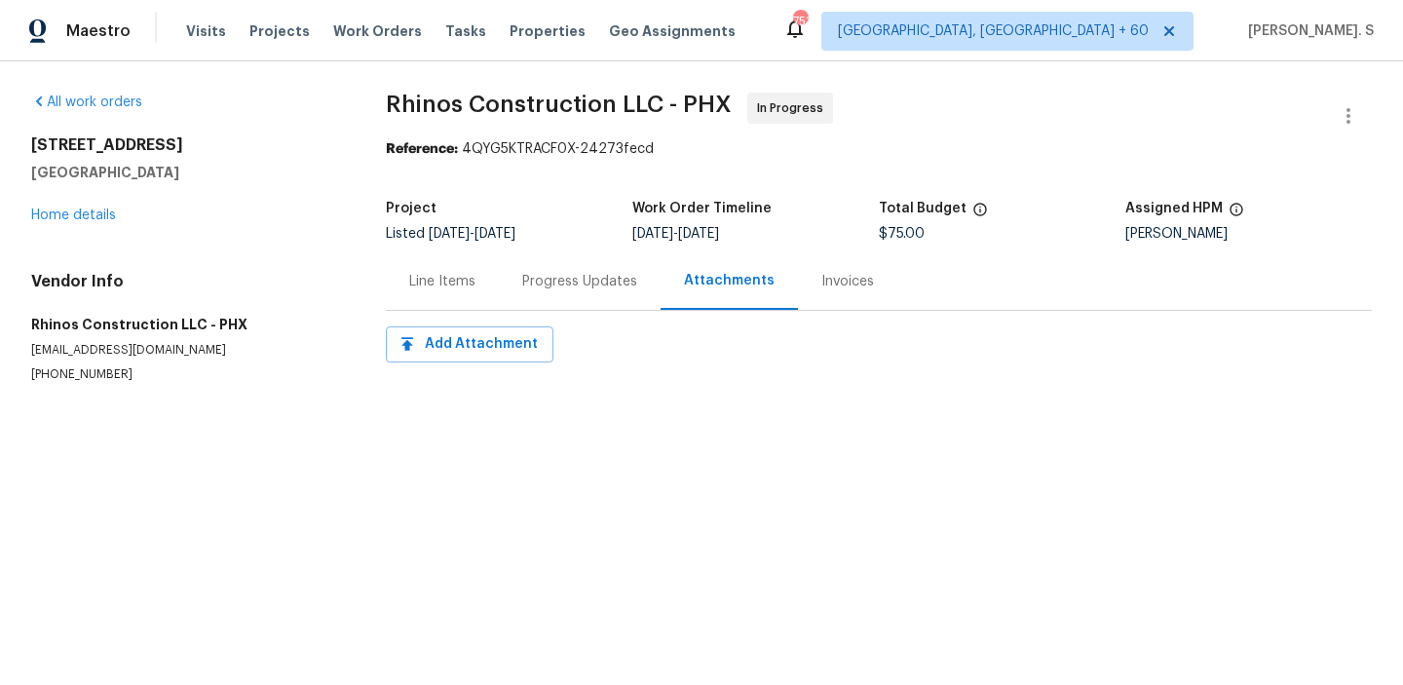
click at [514, 297] on div "Progress Updates" at bounding box center [580, 280] width 162 height 57
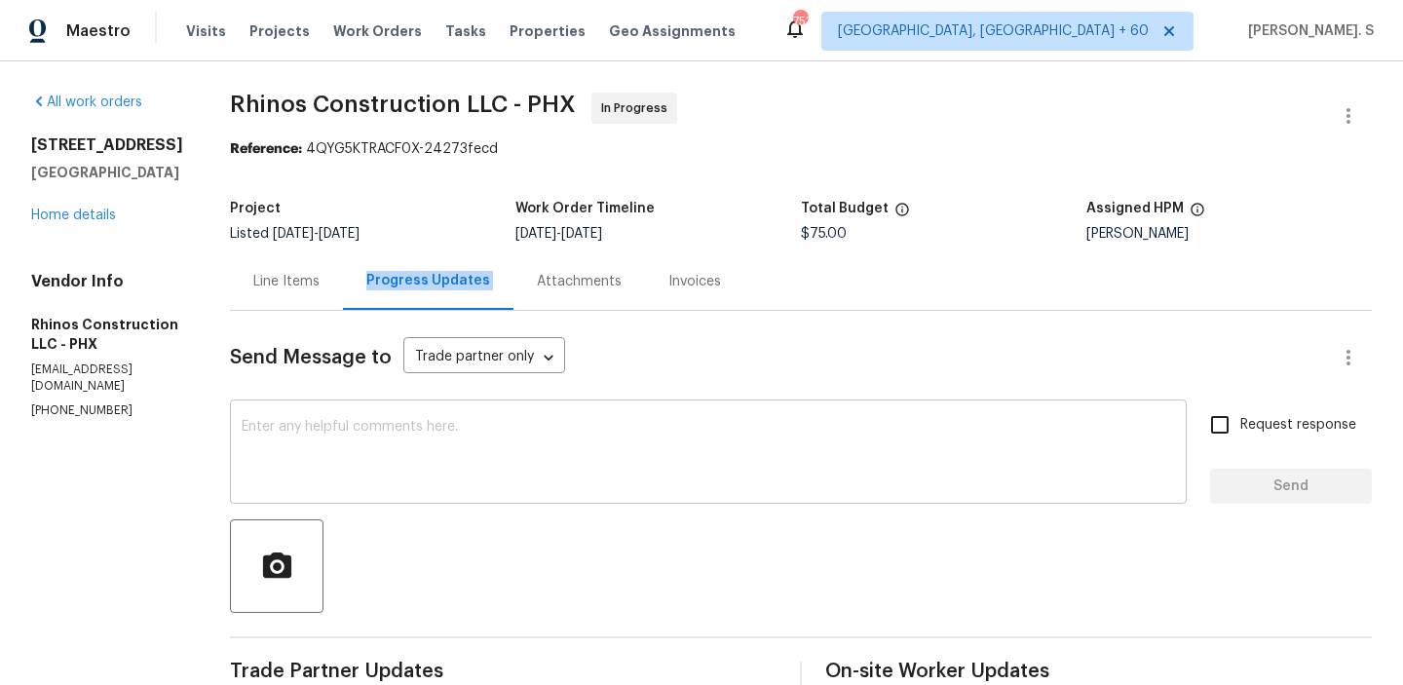
click at [514, 490] on div "x ​" at bounding box center [708, 453] width 957 height 99
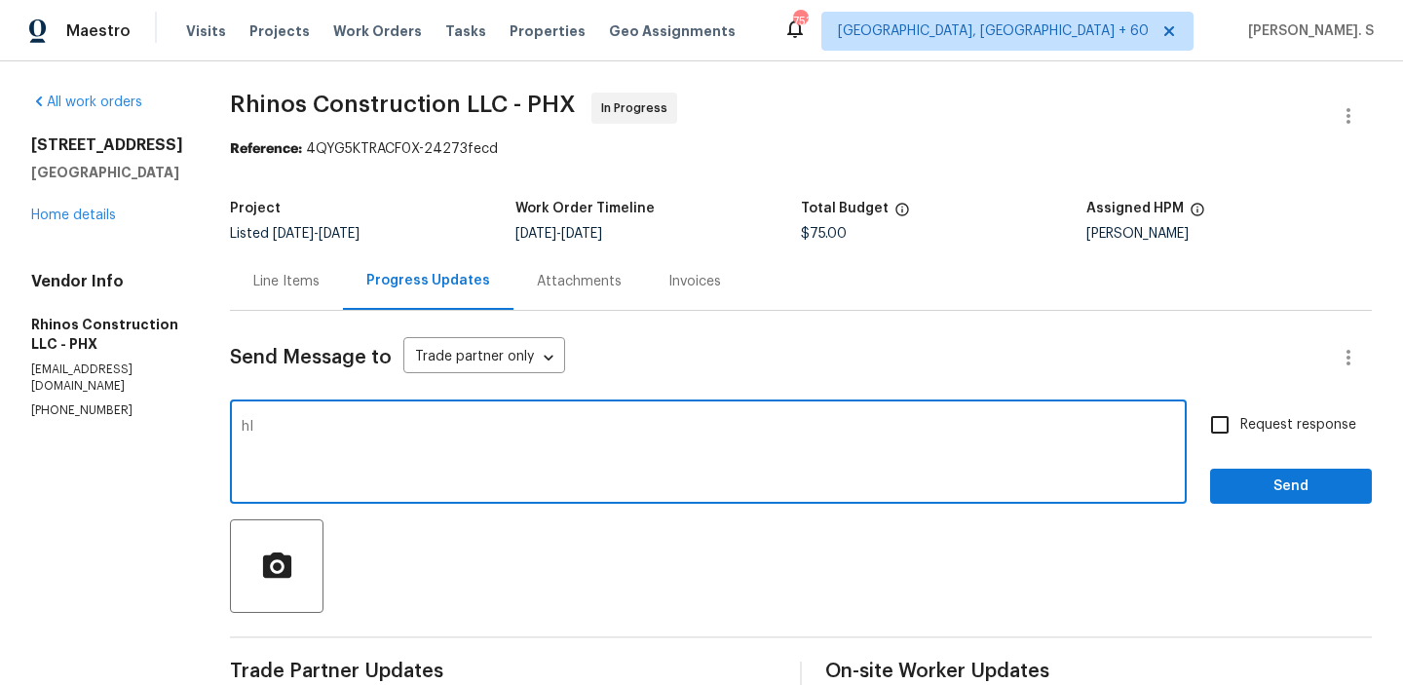
type textarea "h"
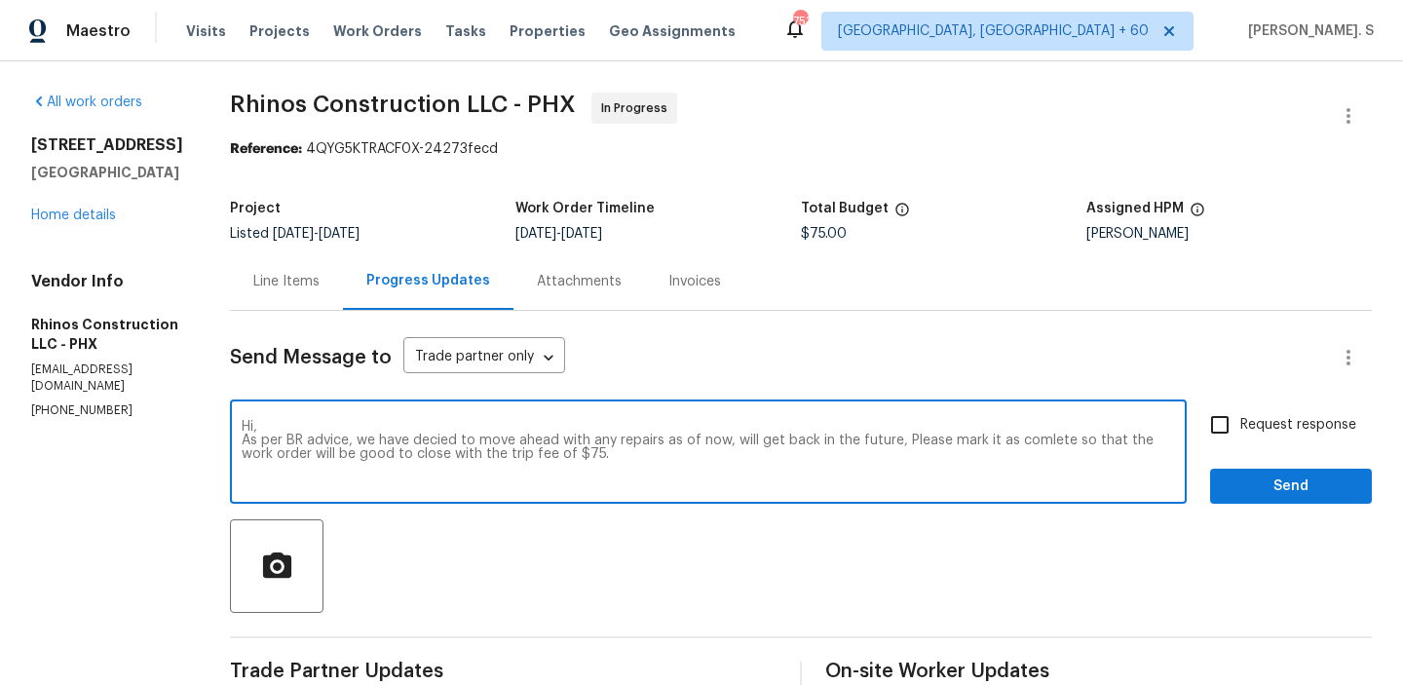
click at [0, 0] on div "decided" at bounding box center [0, 0] width 0 height 0
click at [0, 0] on div "Ignore" at bounding box center [0, 0] width 0 height 0
click at [0, 0] on span "," at bounding box center [0, 0] width 0 height 0
click at [0, 0] on div "complete" at bounding box center [0, 0] width 0 height 0
click at [703, 455] on textarea "Hi, As per BR advice, we have decided to move ahead with any repairs as of now,…" at bounding box center [708, 454] width 933 height 68
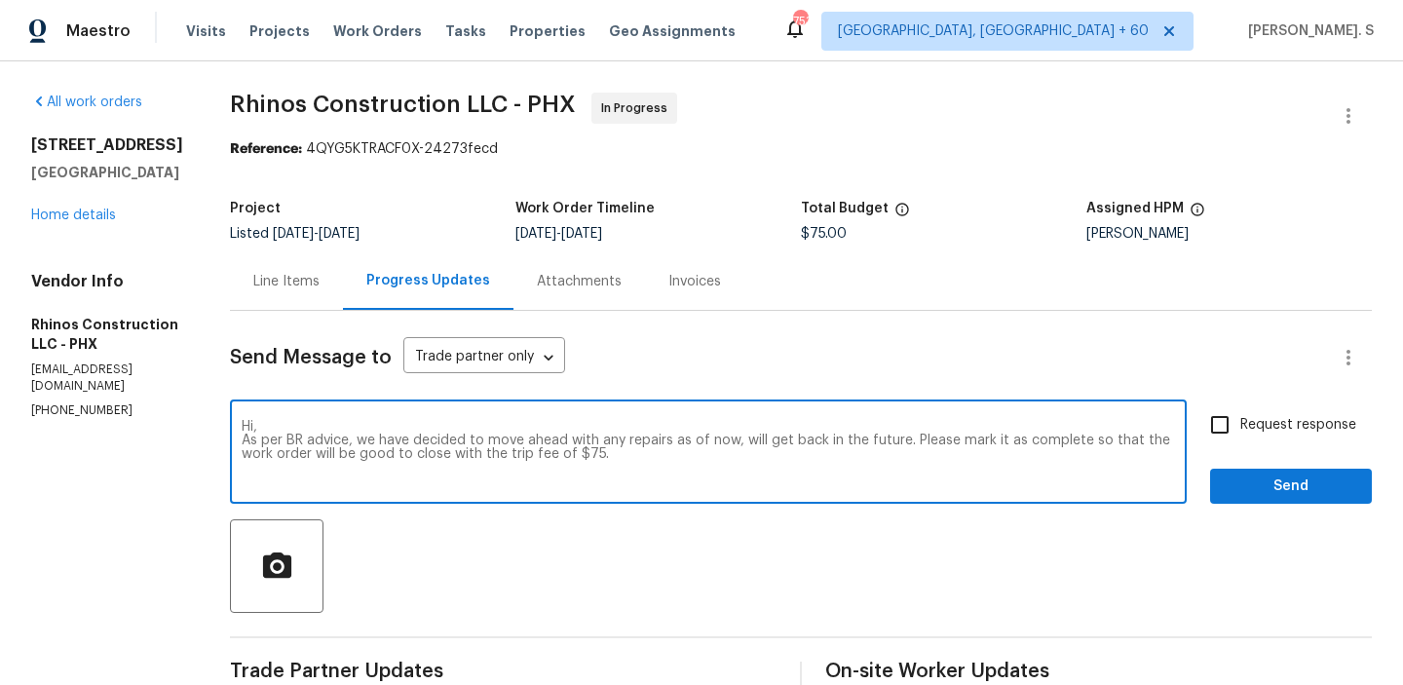
click at [703, 455] on textarea "Hi, As per BR advice, we have decided to move ahead with any repairs as of now,…" at bounding box center [708, 454] width 933 height 68
type textarea "Hi, As per BR advice, we have decided to move ahead with any repairs as of now,…"
click at [1278, 431] on span "Request response" at bounding box center [1298, 425] width 116 height 20
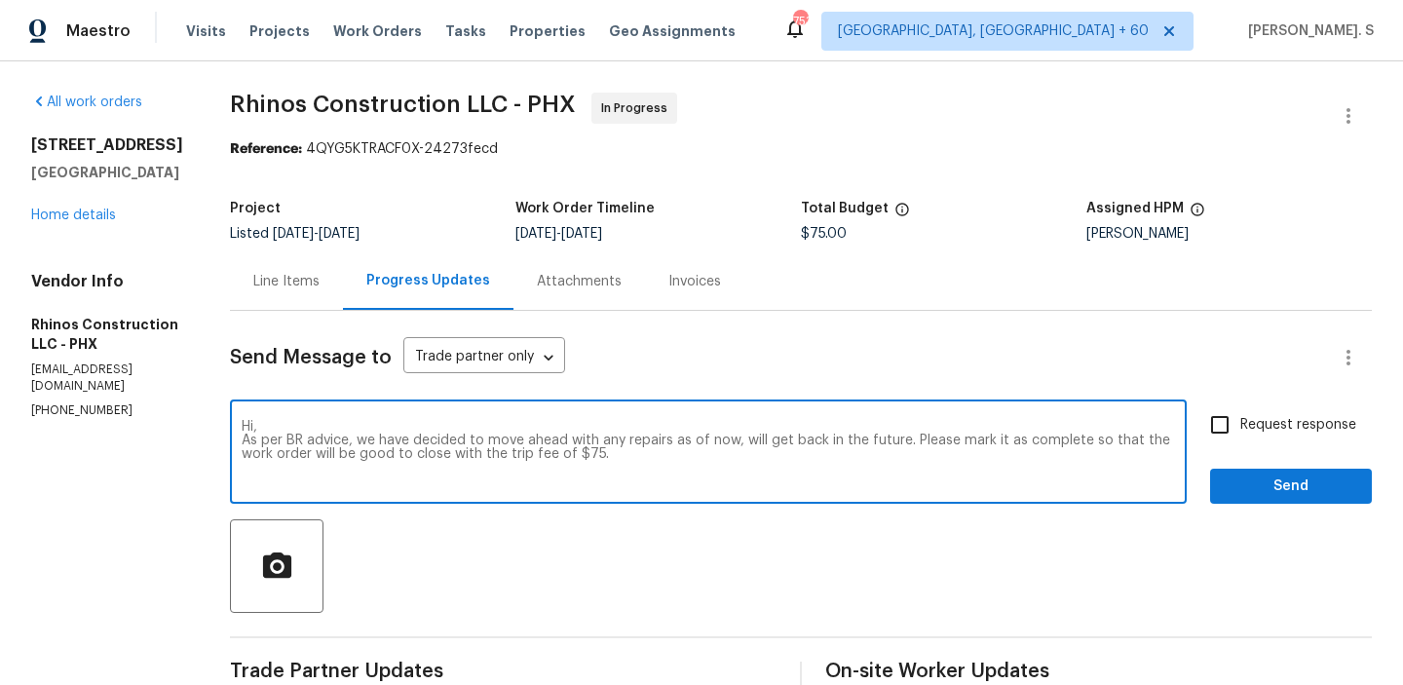
click at [1240, 431] on input "Request response" at bounding box center [1219, 424] width 41 height 41
checkbox input "true"
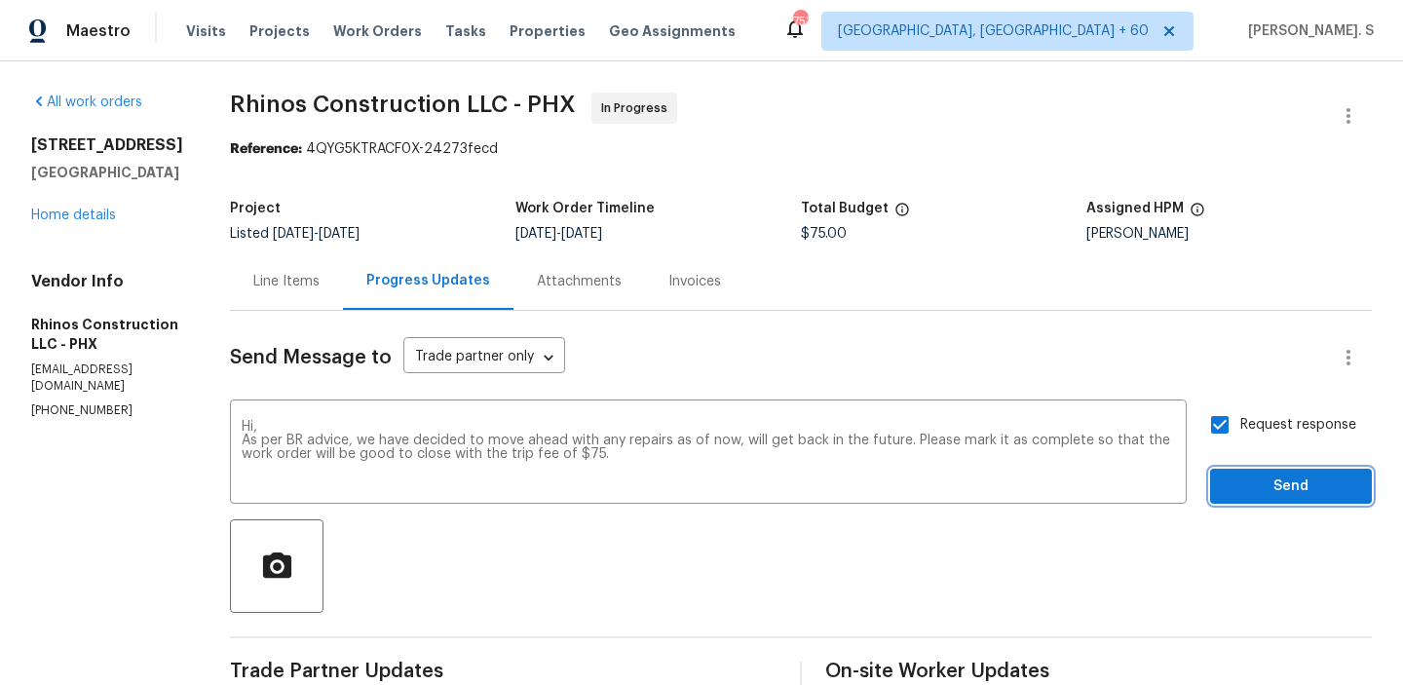
click at [1277, 476] on span "Send" at bounding box center [1291, 486] width 131 height 24
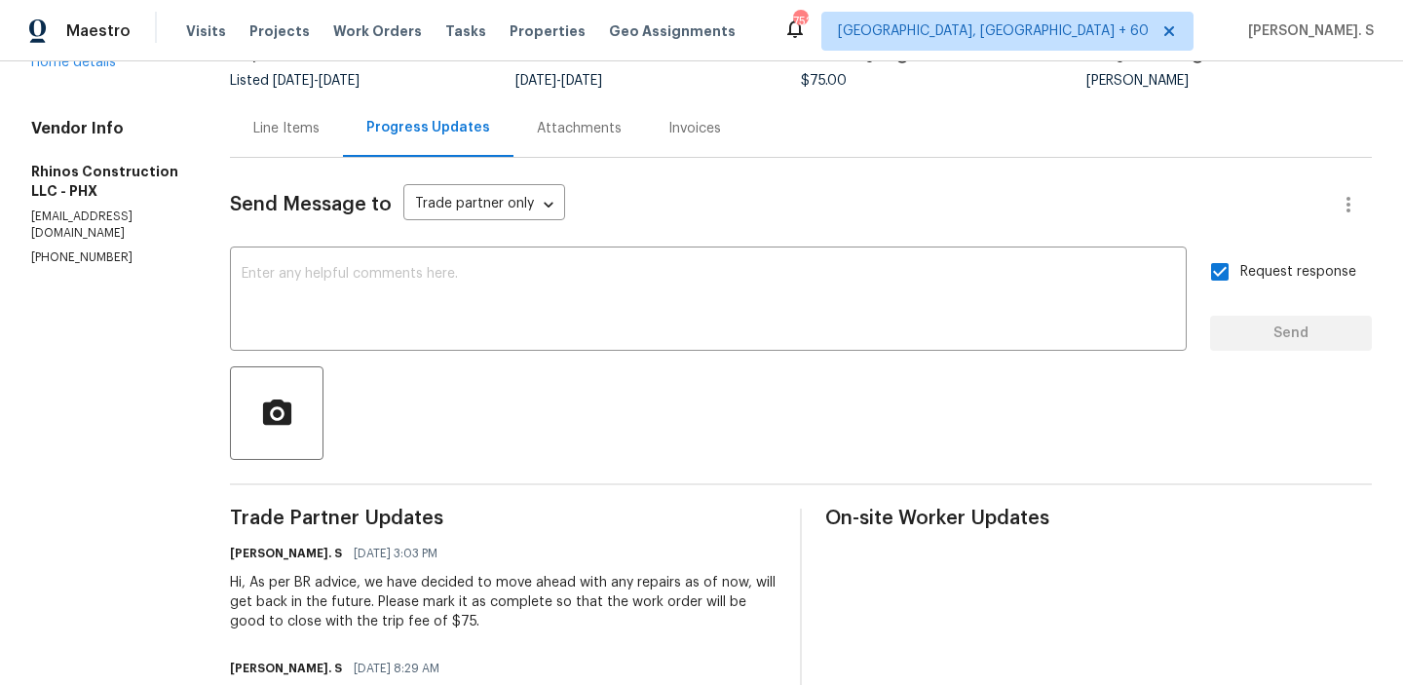
scroll to position [363, 0]
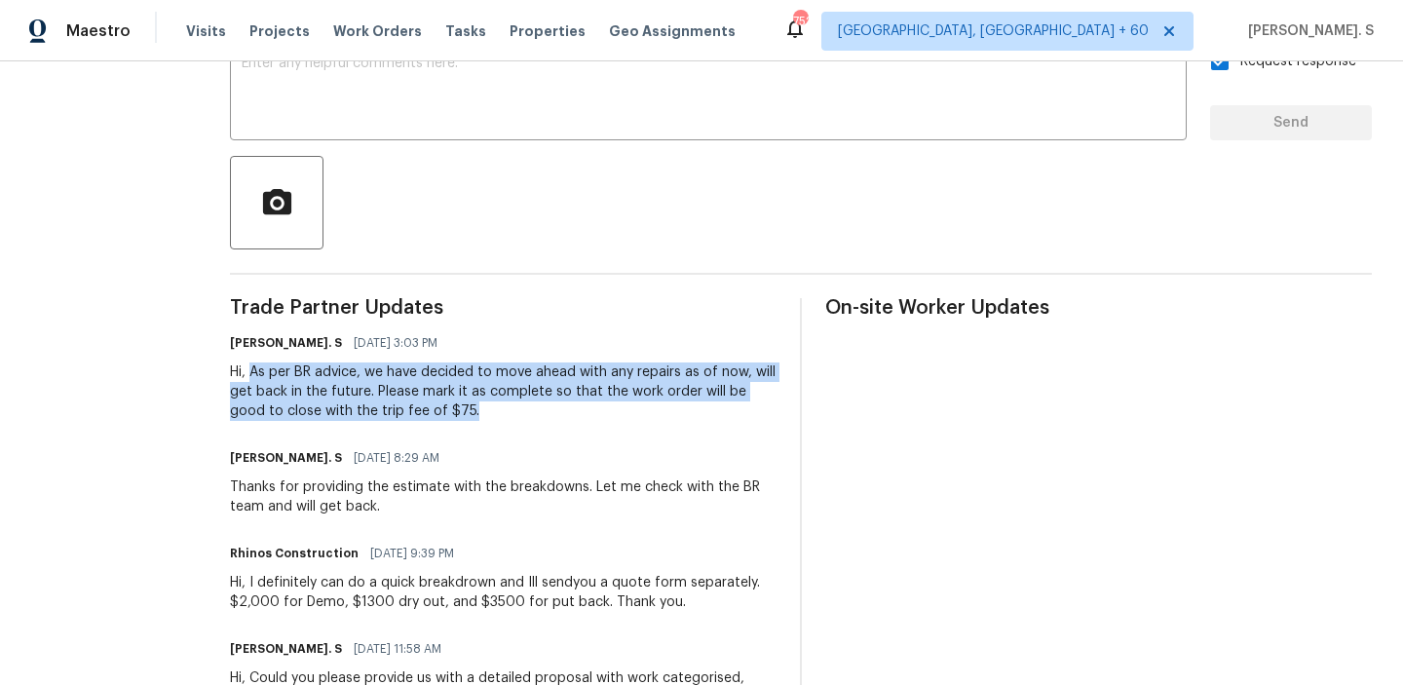
drag, startPoint x: 242, startPoint y: 370, endPoint x: 523, endPoint y: 431, distance: 288.0
copy div "As per BR advice, we have decided to move ahead with any repairs as of now, wil…"
click at [532, 122] on textarea at bounding box center [708, 91] width 933 height 68
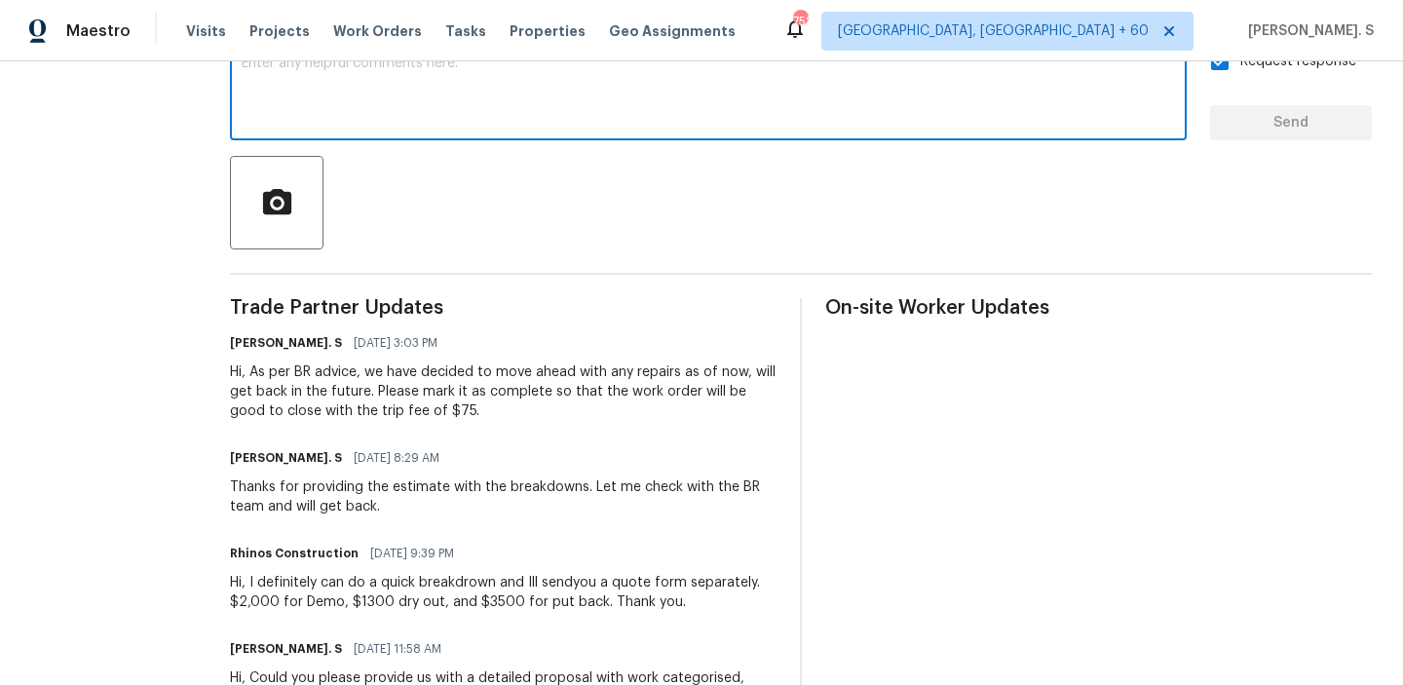
paste textarea "As per BR advice, we have decided to move ahead with any repairs as of now, wil…"
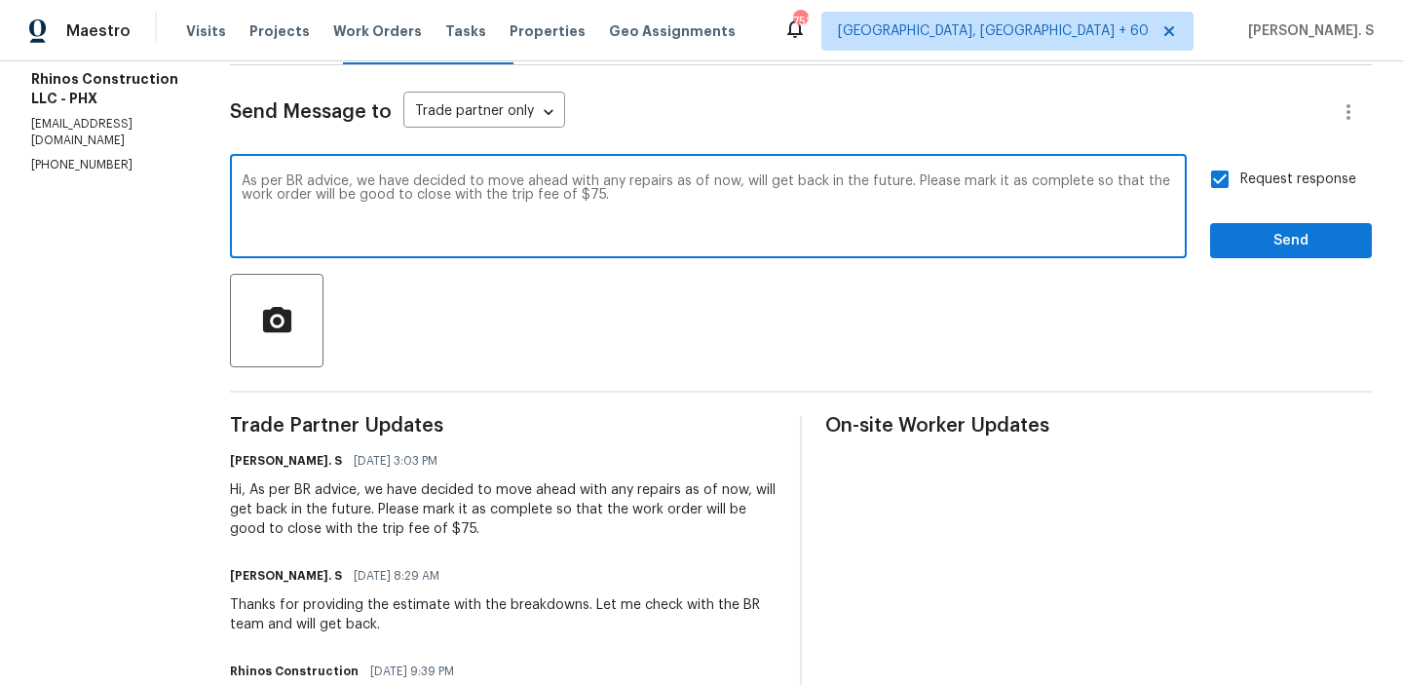
scroll to position [235, 0]
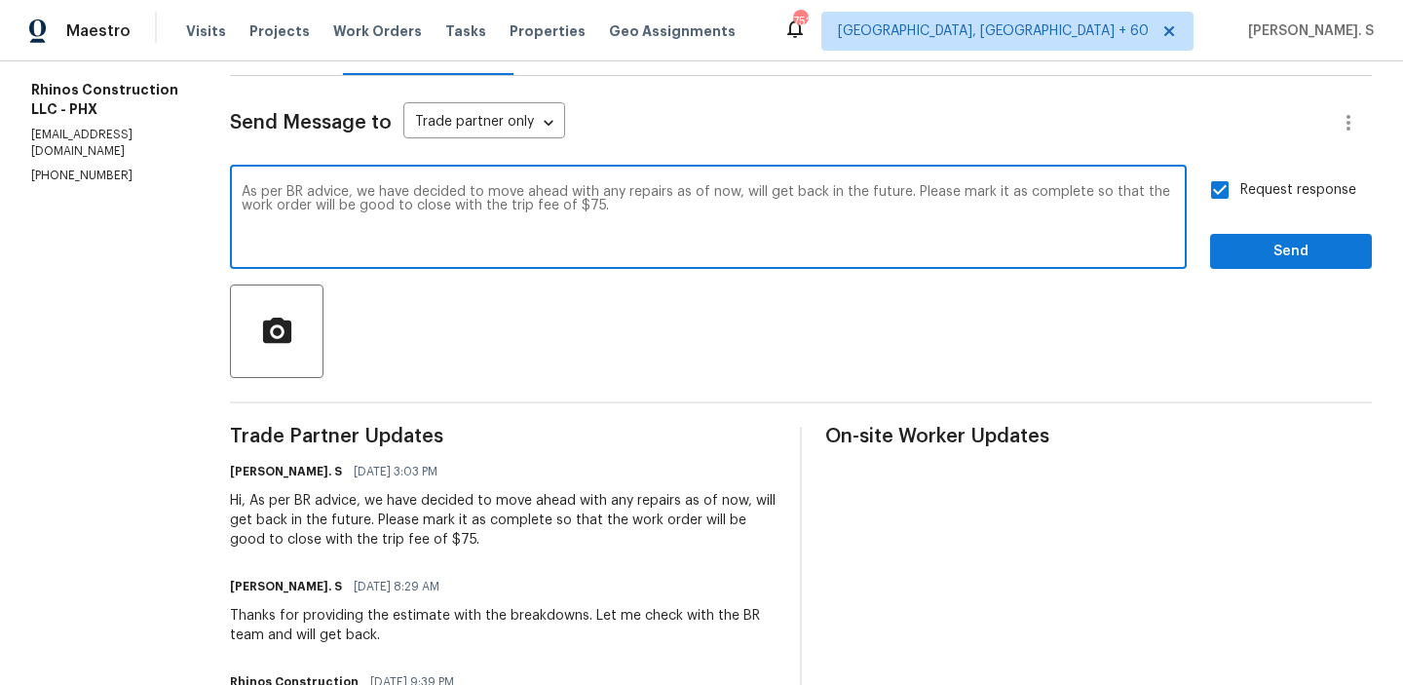
click at [242, 192] on textarea "As per BR advice, we have decided to move ahead with any repairs as of now, wil…" at bounding box center [708, 219] width 933 height 68
drag, startPoint x: 479, startPoint y: 191, endPoint x: 958, endPoint y: 239, distance: 480.7
click at [958, 239] on textarea "Kindly disregard the previous [DOMAIN_NAME] per BR advice, we have decided to m…" at bounding box center [708, 219] width 933 height 68
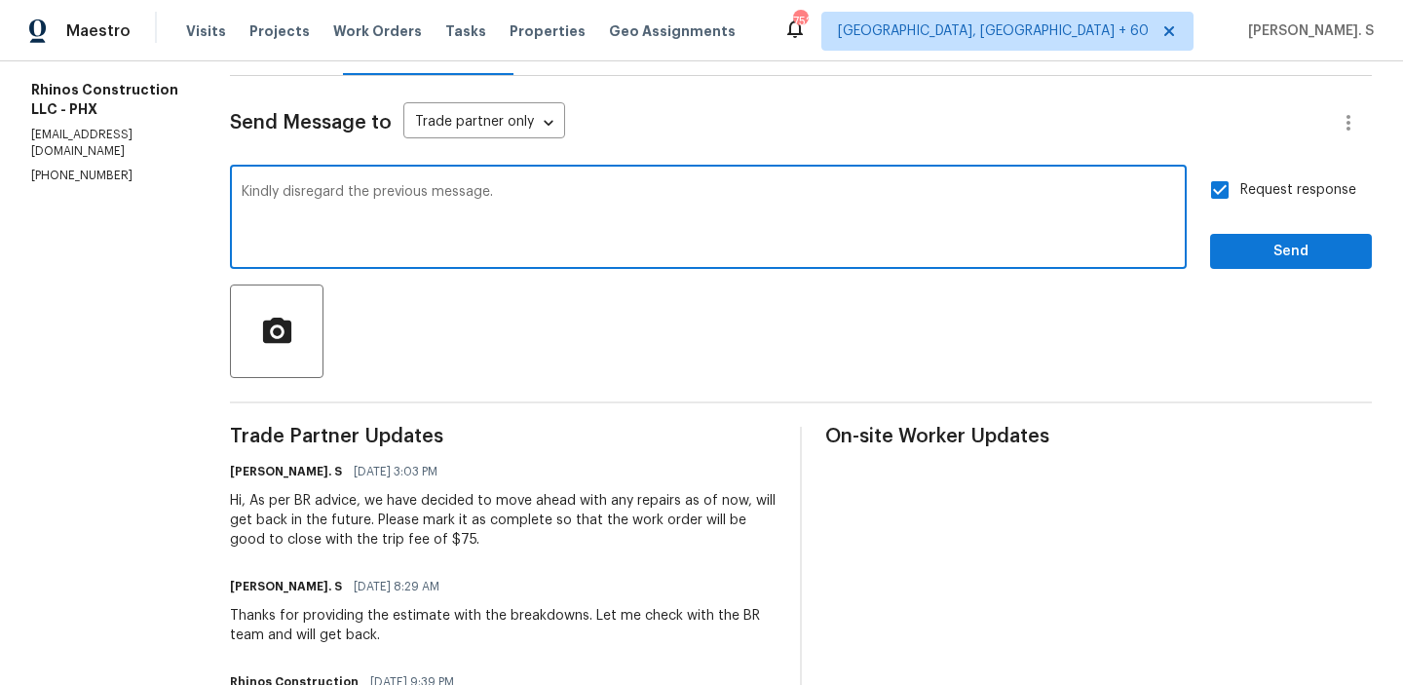
type textarea "Kindly disregard the previous message."
click at [1257, 255] on span "Send" at bounding box center [1291, 252] width 131 height 24
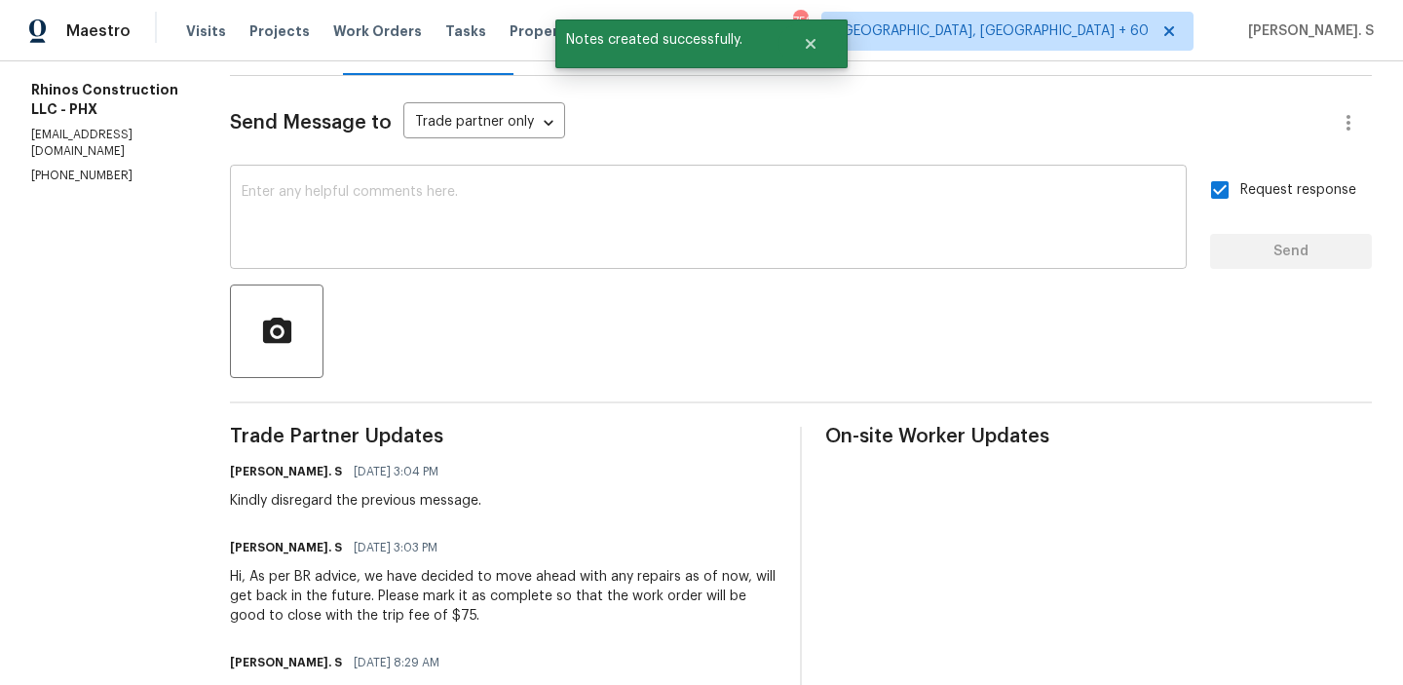
click at [506, 192] on textarea at bounding box center [708, 219] width 933 height 68
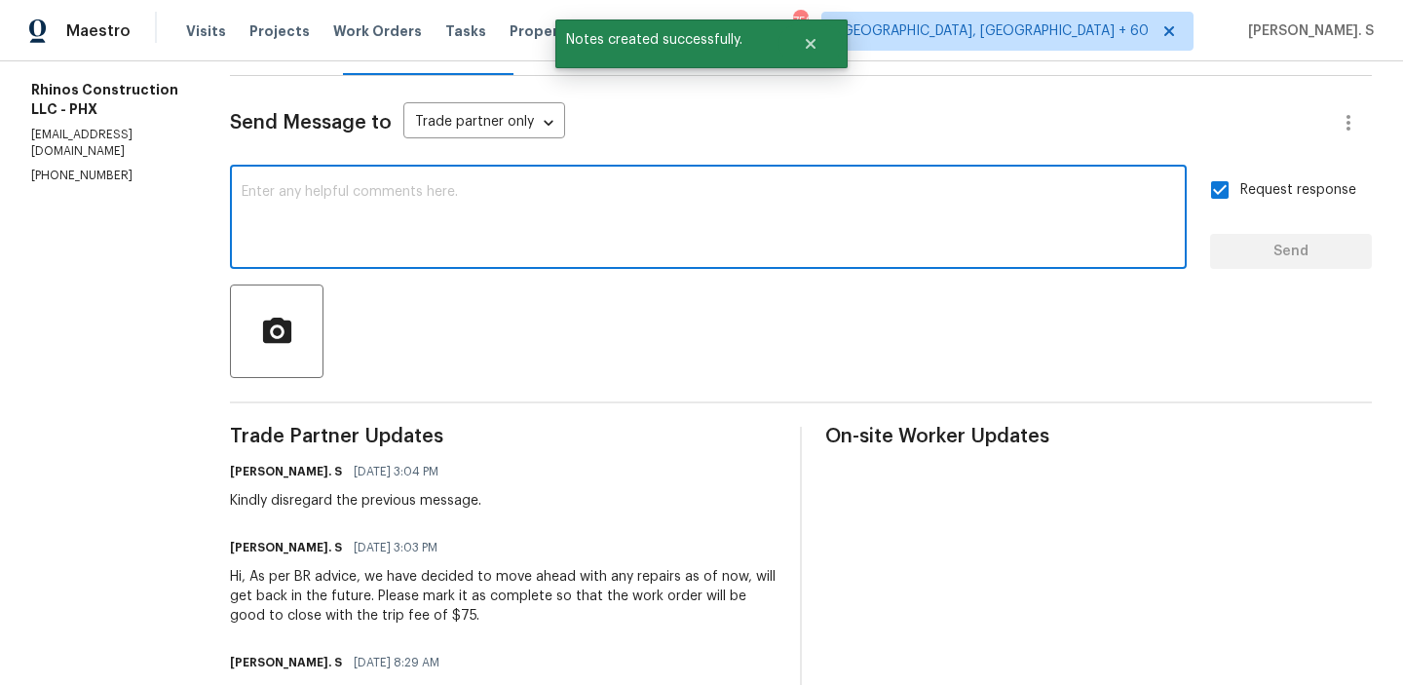
paste textarea ".As per BR advice, we have decided to move ahead with any repairs as of now, wi…"
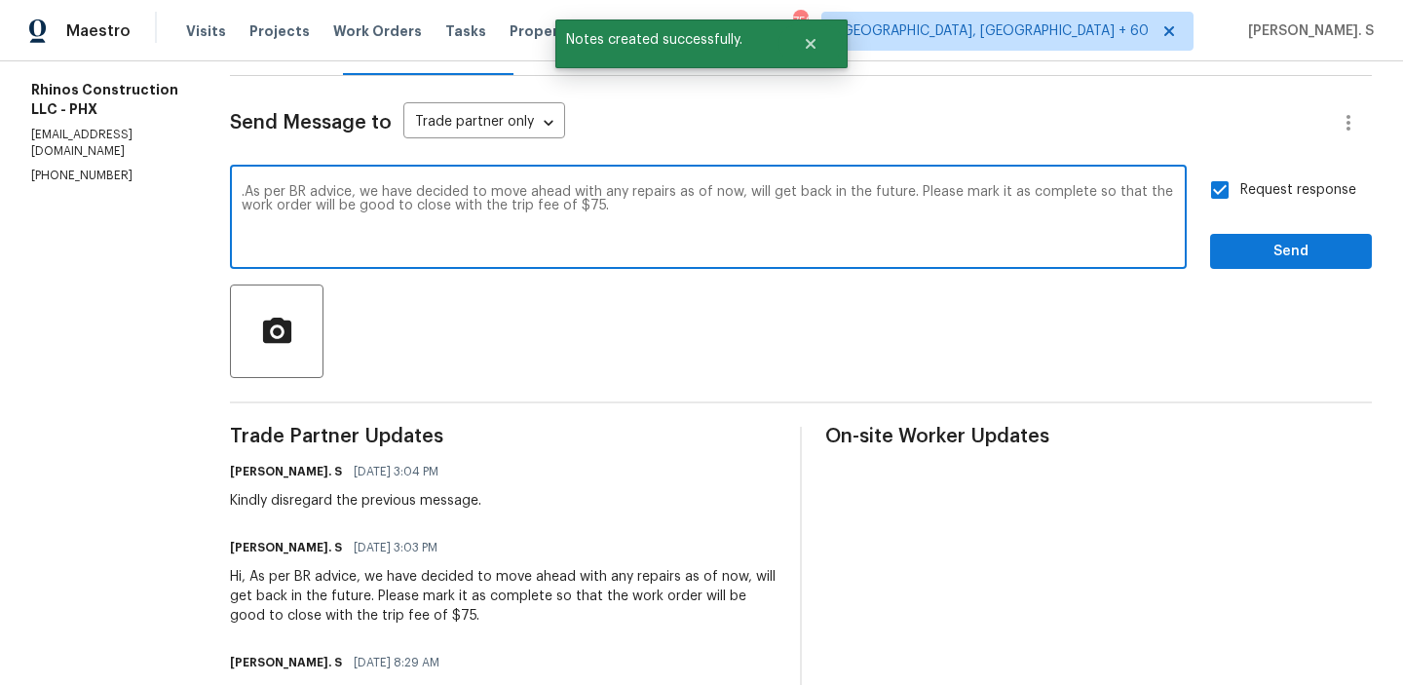
click at [242, 185] on textarea ".As per BR advice, we have decided to move ahead with any repairs as of now, wi…" at bounding box center [708, 219] width 933 height 68
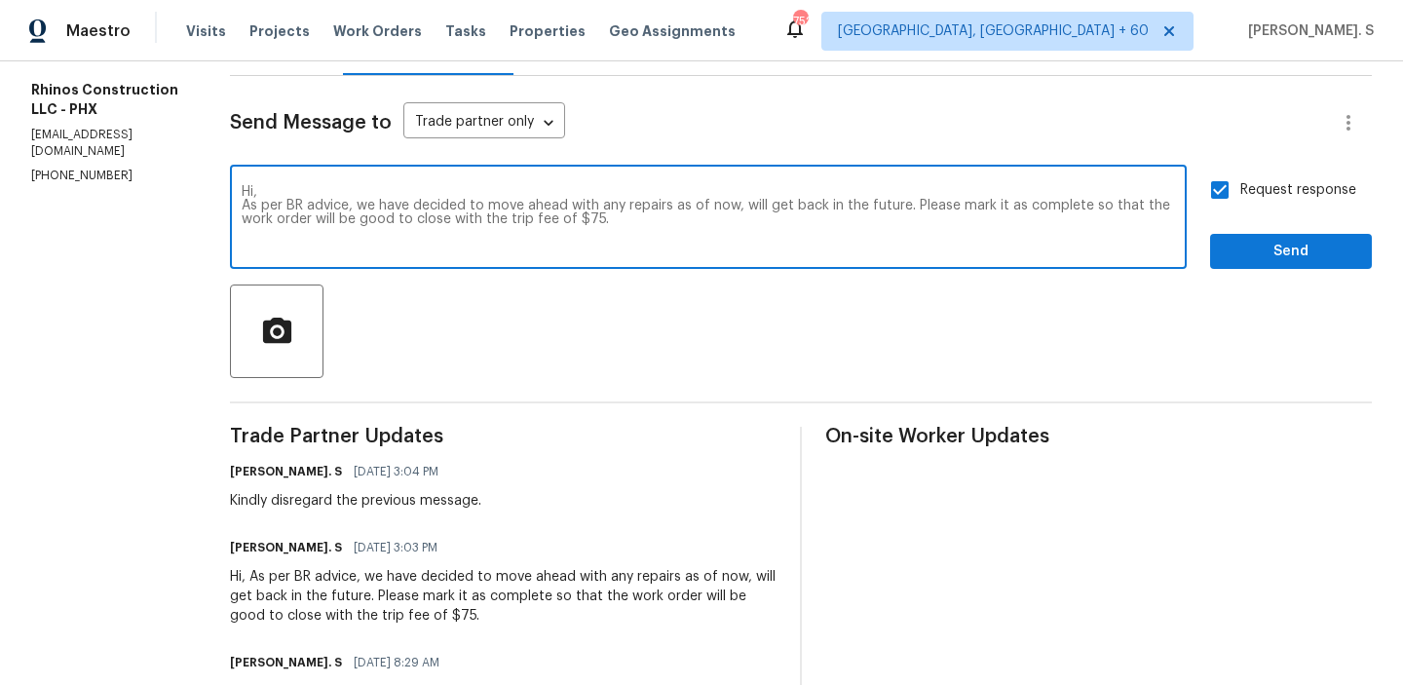
click at [455, 200] on textarea "Hi, As per BR advice, we have decided to move ahead with any repairs as of now,…" at bounding box center [708, 219] width 933 height 68
type textarea "Hi, As per BR advice, we have decided not to move ahead with any repairs as of …"
click at [1236, 230] on div "Request response Send" at bounding box center [1291, 219] width 162 height 99
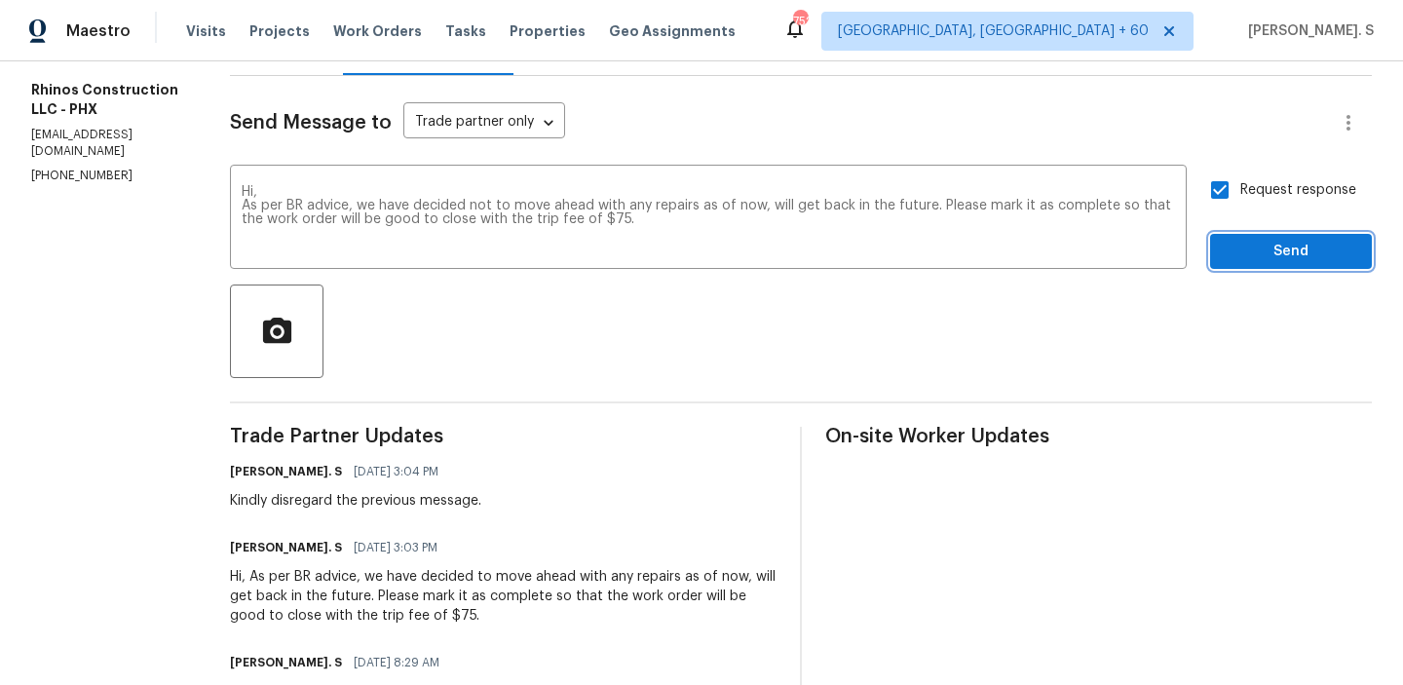
click at [1240, 242] on span "Send" at bounding box center [1291, 252] width 131 height 24
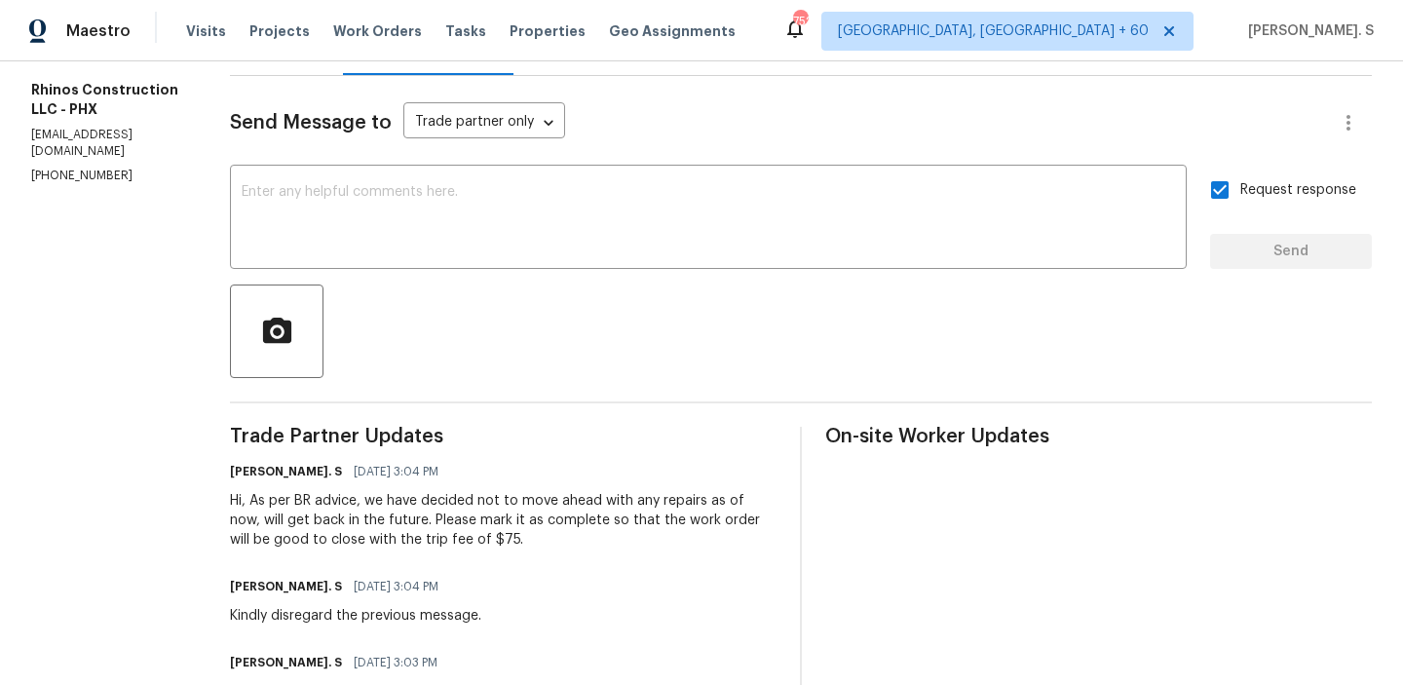
click at [112, 168] on p "[PHONE_NUMBER]" at bounding box center [107, 176] width 152 height 17
copy p "[PHONE_NUMBER]"
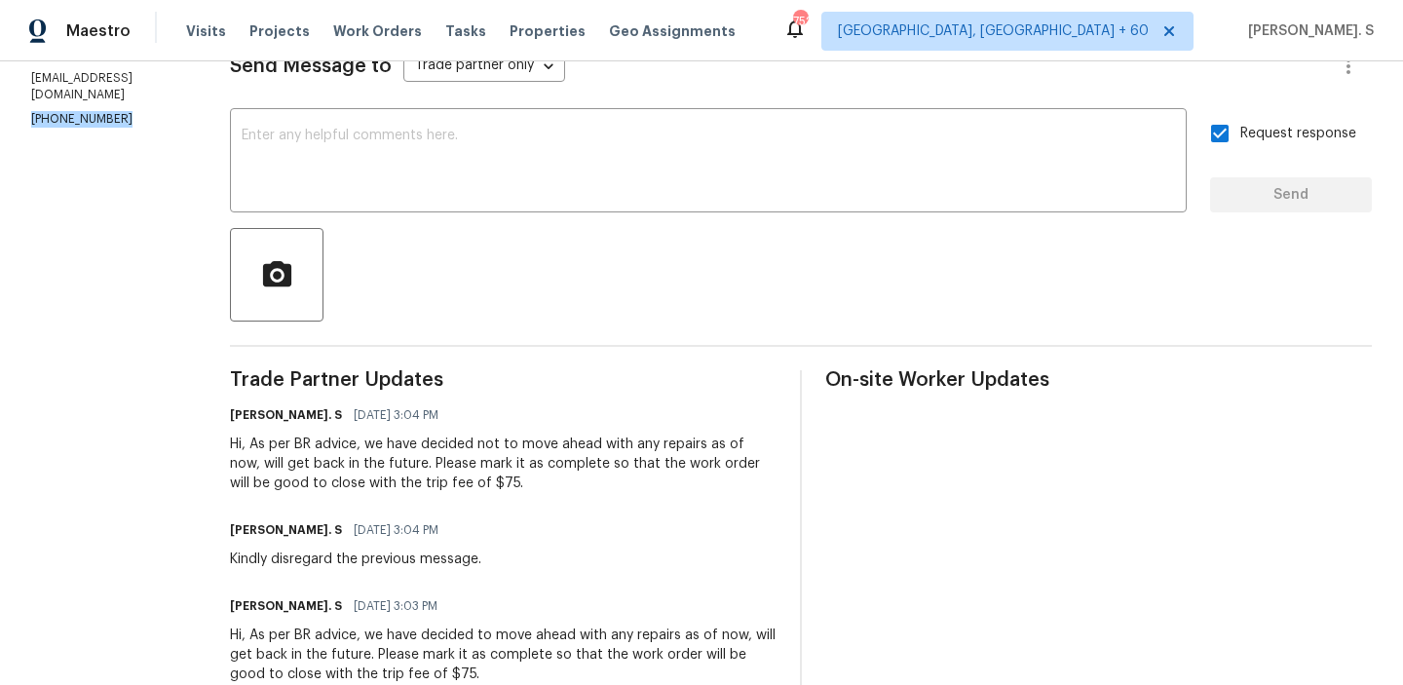
scroll to position [323, 0]
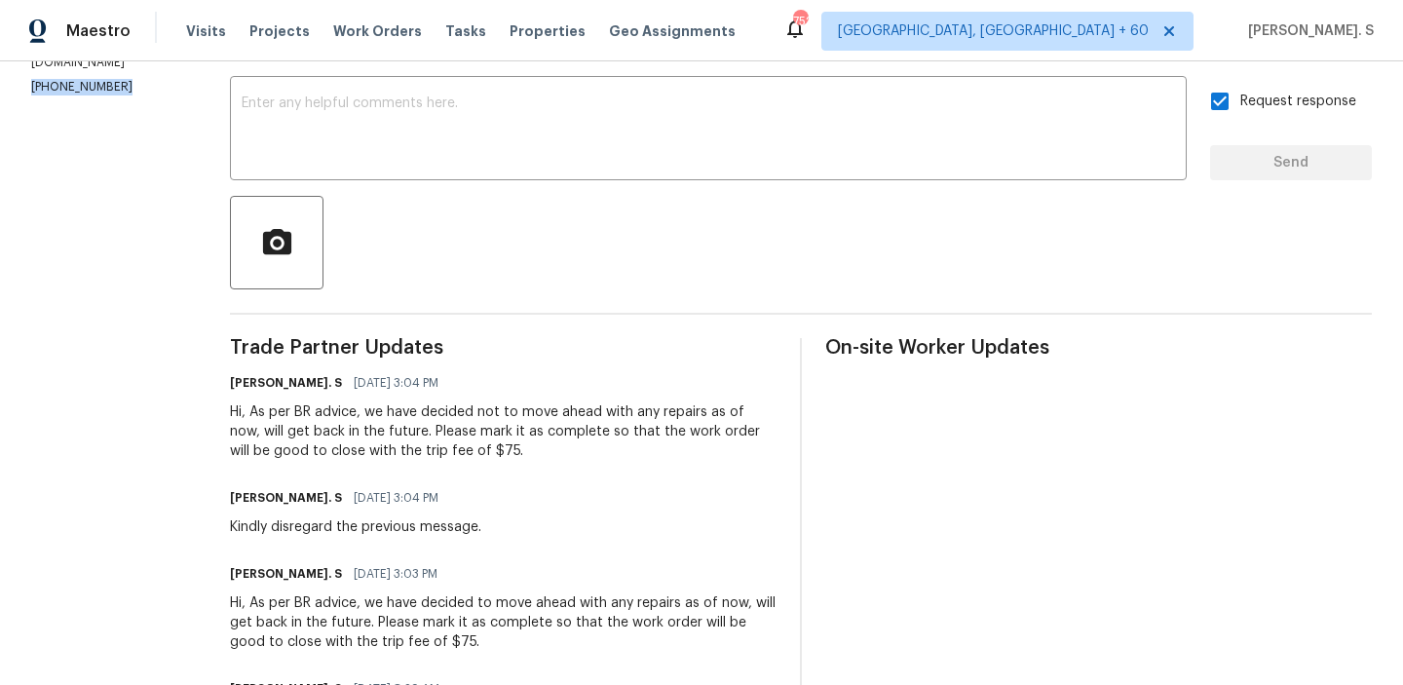
click at [278, 424] on div "Hi, As per BR advice, we have decided not to move ahead with any repairs as of …" at bounding box center [503, 431] width 547 height 58
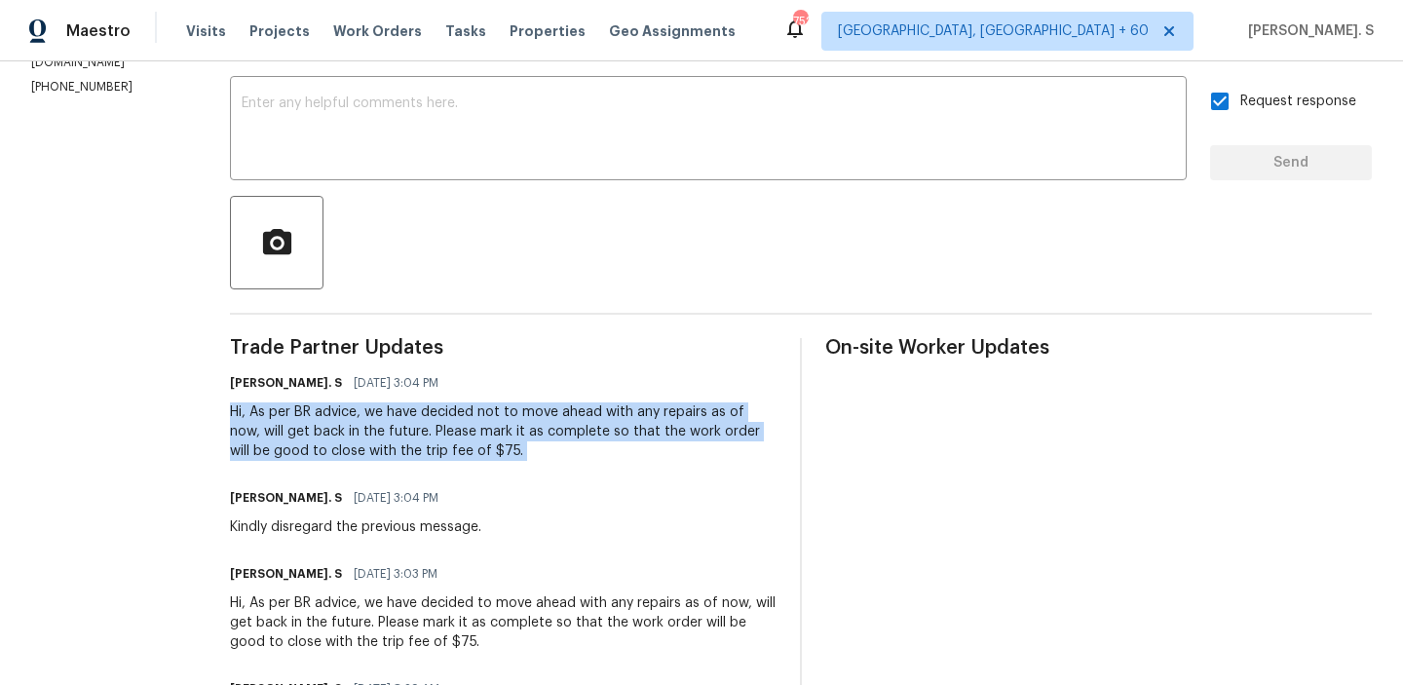
copy div "Hi, As per BR advice, we have decided not to move ahead with any repairs as of …"
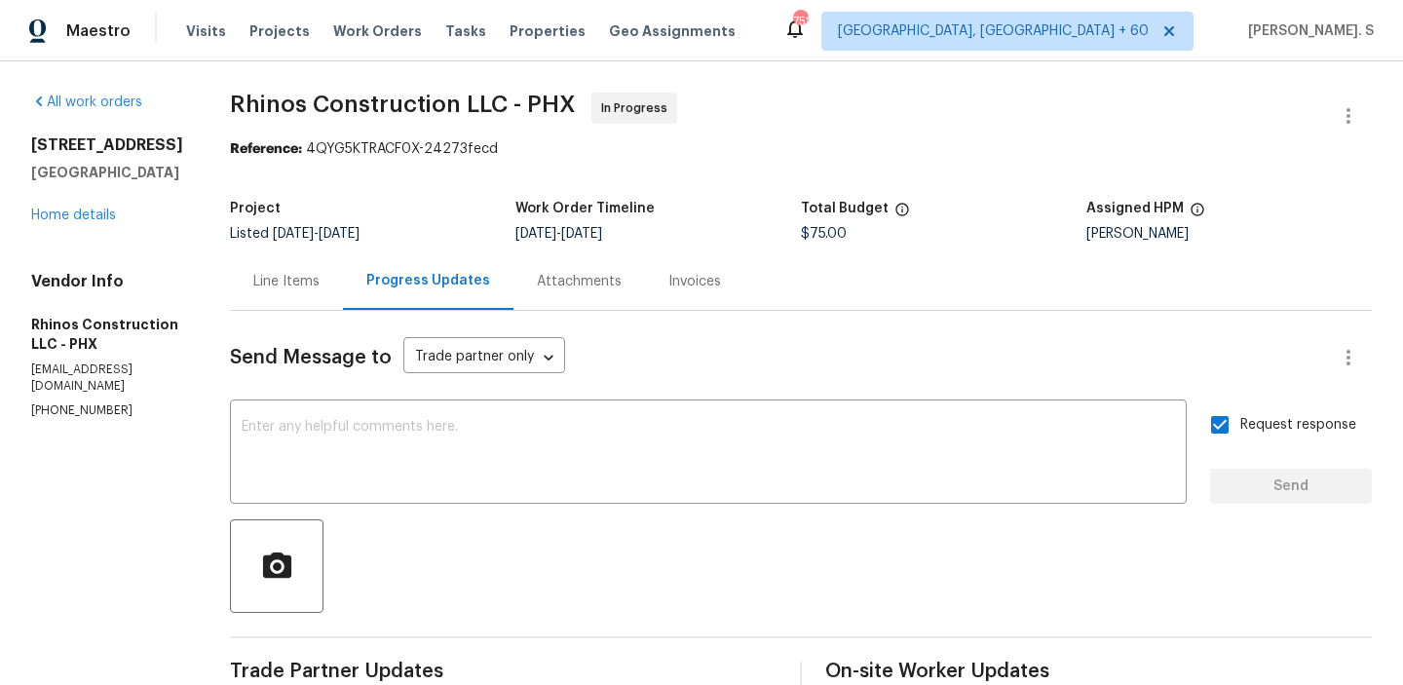
drag, startPoint x: 166, startPoint y: 175, endPoint x: 24, endPoint y: 141, distance: 145.3
copy div "[STREET_ADDRESS]"
